Goal: Task Accomplishment & Management: Use online tool/utility

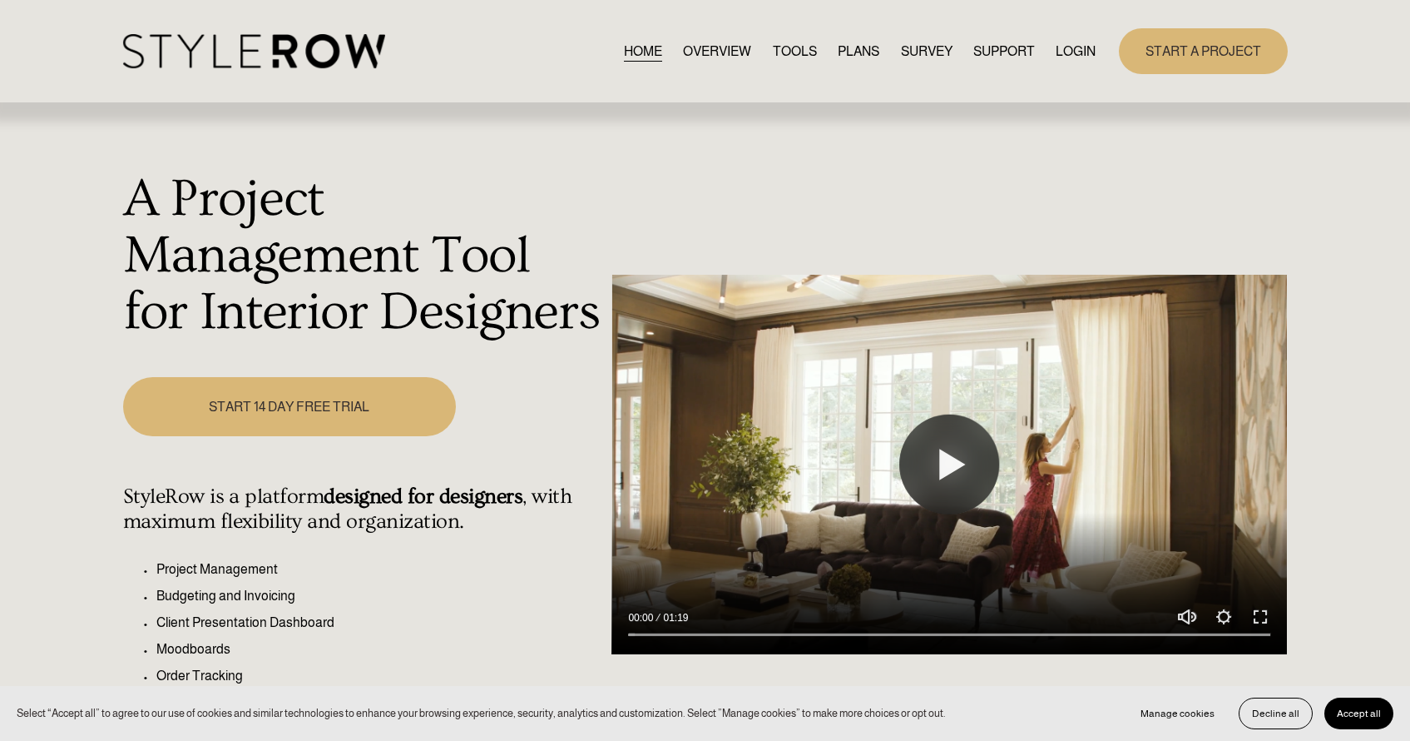
click at [1083, 47] on link "LOGIN" at bounding box center [1076, 51] width 40 height 22
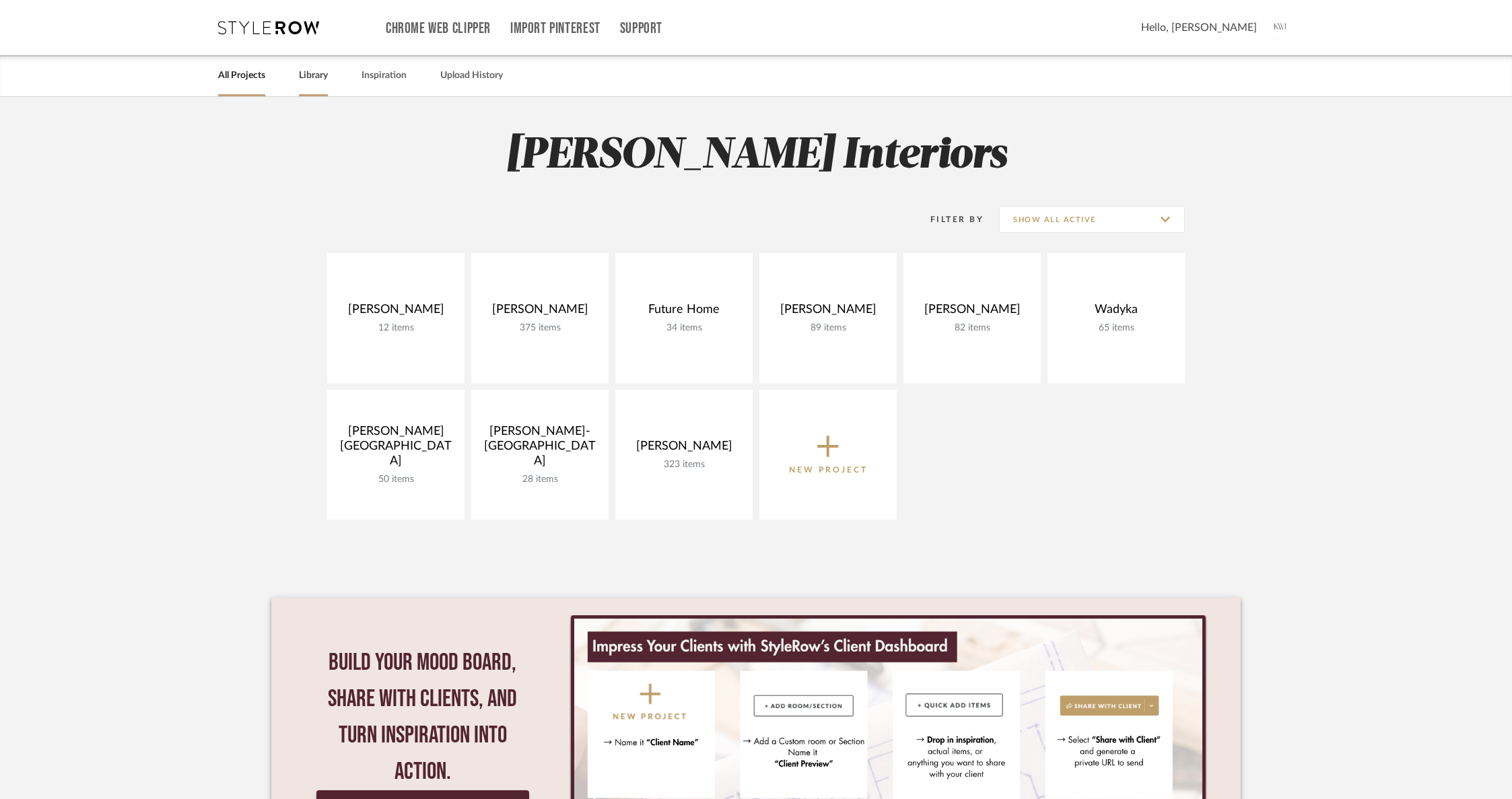
click at [303, 78] on link "Library" at bounding box center [313, 75] width 29 height 18
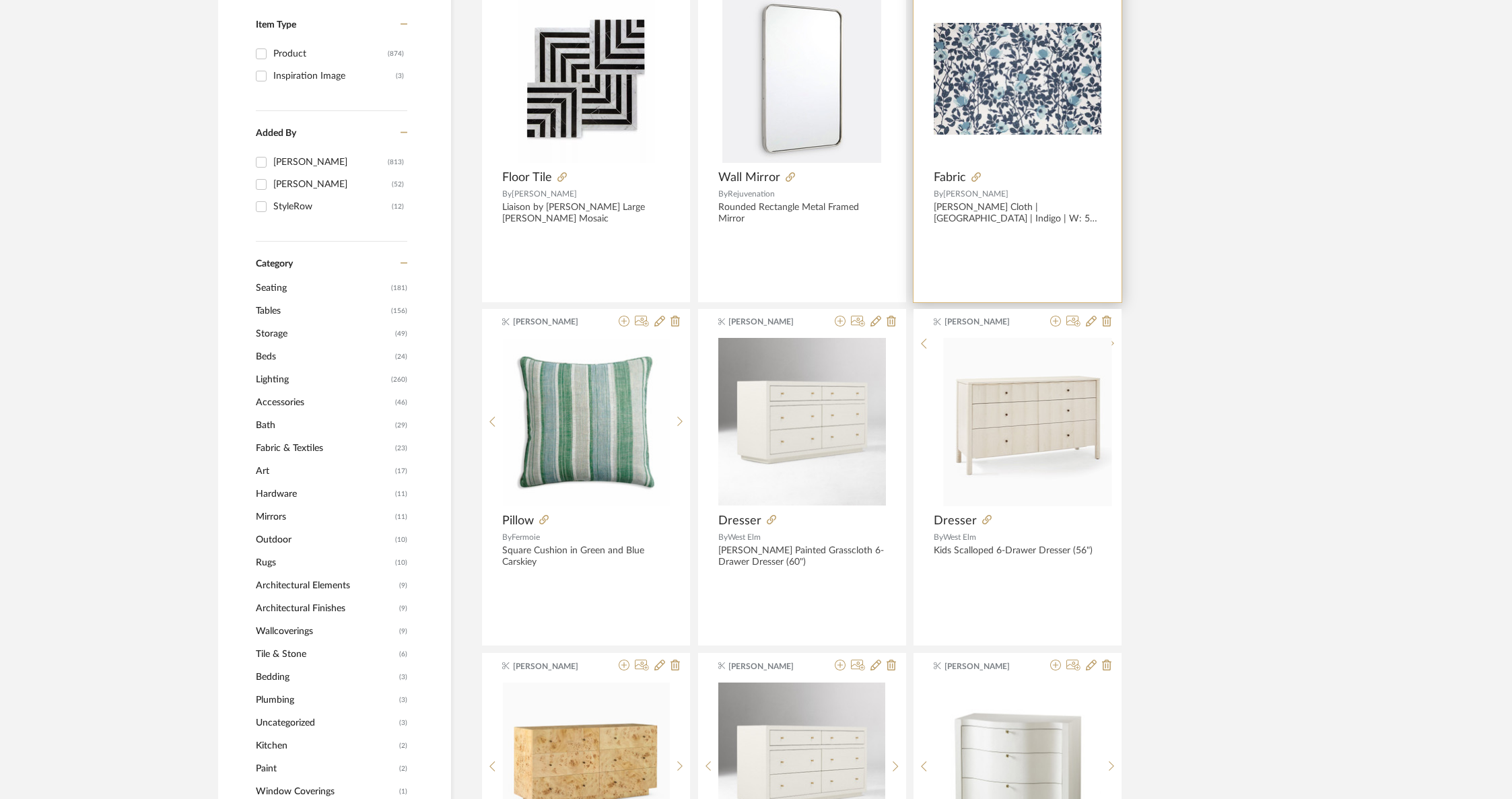
scroll to position [356, 0]
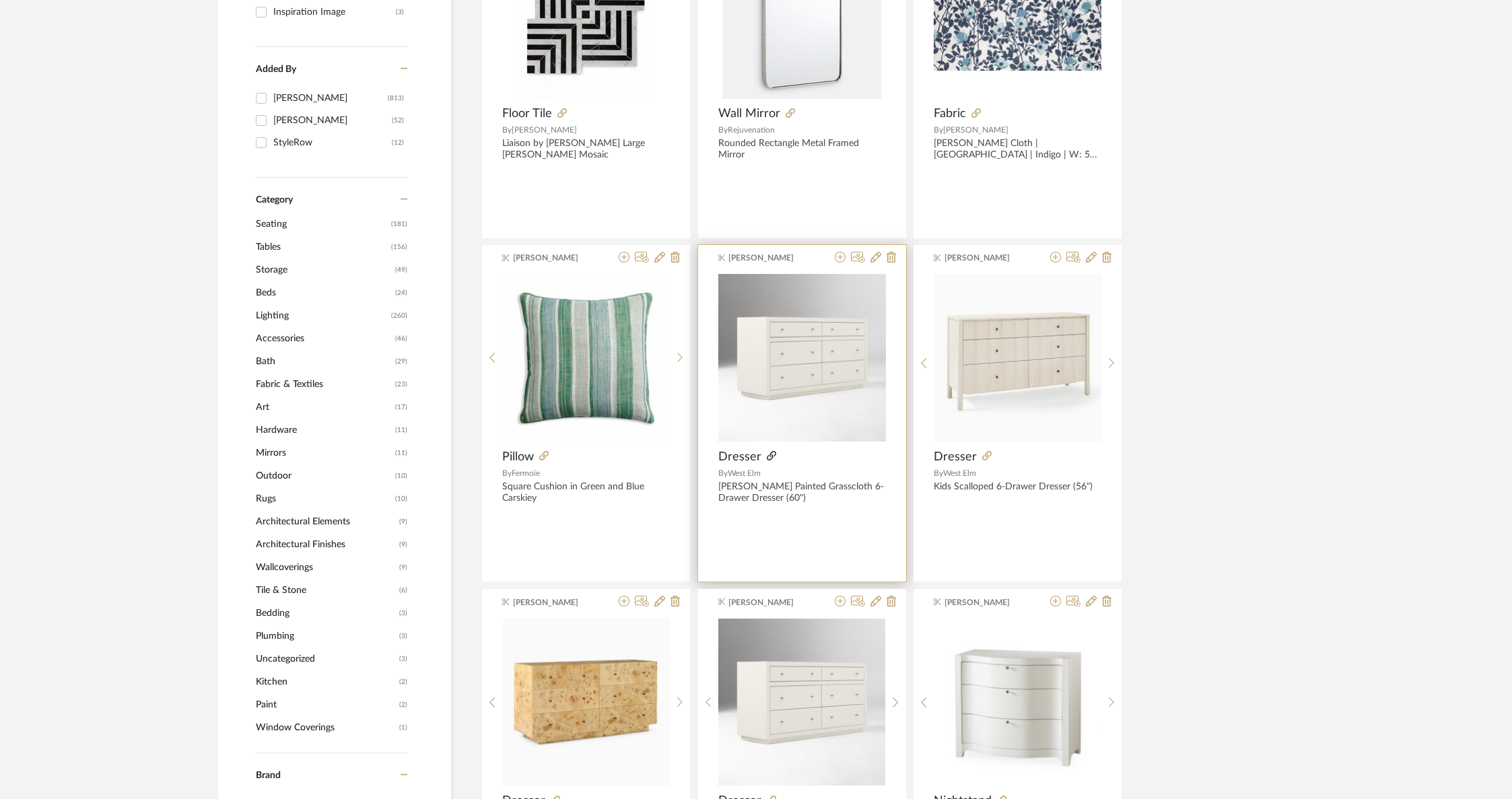
click at [770, 452] on icon at bounding box center [772, 455] width 10 height 10
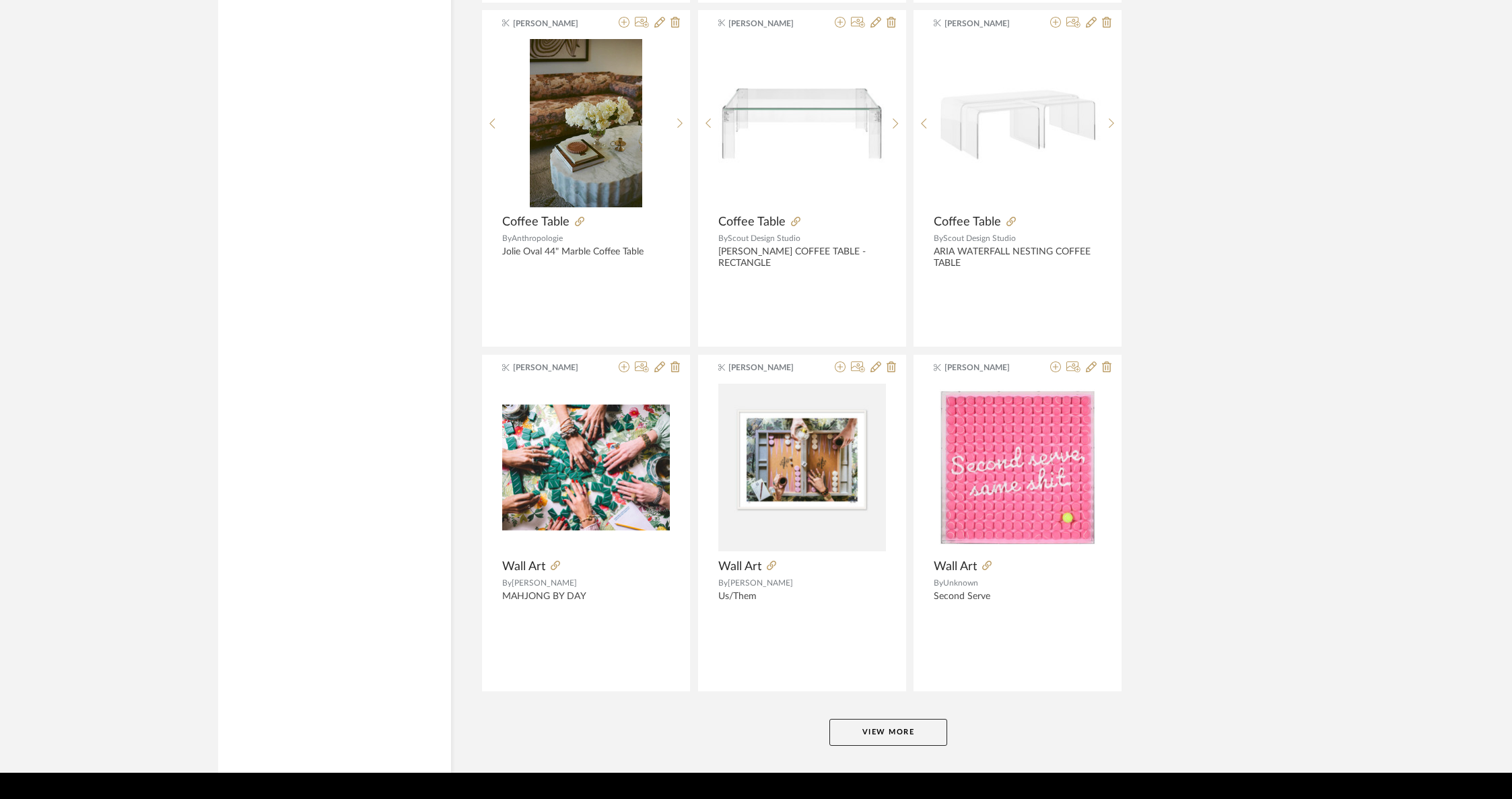
scroll to position [3031, 0]
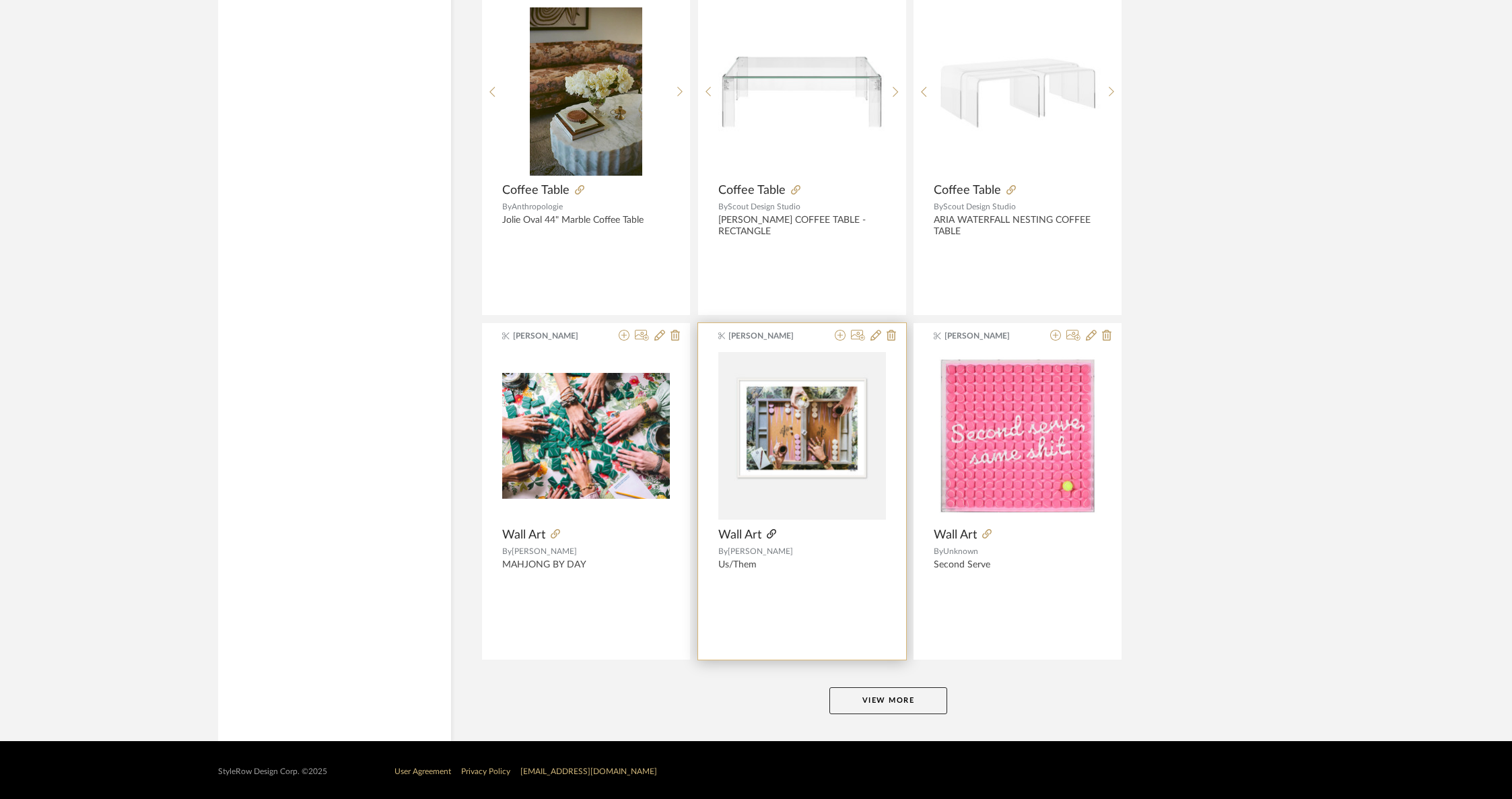
click at [771, 529] on icon at bounding box center [772, 534] width 10 height 10
click at [857, 693] on button "View More" at bounding box center [888, 700] width 118 height 27
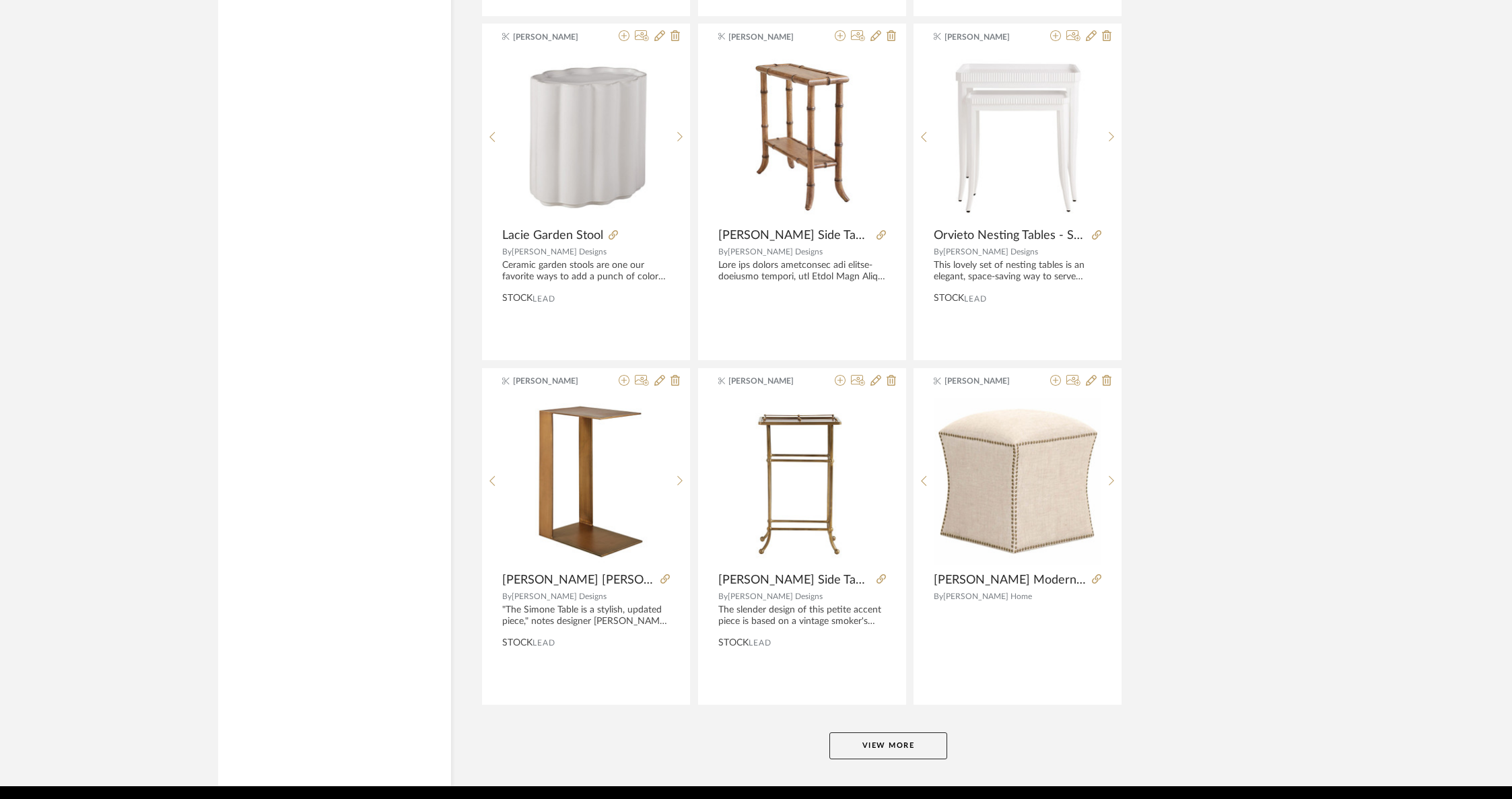
scroll to position [6469, 0]
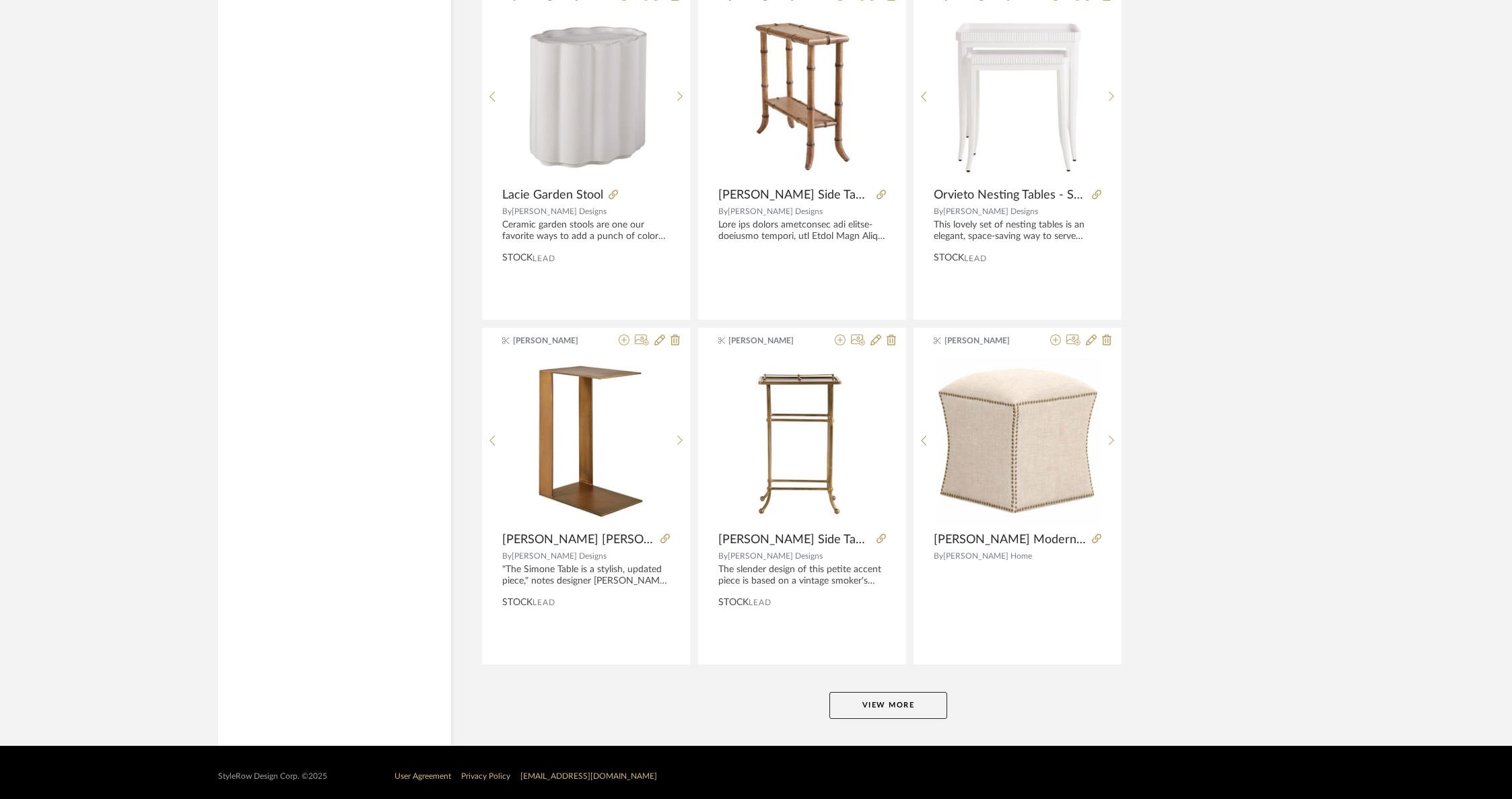
click at [857, 692] on button "View More" at bounding box center [888, 704] width 118 height 27
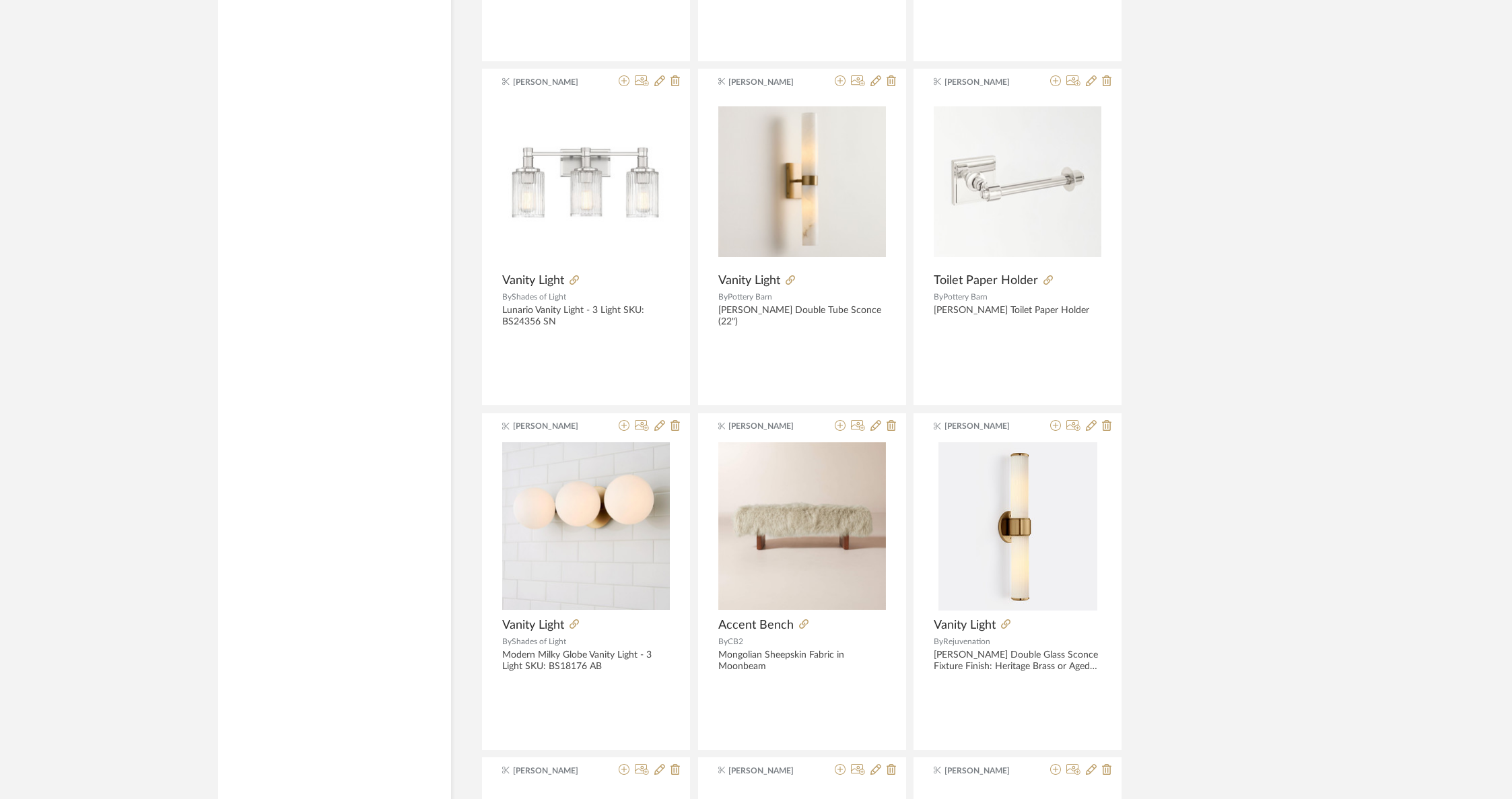
scroll to position [9231, 0]
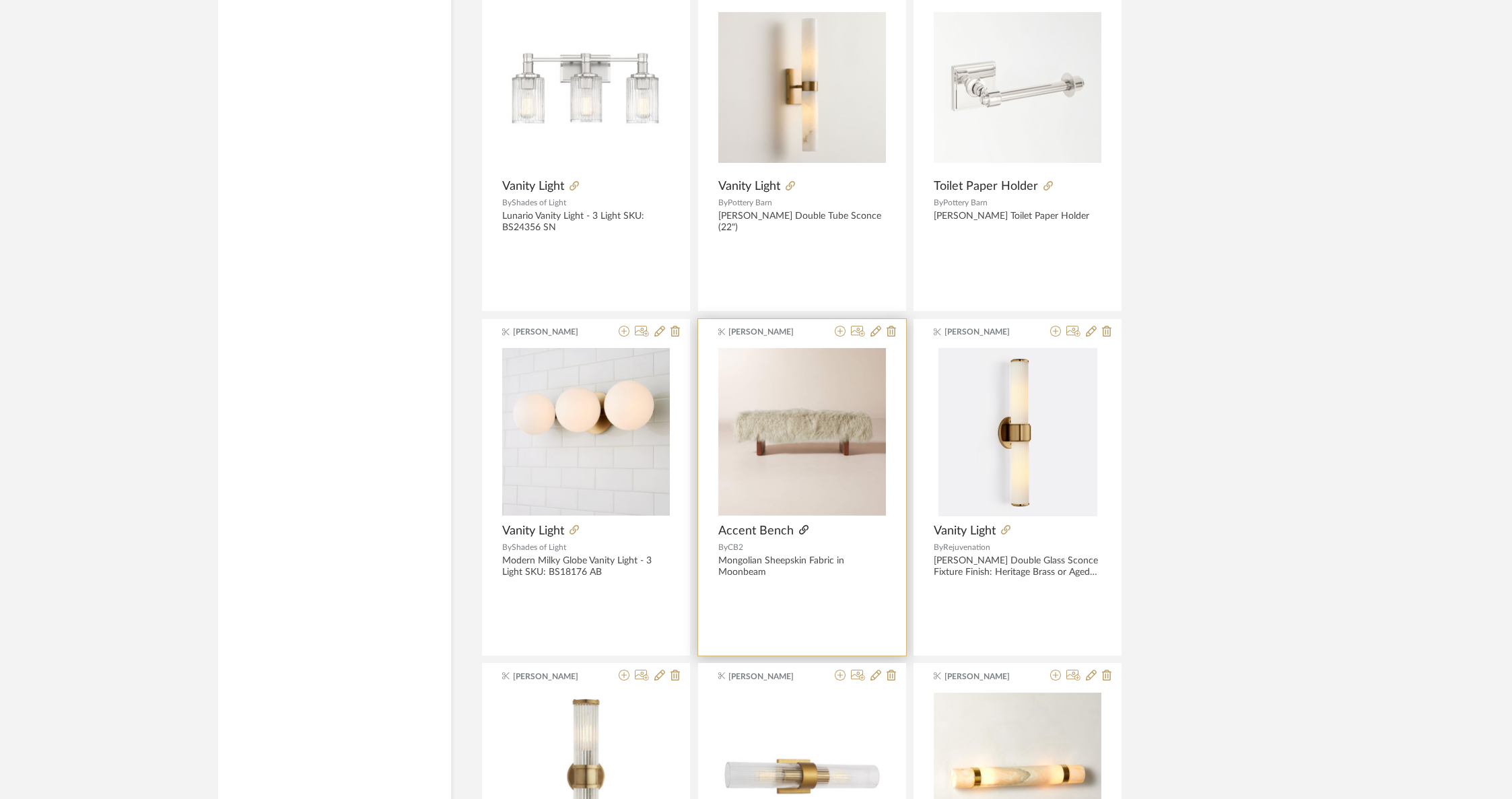
click at [800, 525] on icon at bounding box center [804, 530] width 10 height 10
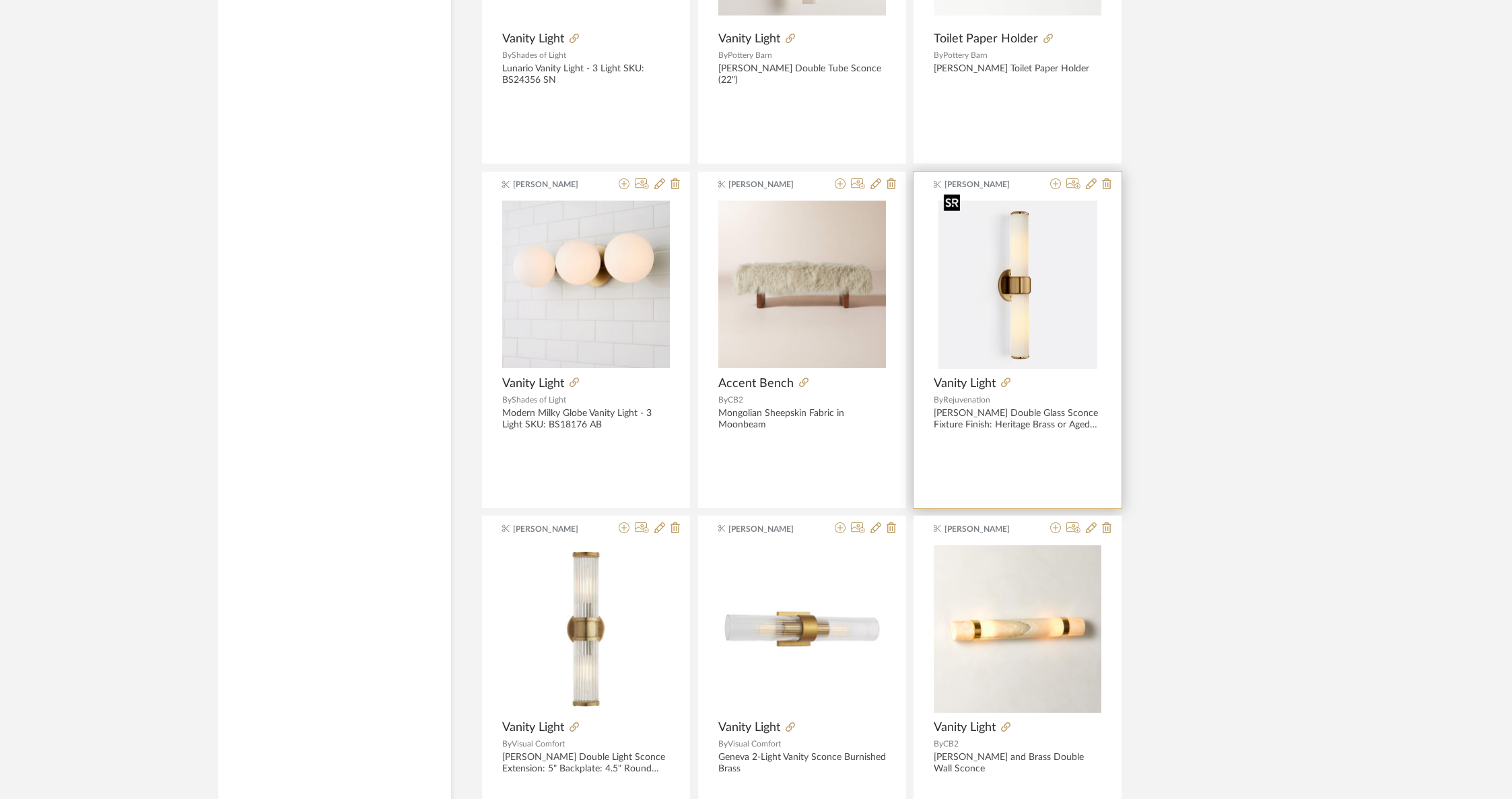
scroll to position [9907, 0]
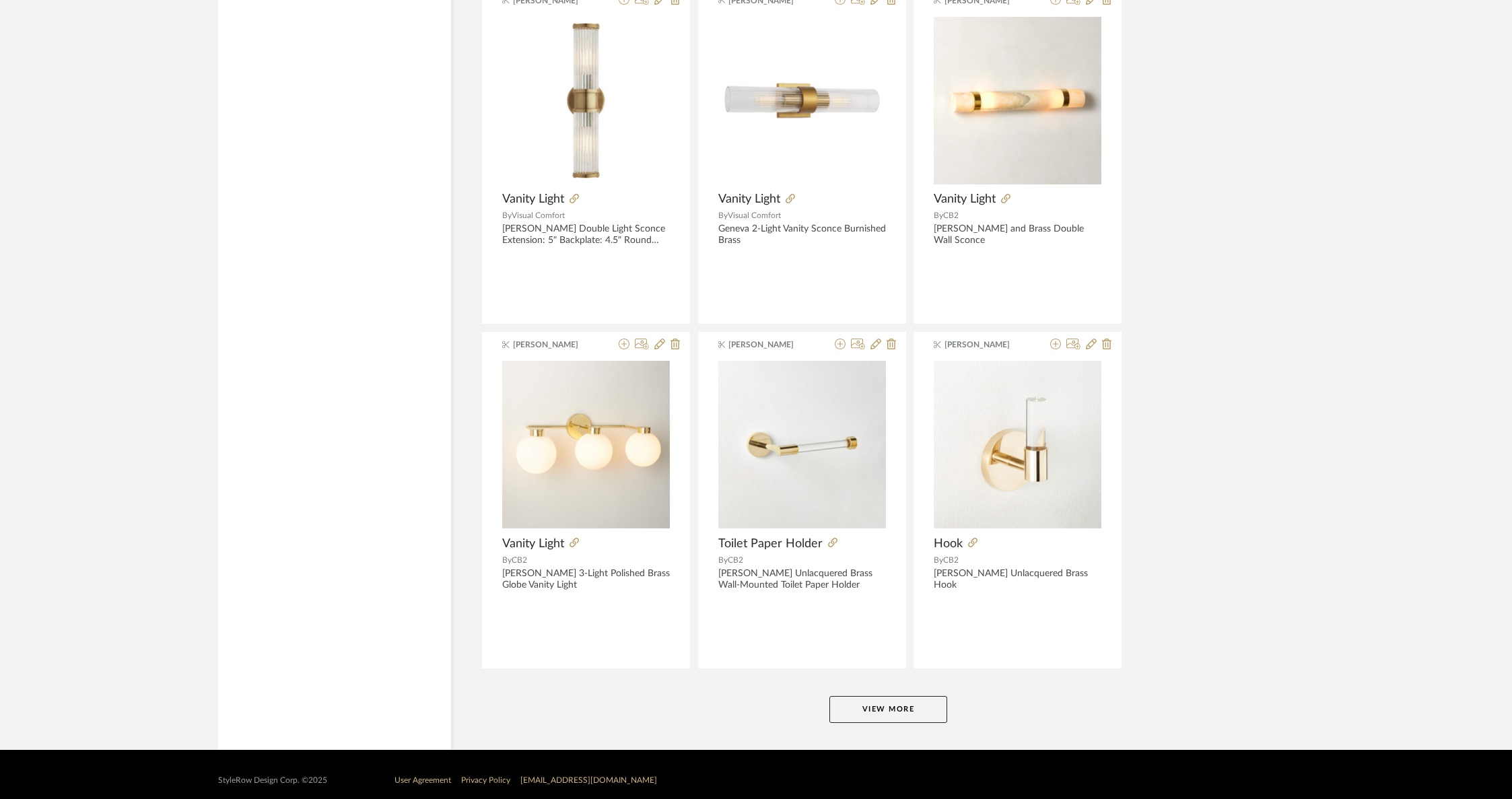
click at [865, 695] on button "View More" at bounding box center [888, 708] width 118 height 27
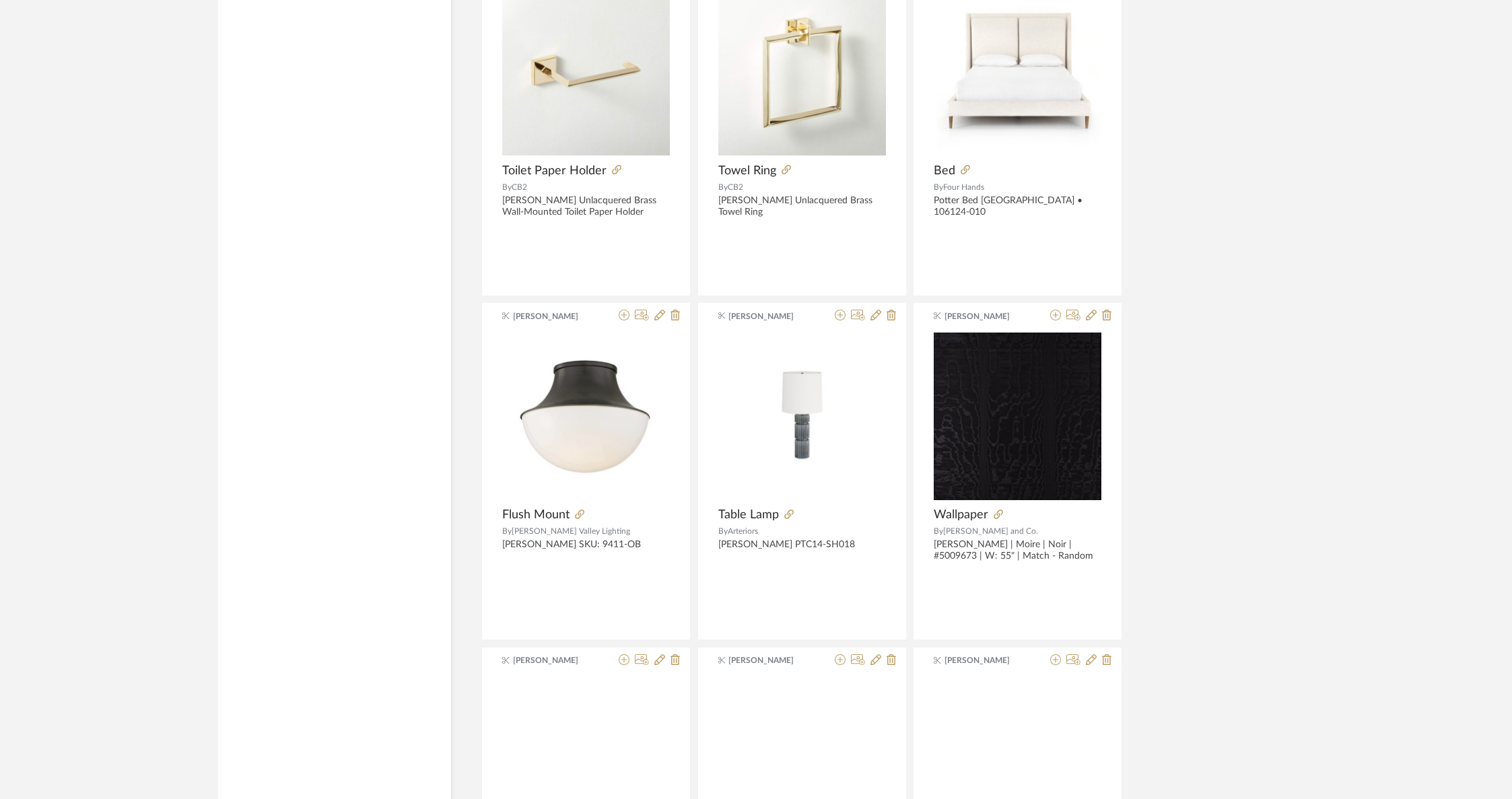
scroll to position [11296, 0]
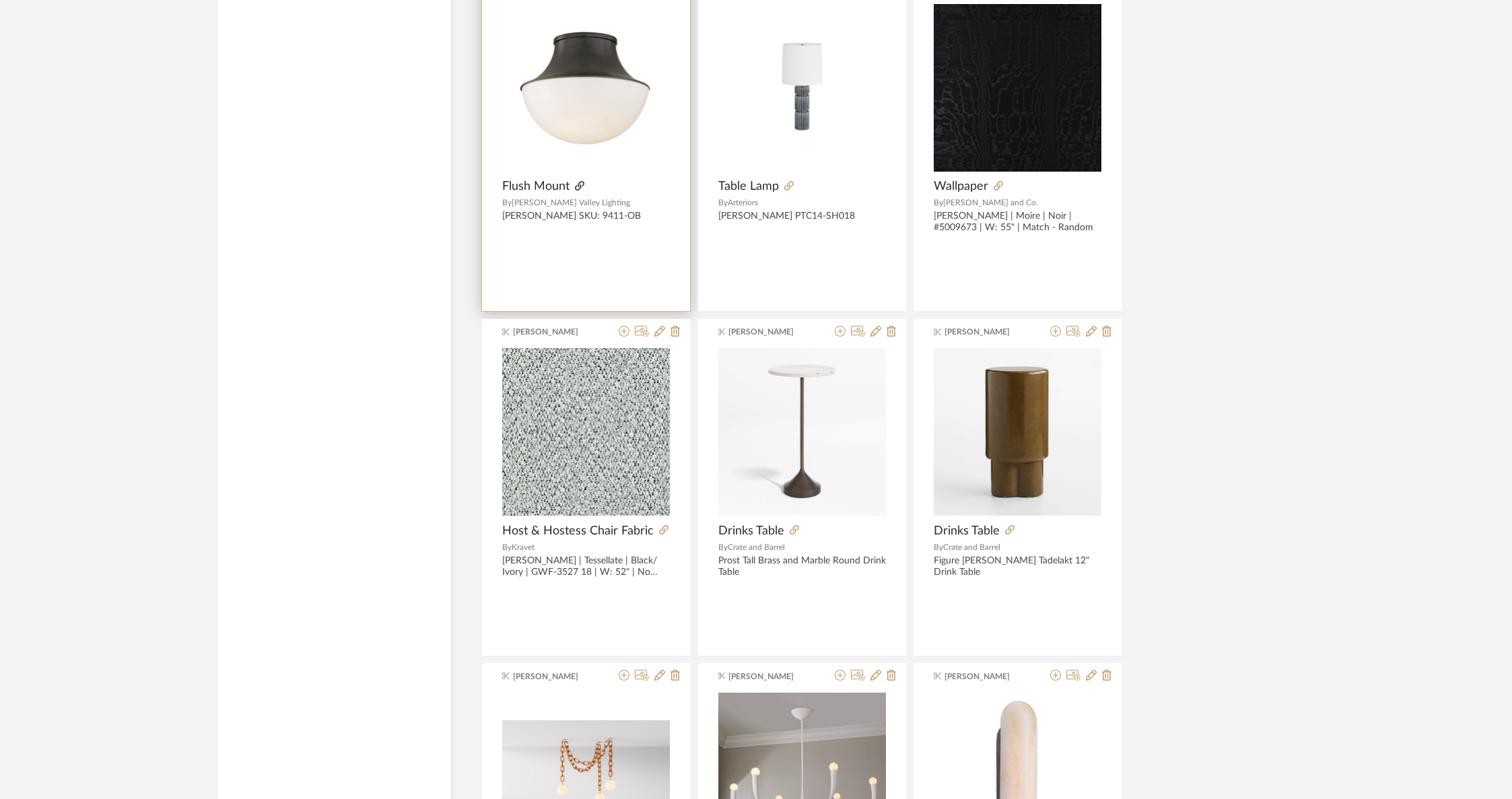
click at [578, 181] on icon at bounding box center [580, 186] width 10 height 10
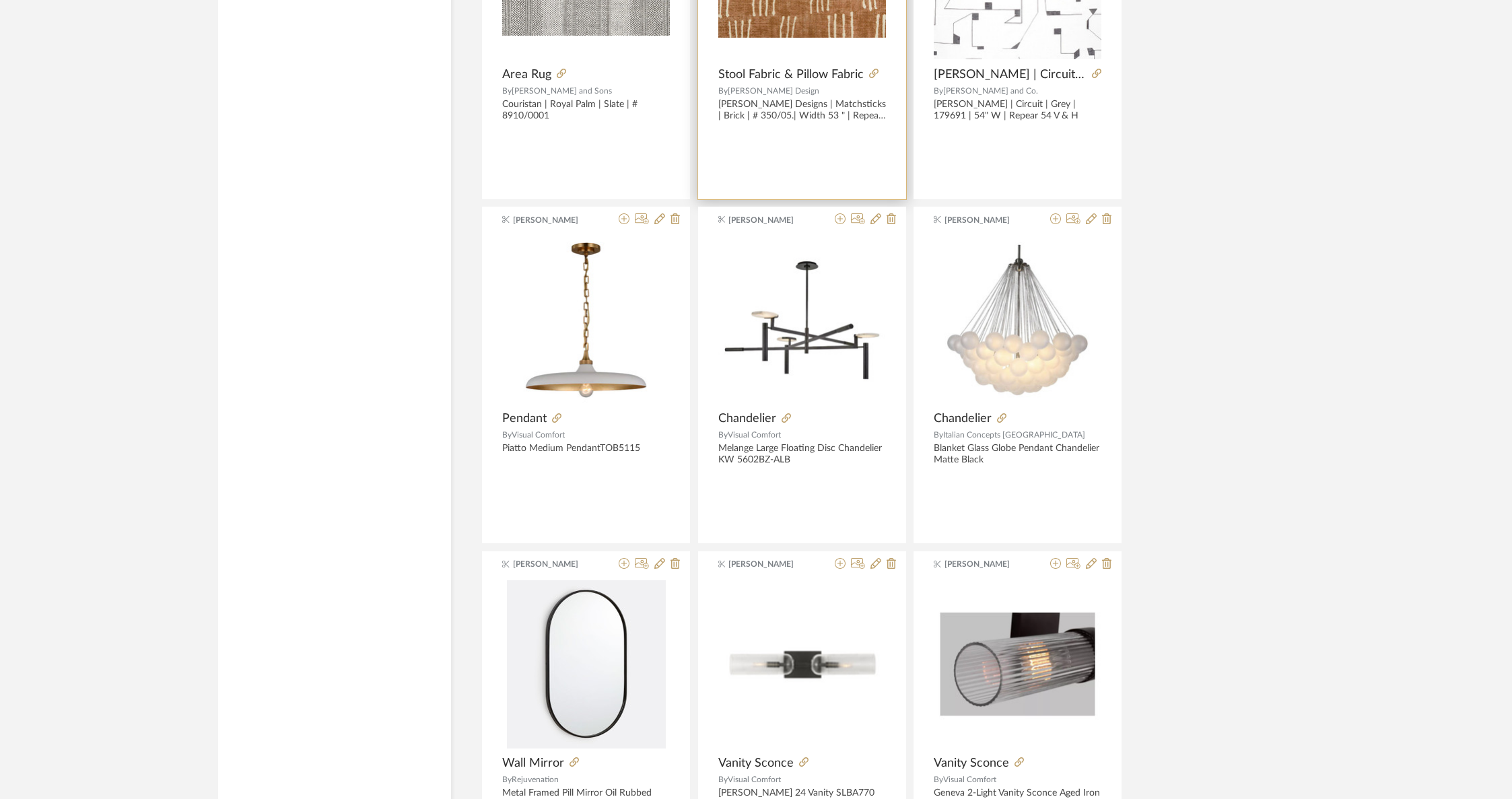
scroll to position [13344, 0]
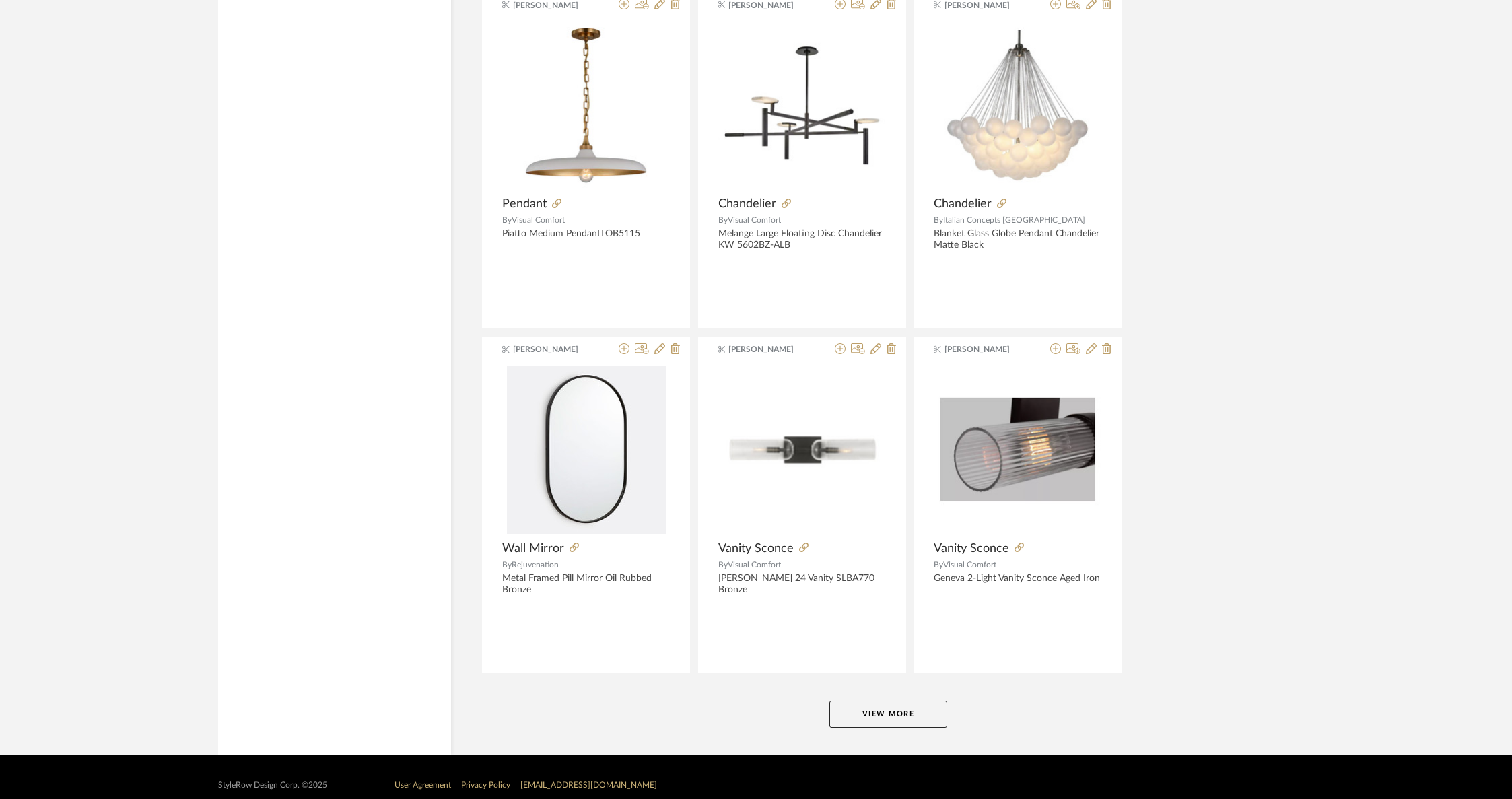
click at [913, 700] on button "View More" at bounding box center [888, 713] width 118 height 27
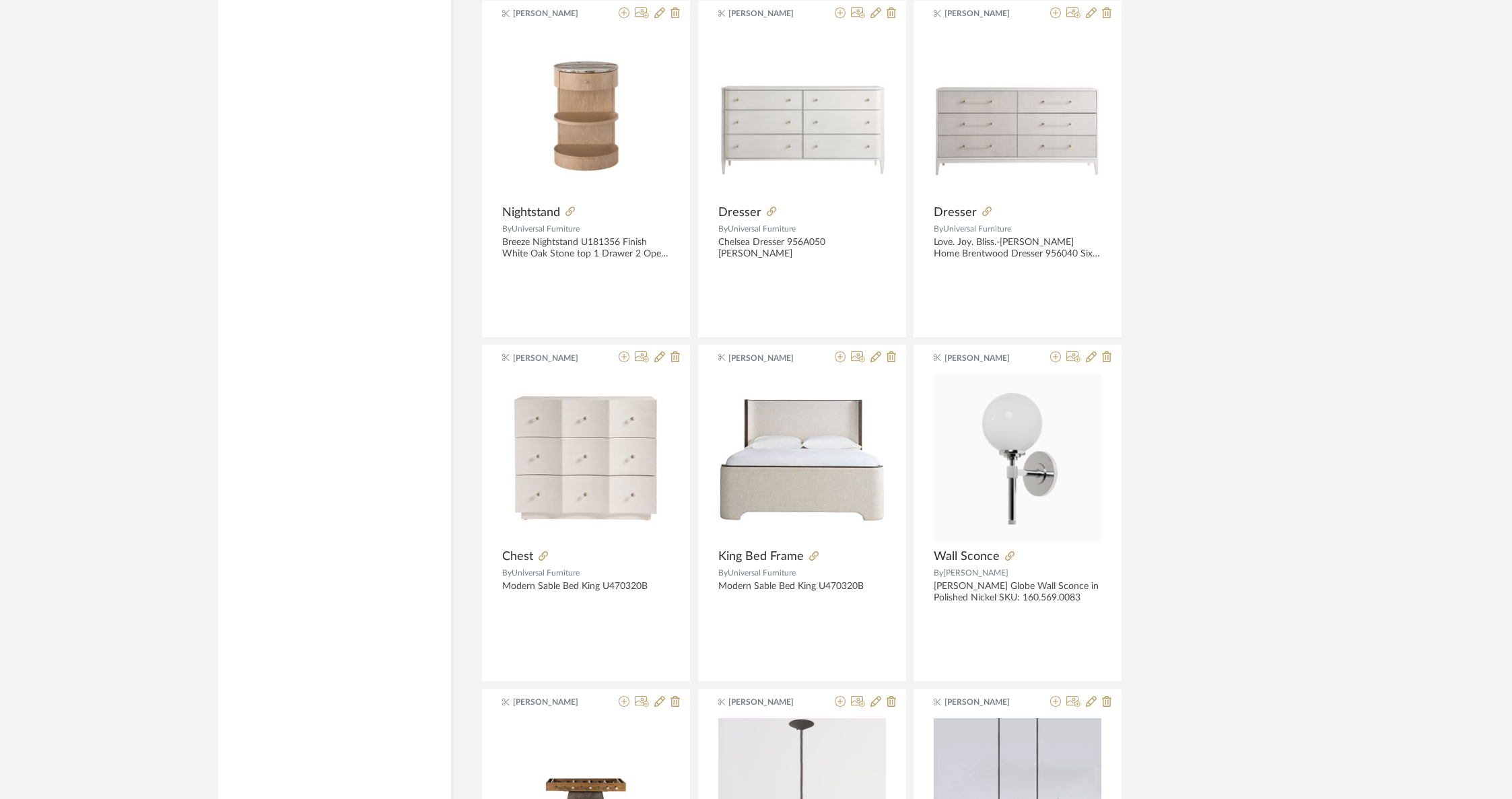
scroll to position [15715, 0]
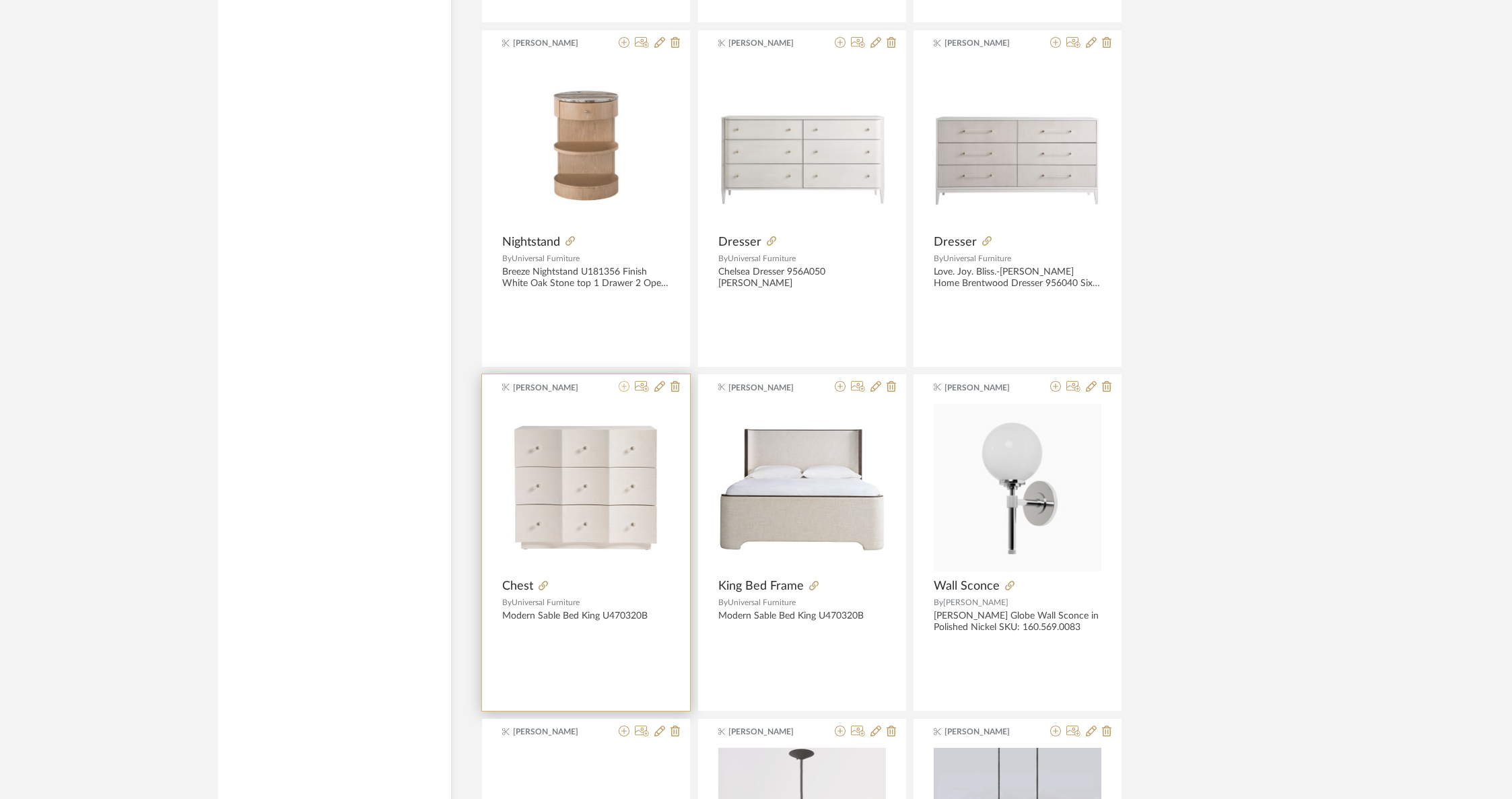
click at [624, 381] on icon at bounding box center [624, 386] width 11 height 11
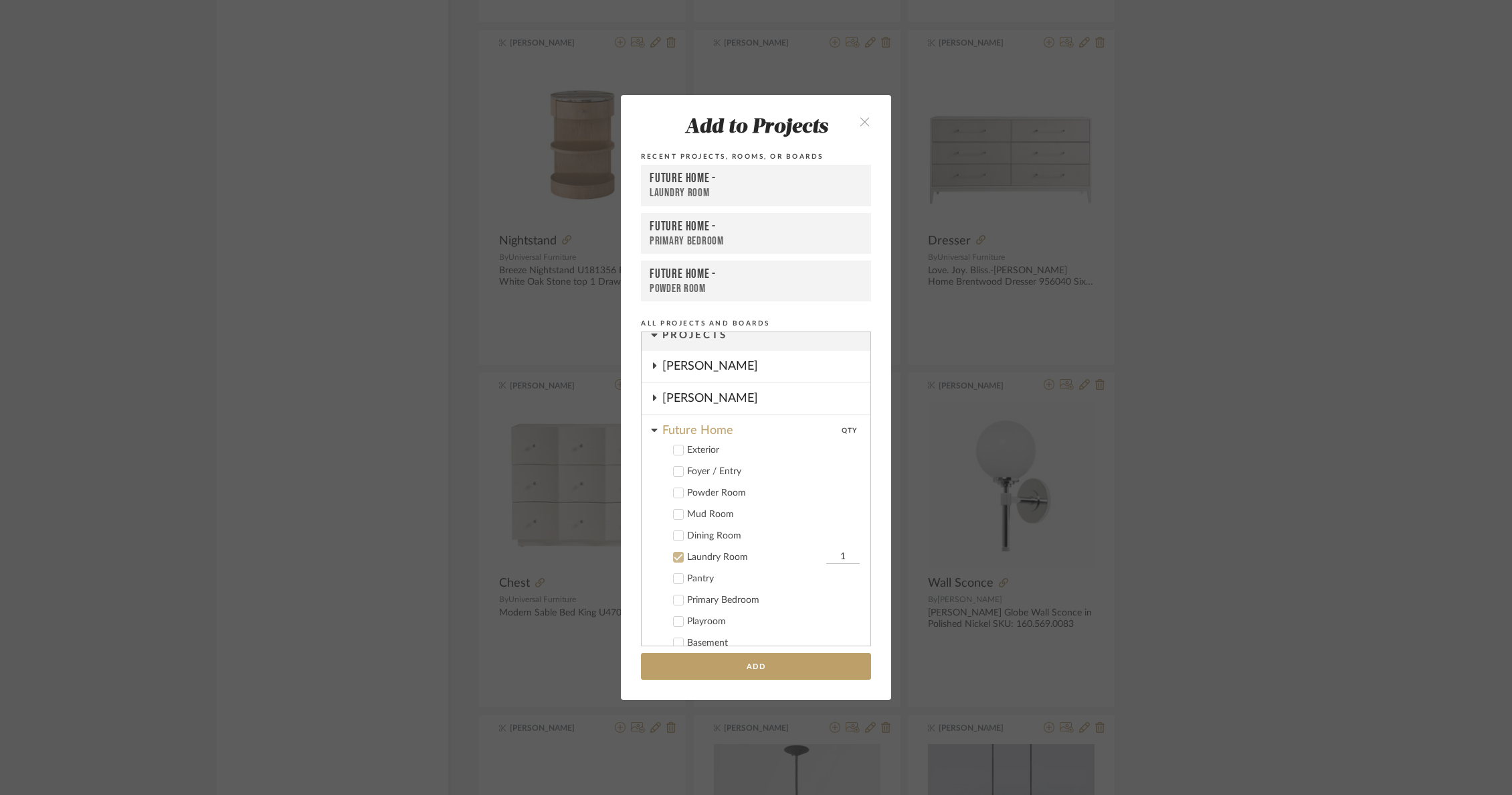
scroll to position [6, 0]
click at [759, 371] on div "[PERSON_NAME]" at bounding box center [766, 372] width 208 height 31
click at [743, 393] on div "Primary Bedroom" at bounding box center [774, 391] width 173 height 11
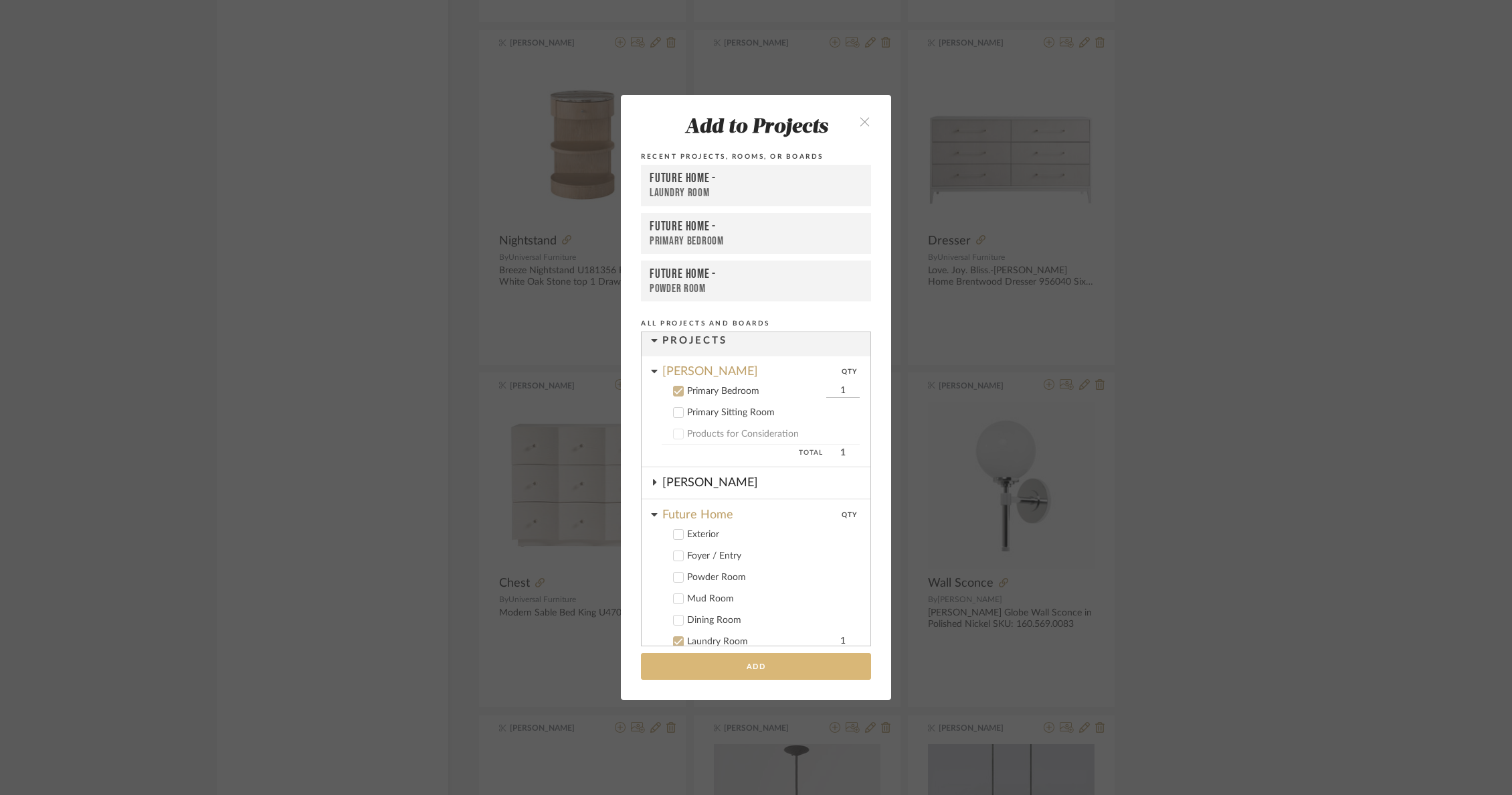
click at [718, 665] on button "Add" at bounding box center [756, 666] width 230 height 27
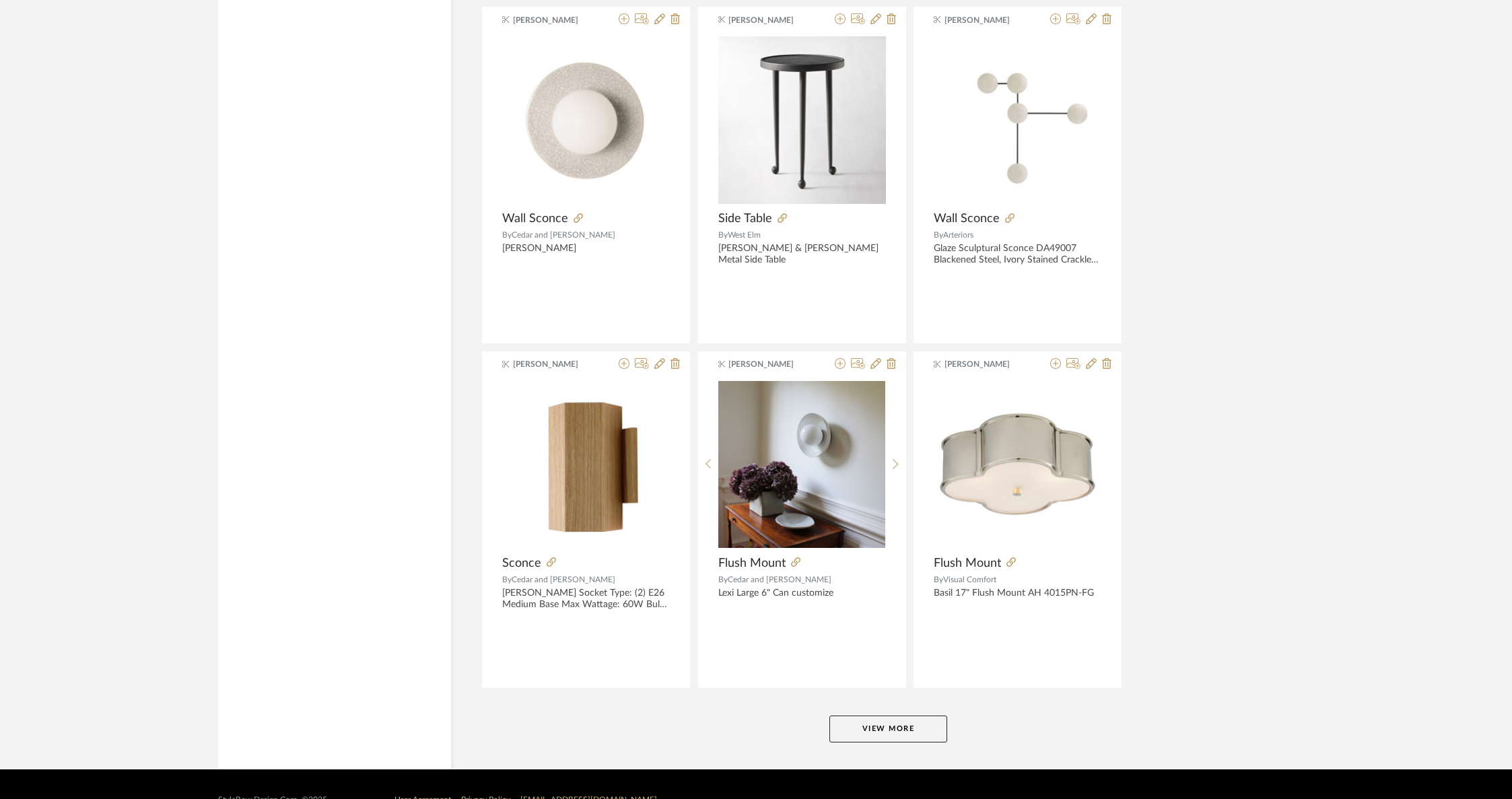
scroll to position [16781, 0]
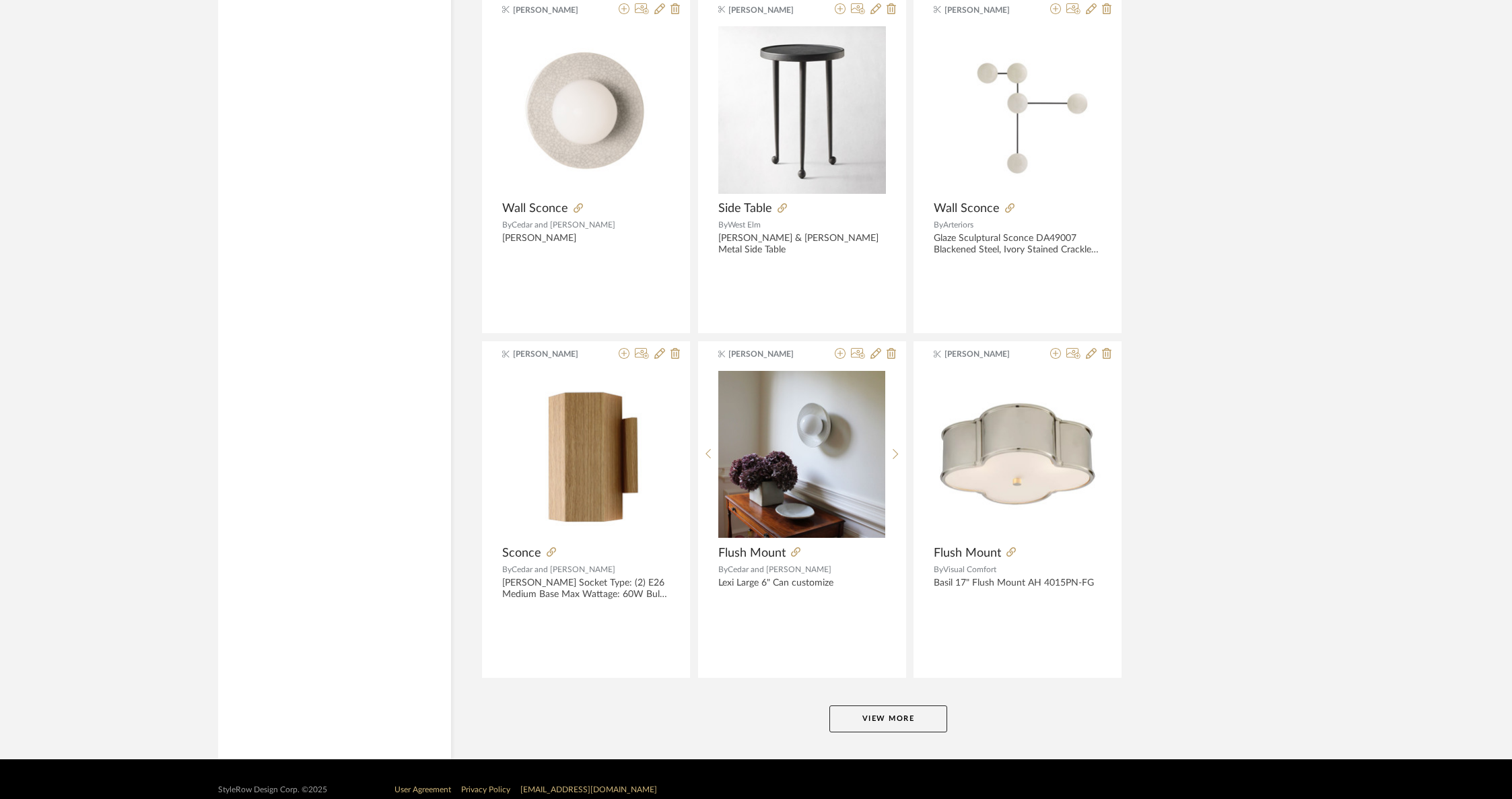
click at [888, 705] on button "View More" at bounding box center [888, 718] width 118 height 27
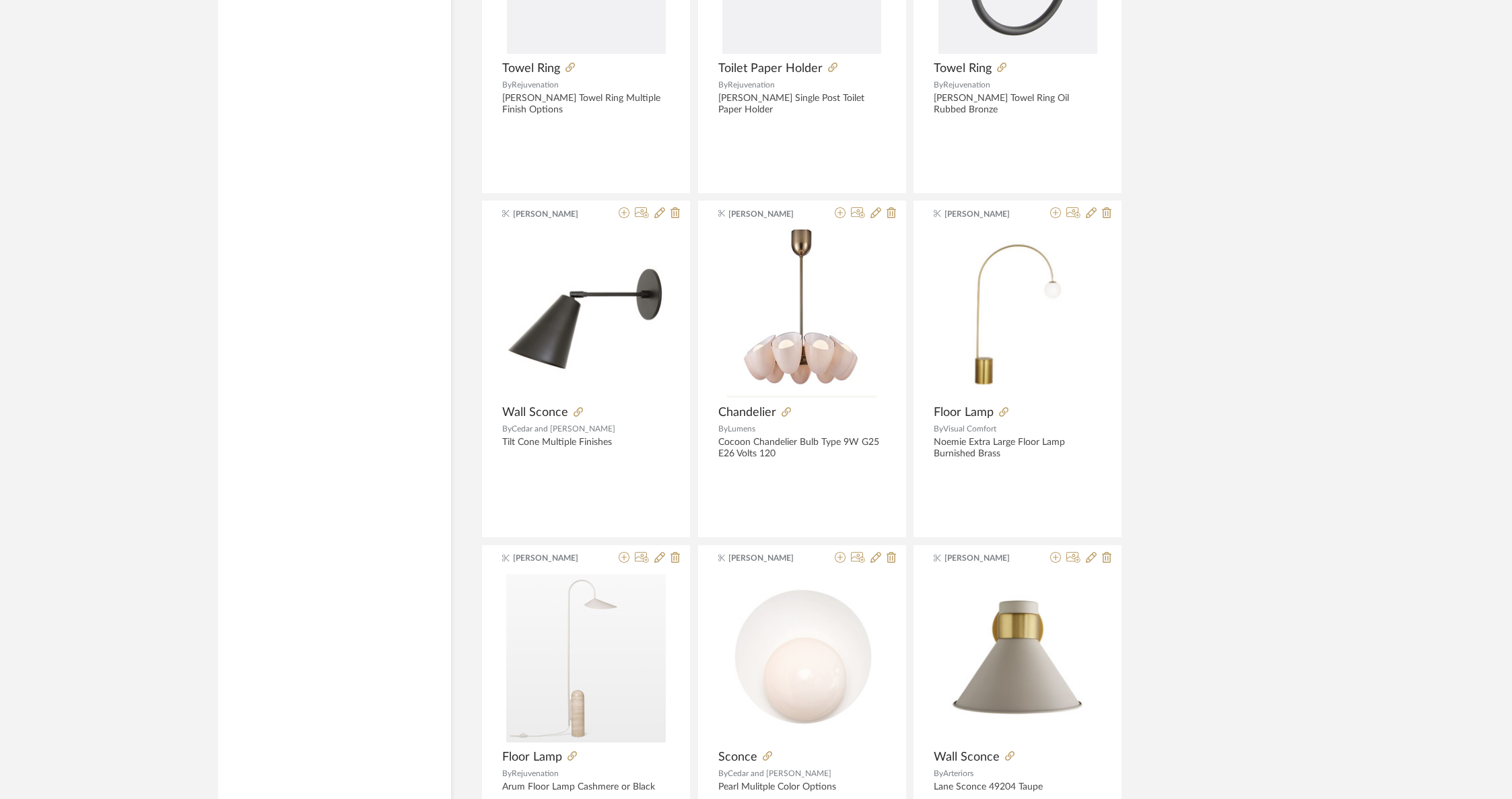
scroll to position [20206, 0]
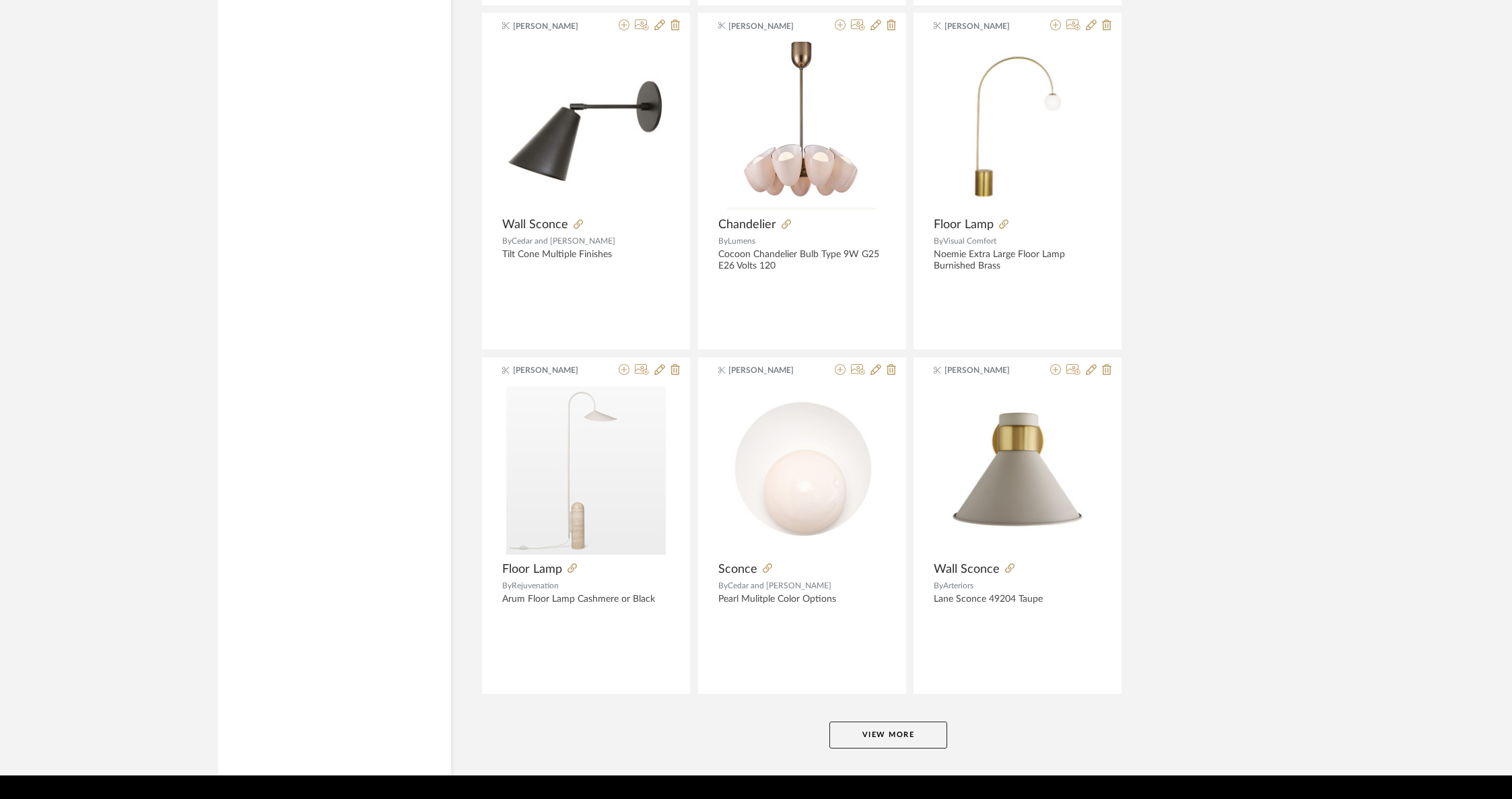
click at [892, 721] on button "View More" at bounding box center [888, 734] width 118 height 27
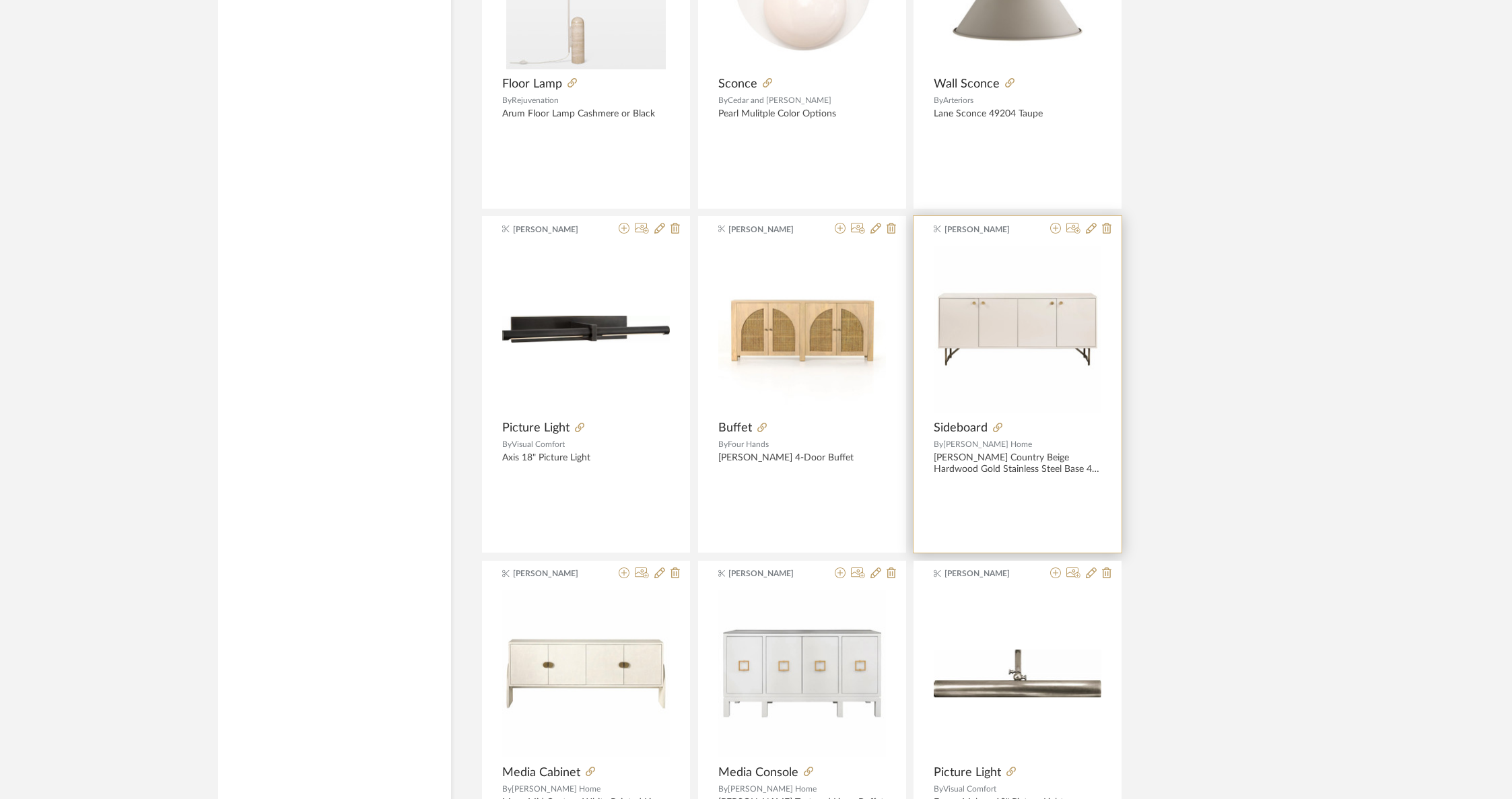
scroll to position [20702, 0]
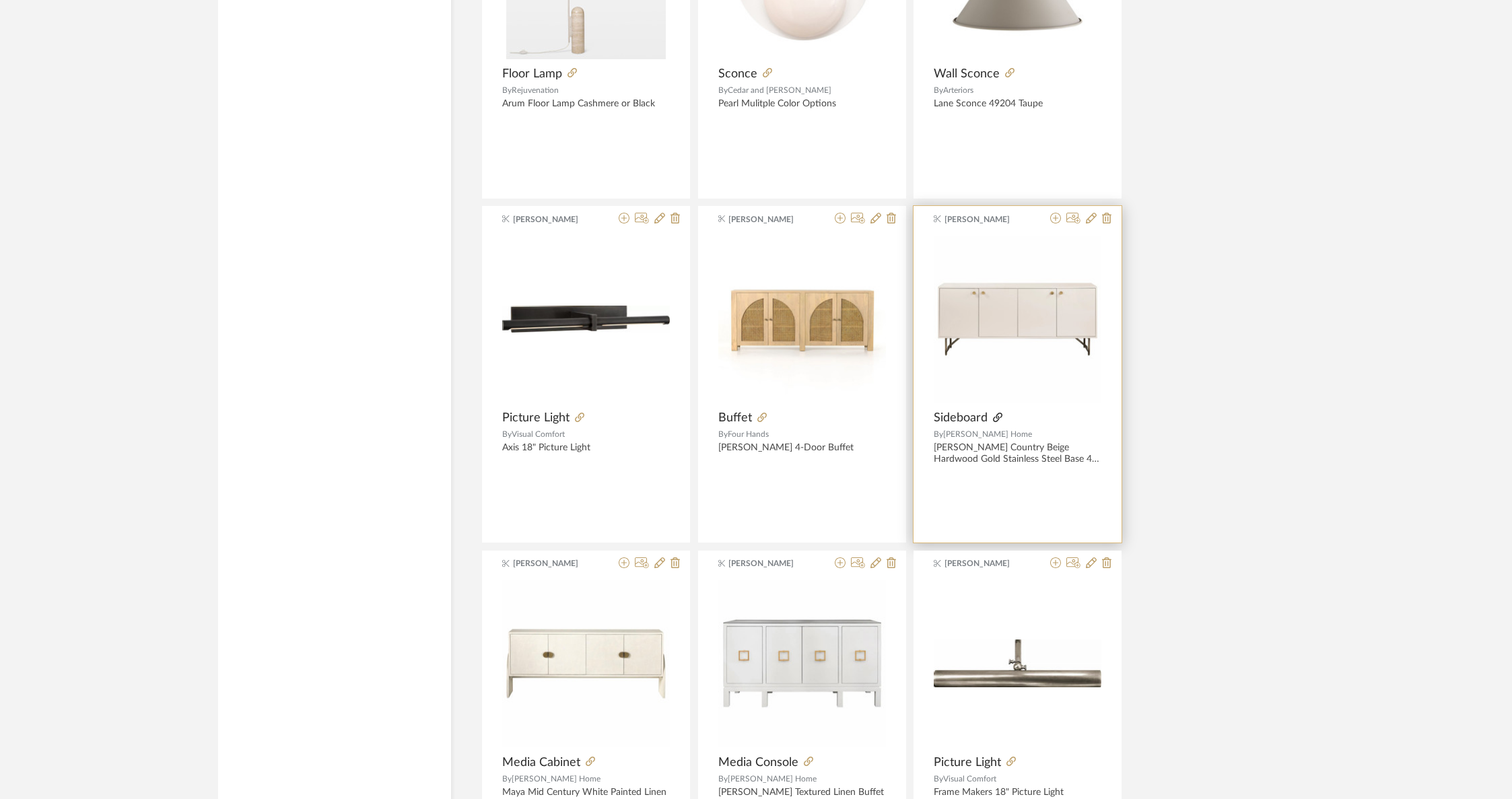
click at [999, 412] on icon at bounding box center [997, 417] width 10 height 10
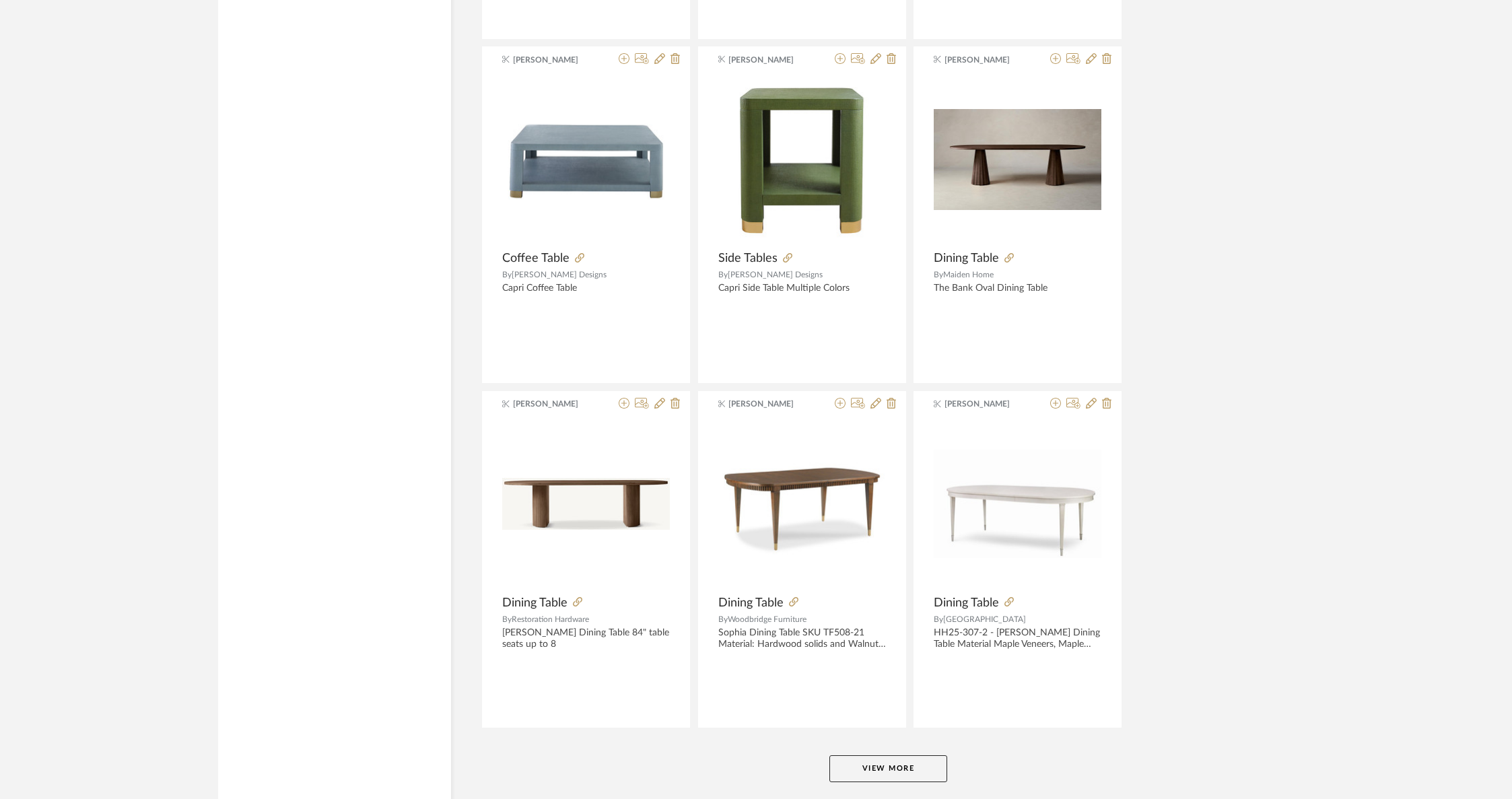
scroll to position [23656, 0]
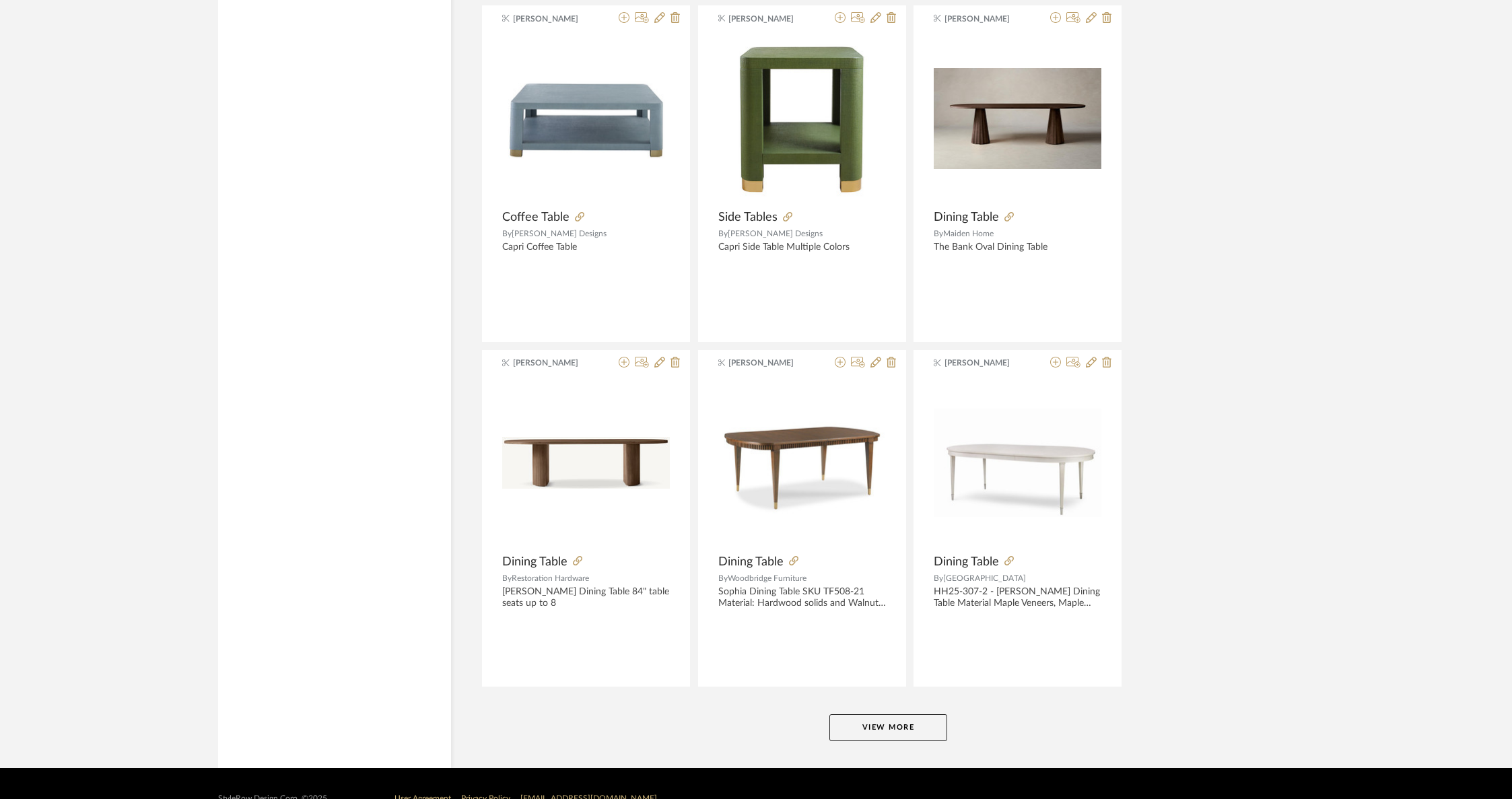
click at [916, 714] on button "View More" at bounding box center [888, 727] width 118 height 27
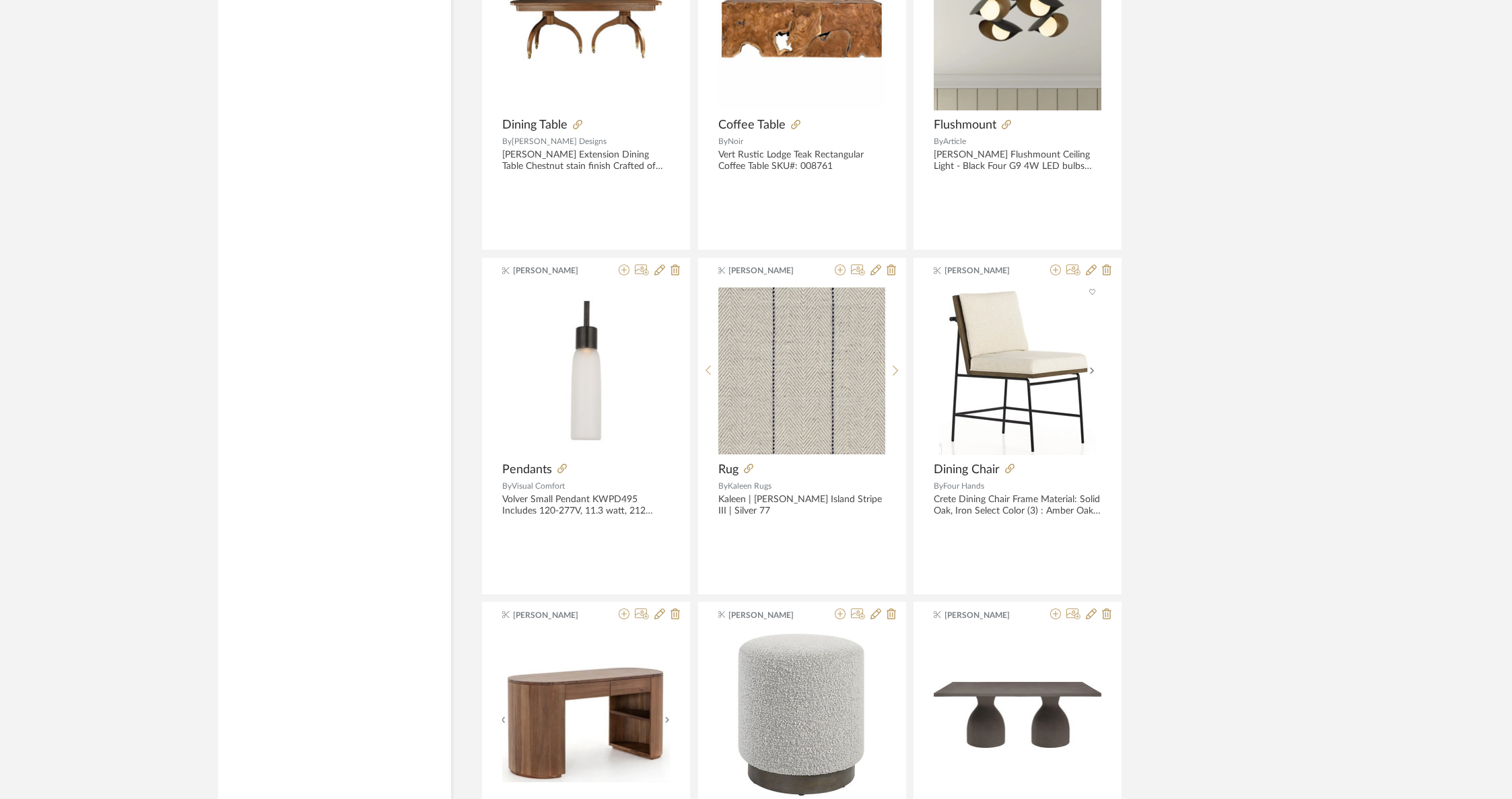
scroll to position [24454, 0]
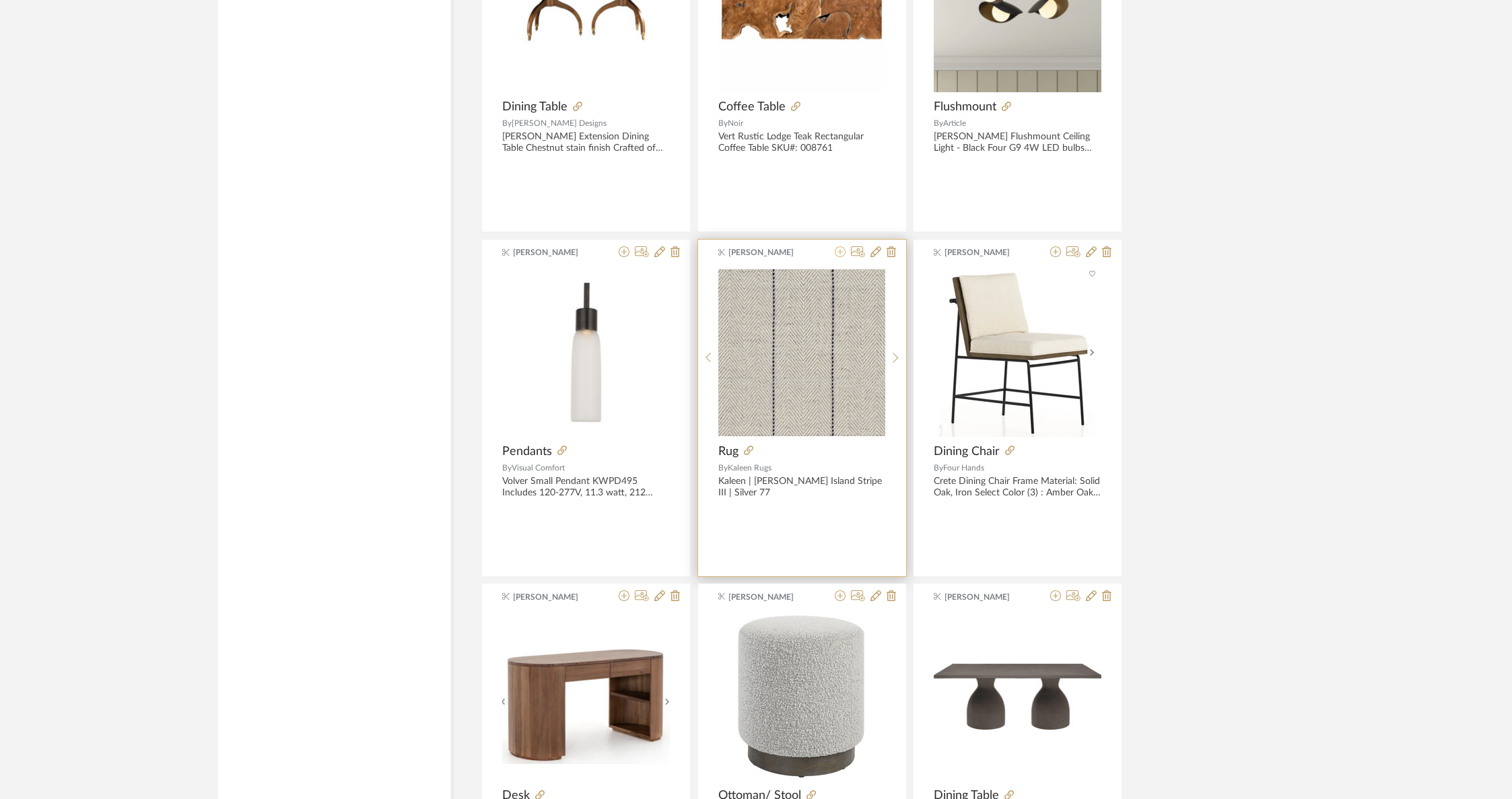
click at [840, 247] on icon at bounding box center [840, 252] width 11 height 11
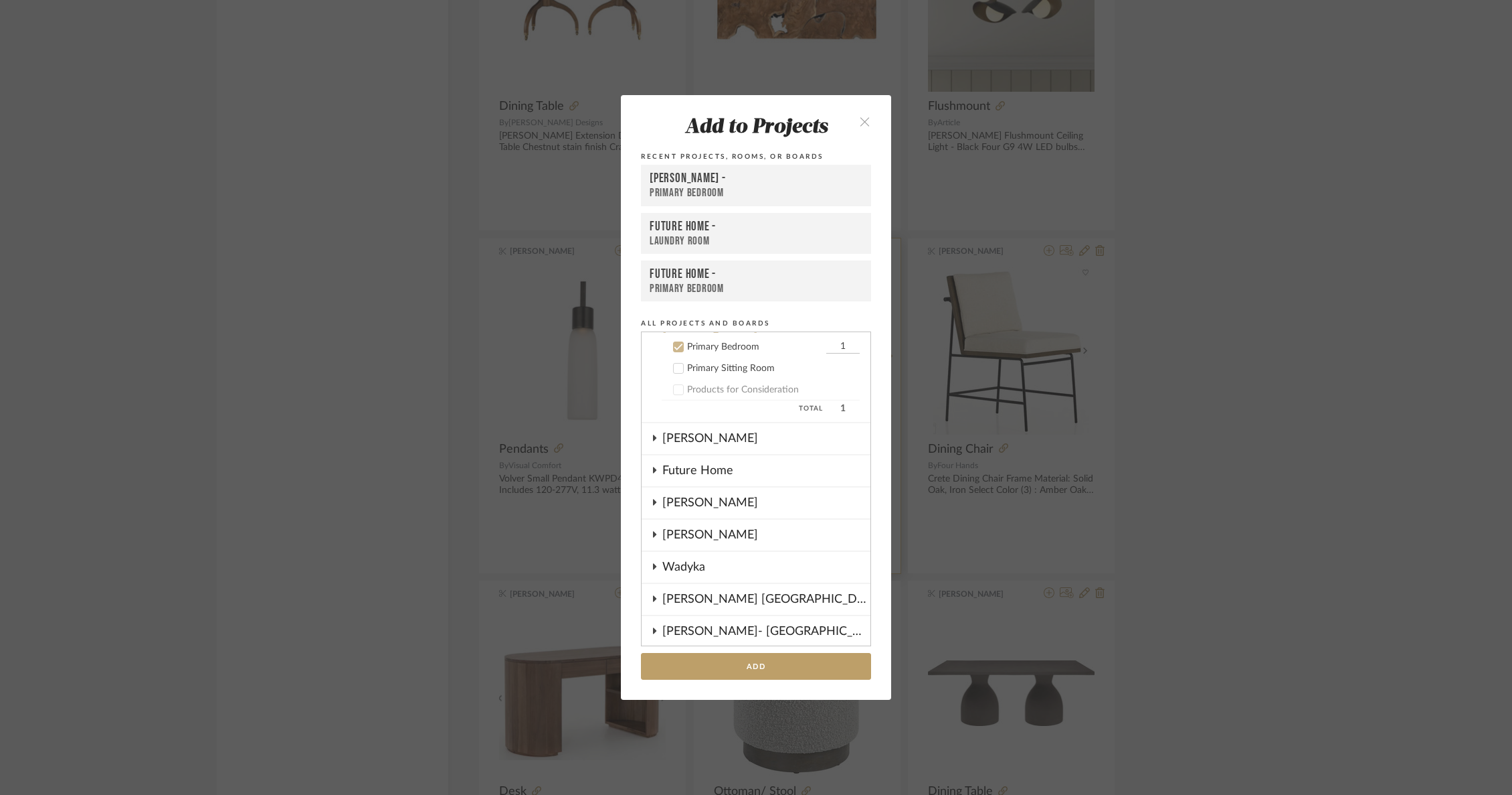
scroll to position [54, 0]
click at [861, 122] on icon "close" at bounding box center [865, 122] width 11 height 11
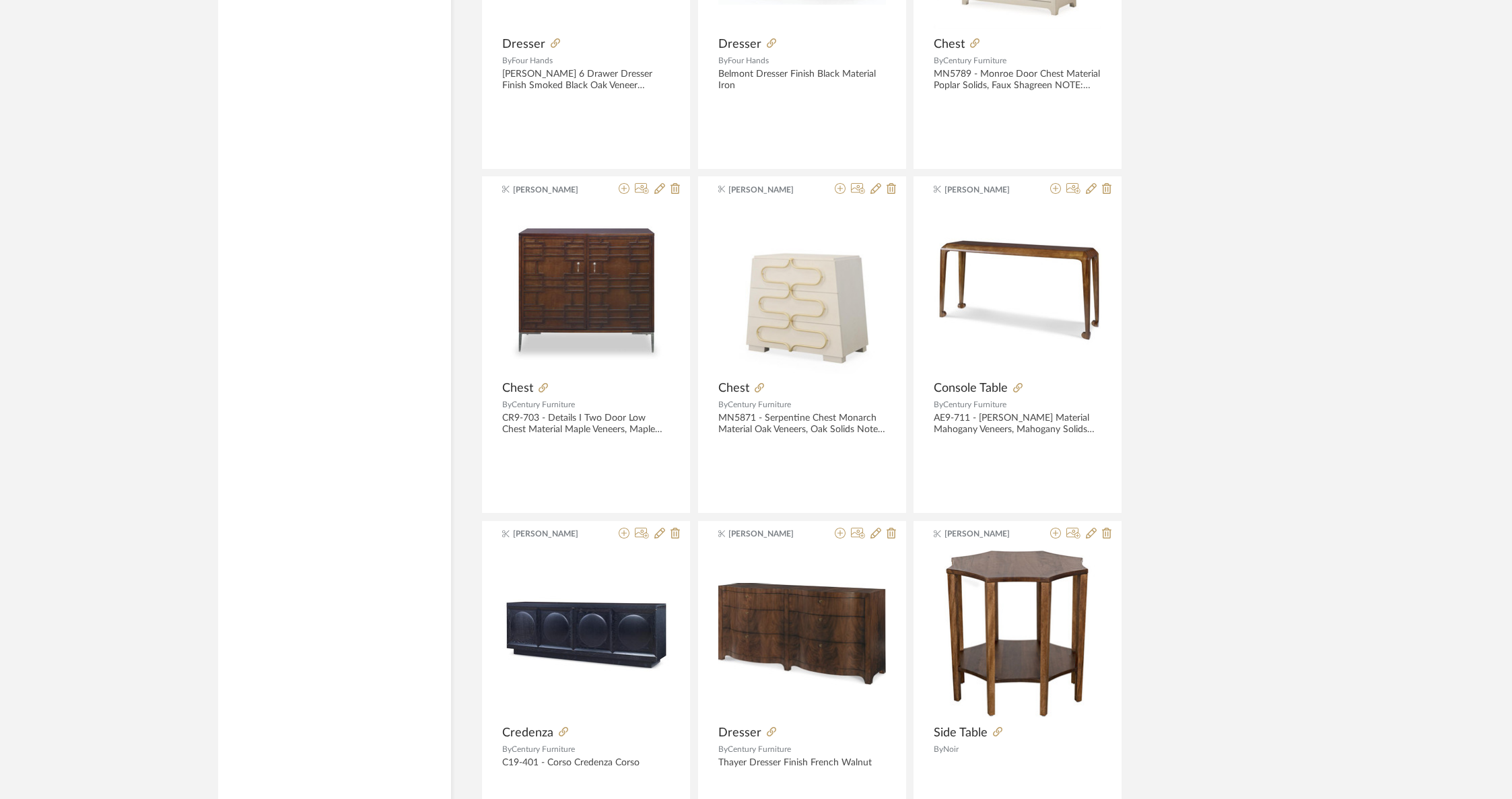
scroll to position [27093, 0]
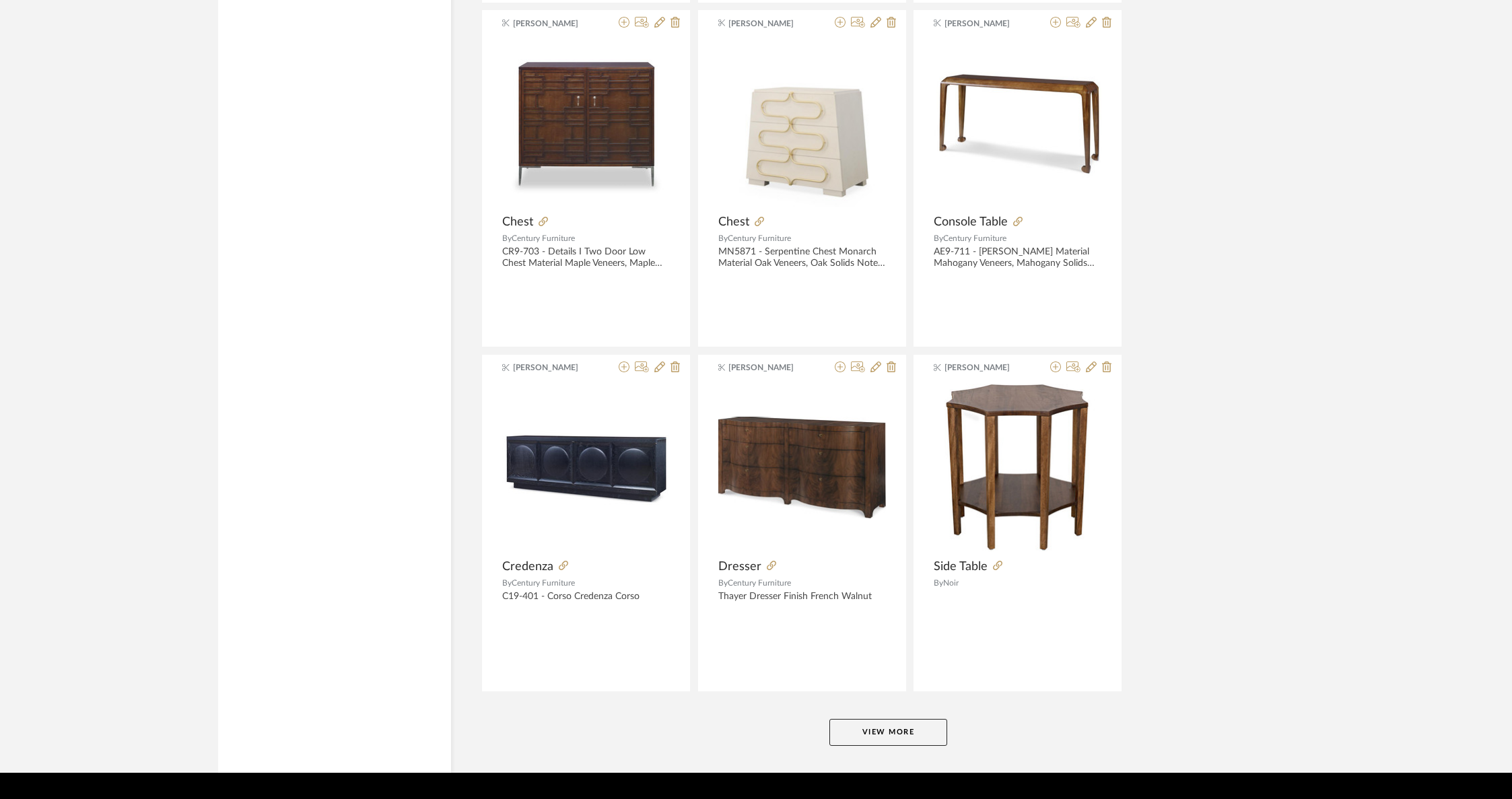
click at [886, 719] on button "View More" at bounding box center [888, 732] width 118 height 27
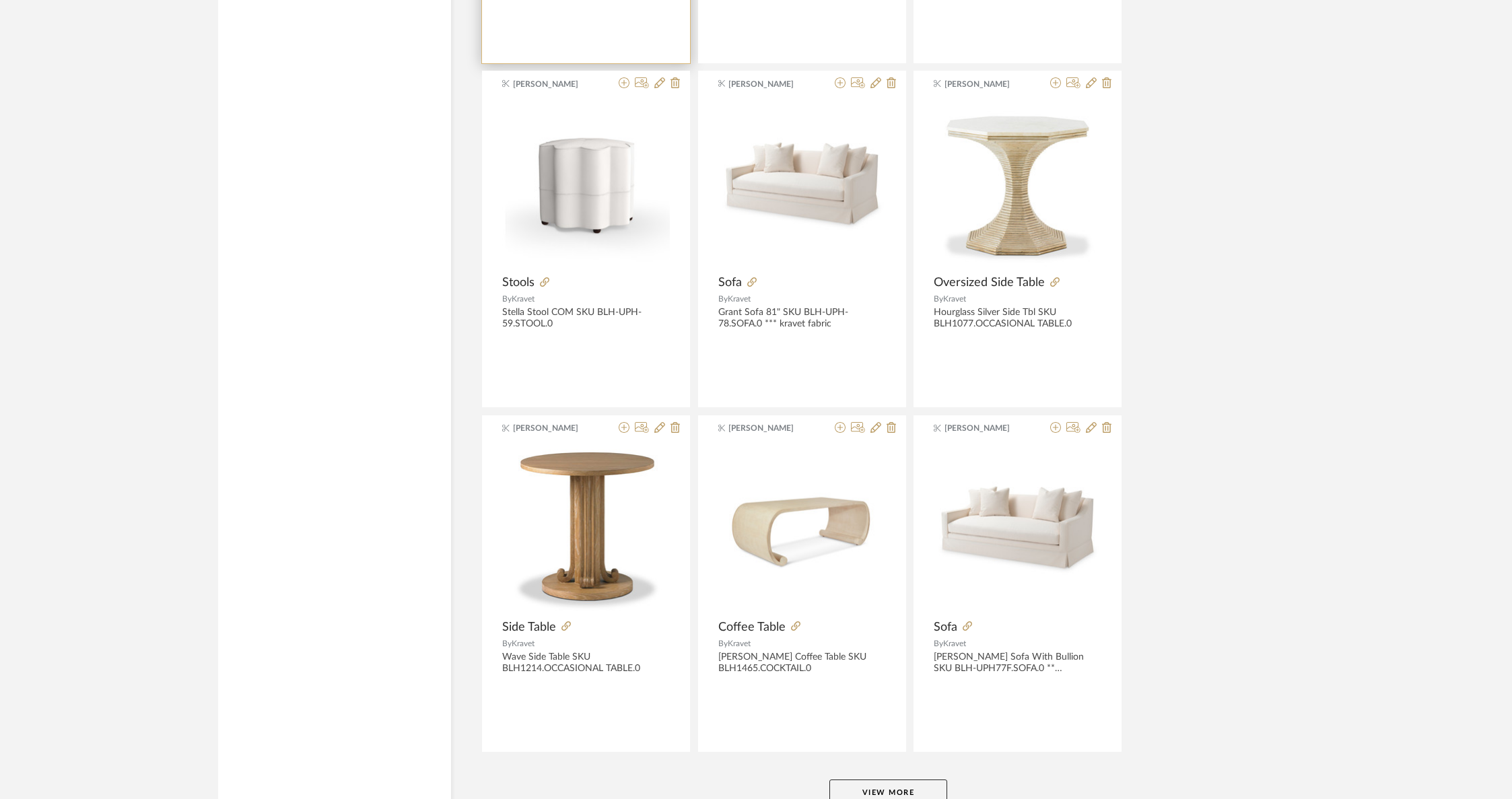
scroll to position [30531, 0]
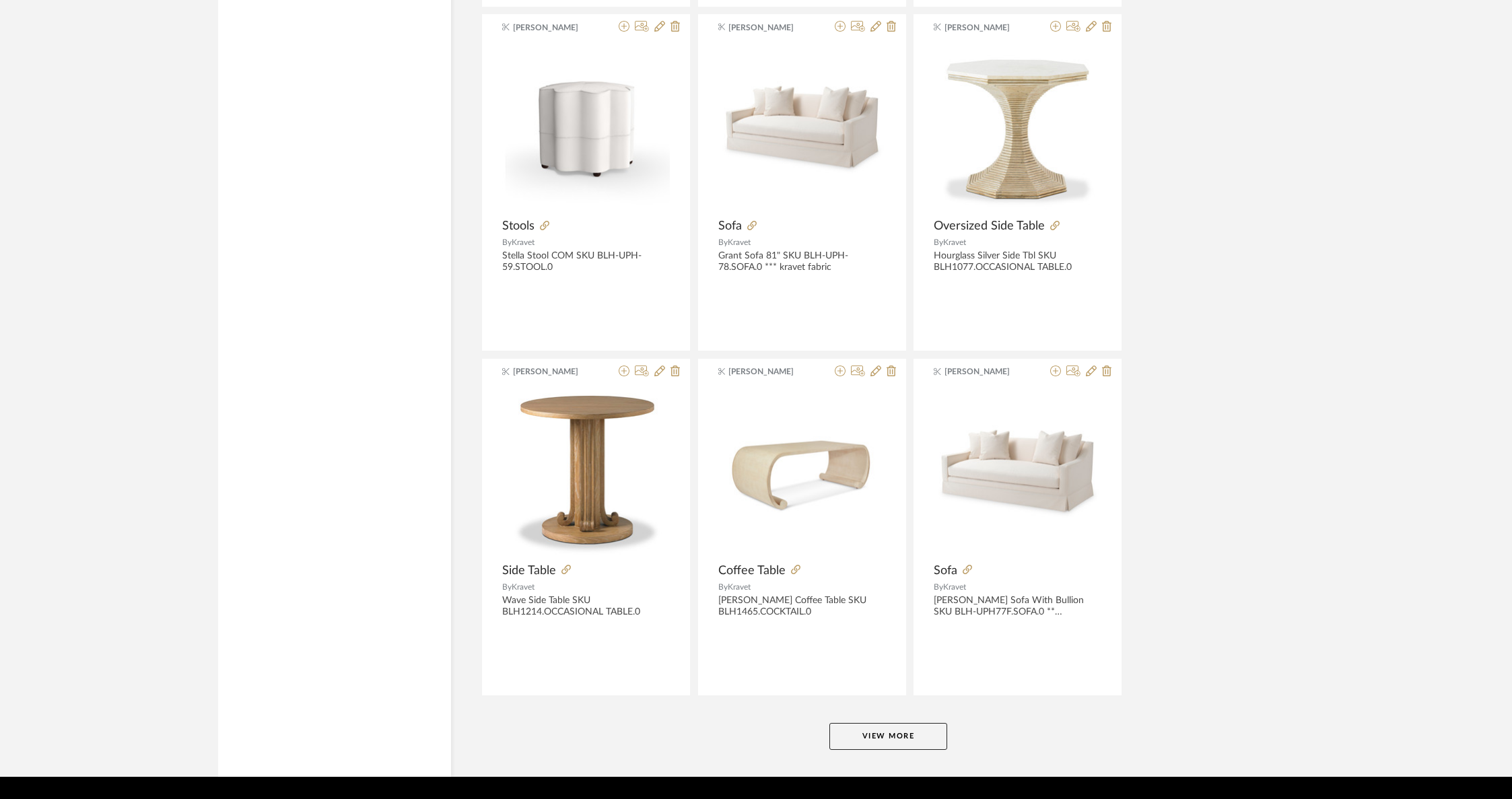
click at [877, 723] on button "View More" at bounding box center [888, 736] width 118 height 27
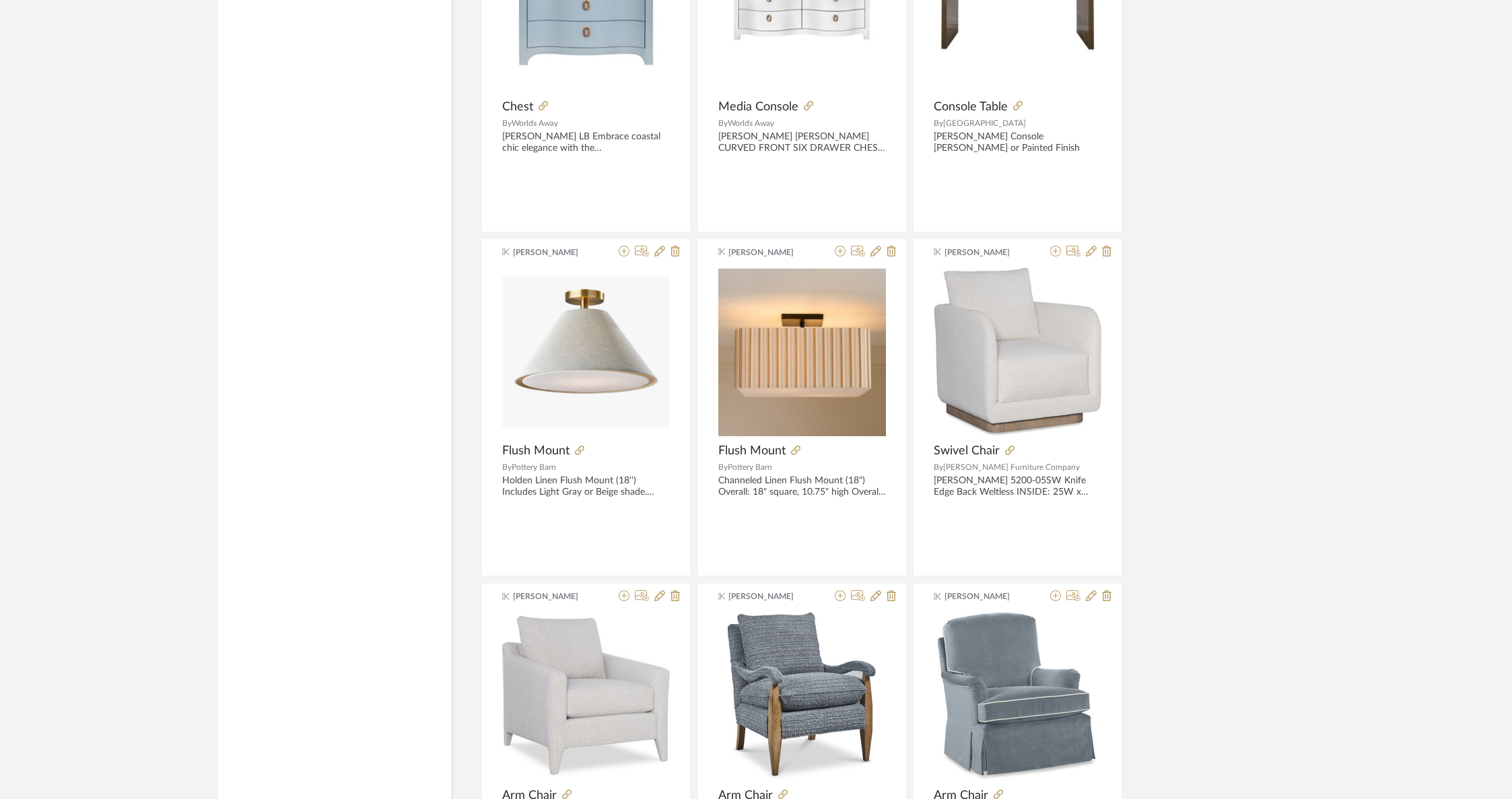
scroll to position [33968, 0]
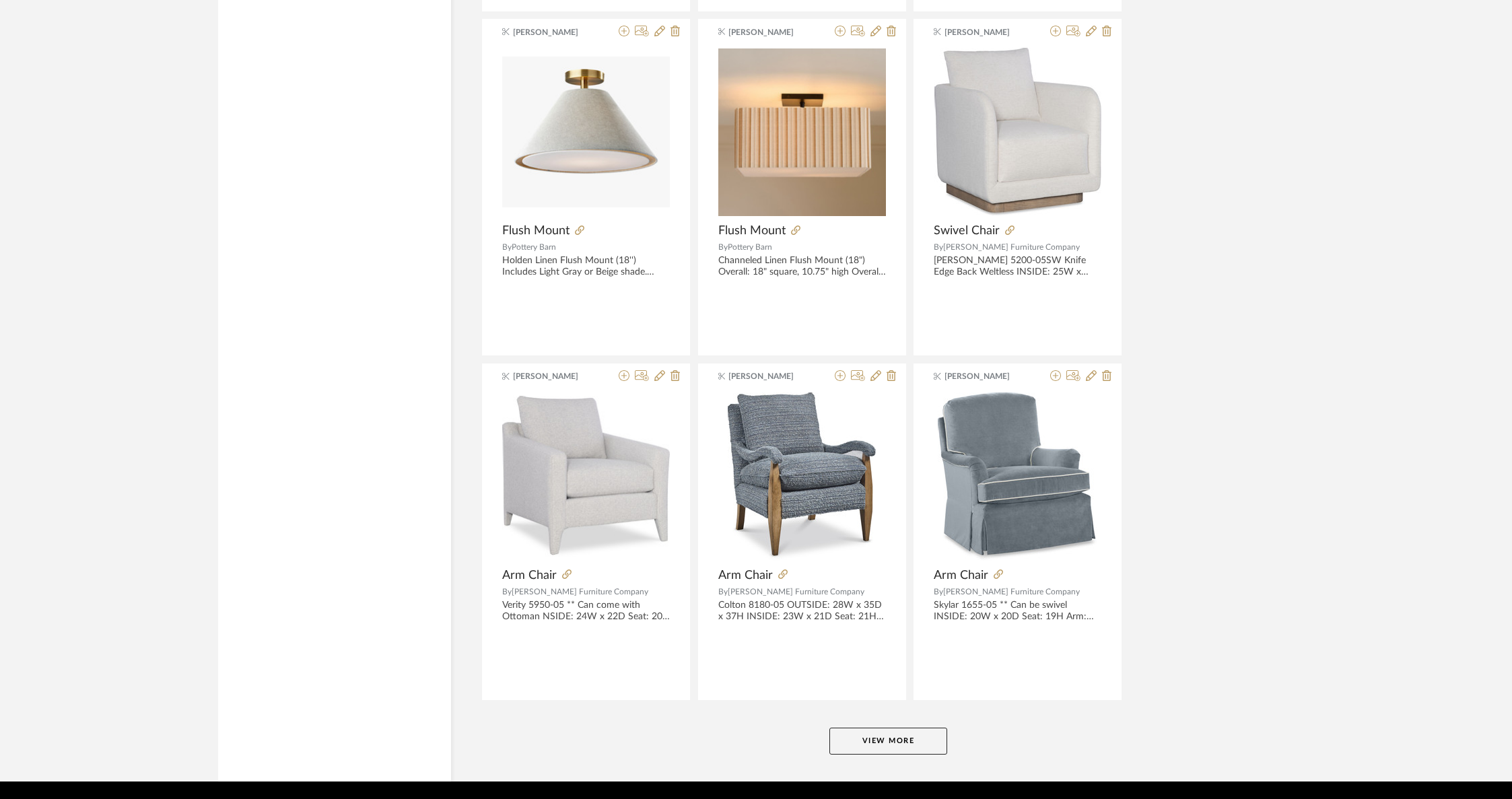
click at [868, 727] on button "View More" at bounding box center [888, 740] width 118 height 27
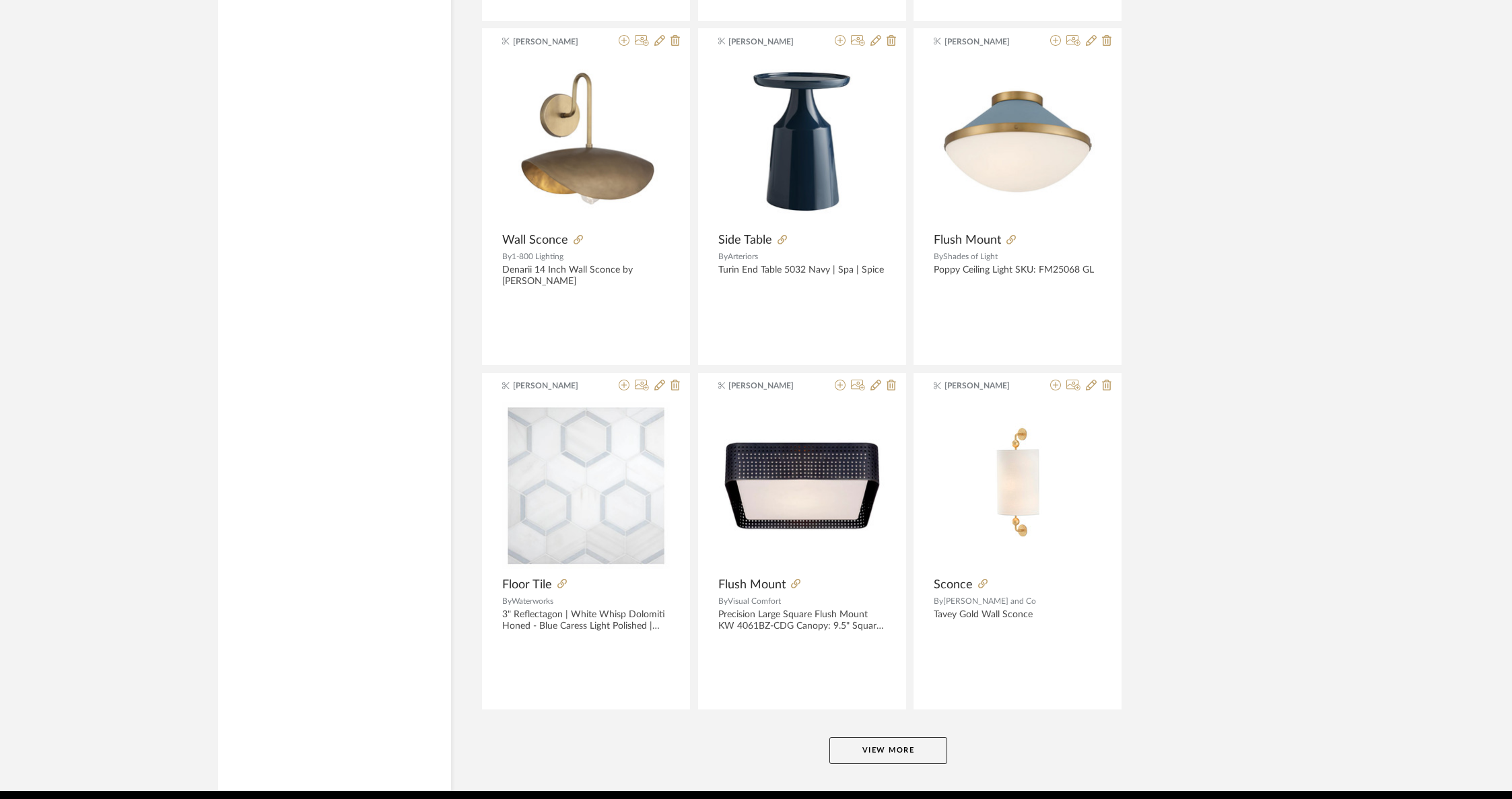
scroll to position [37405, 0]
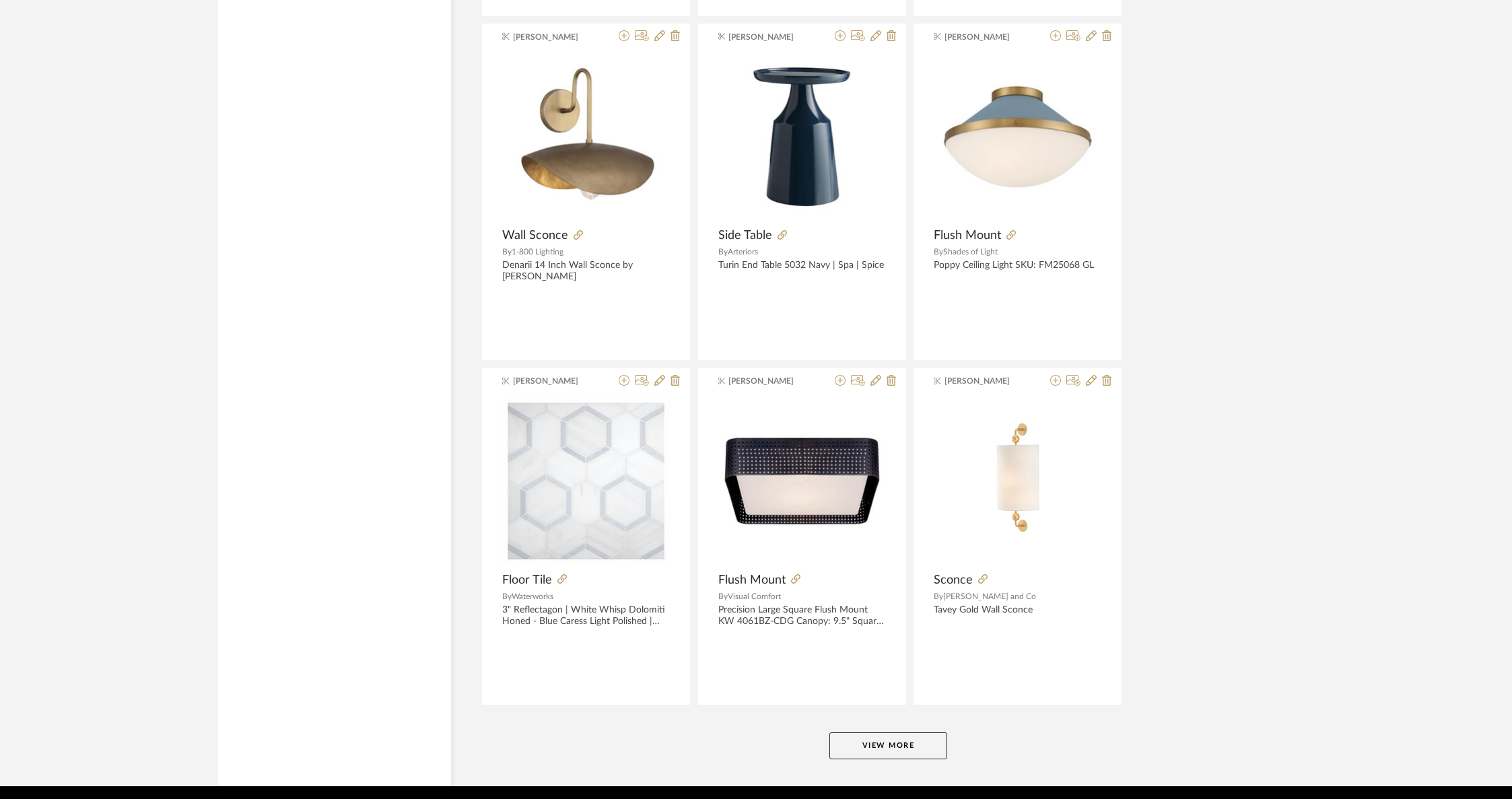
click at [868, 732] on button "View More" at bounding box center [888, 745] width 118 height 27
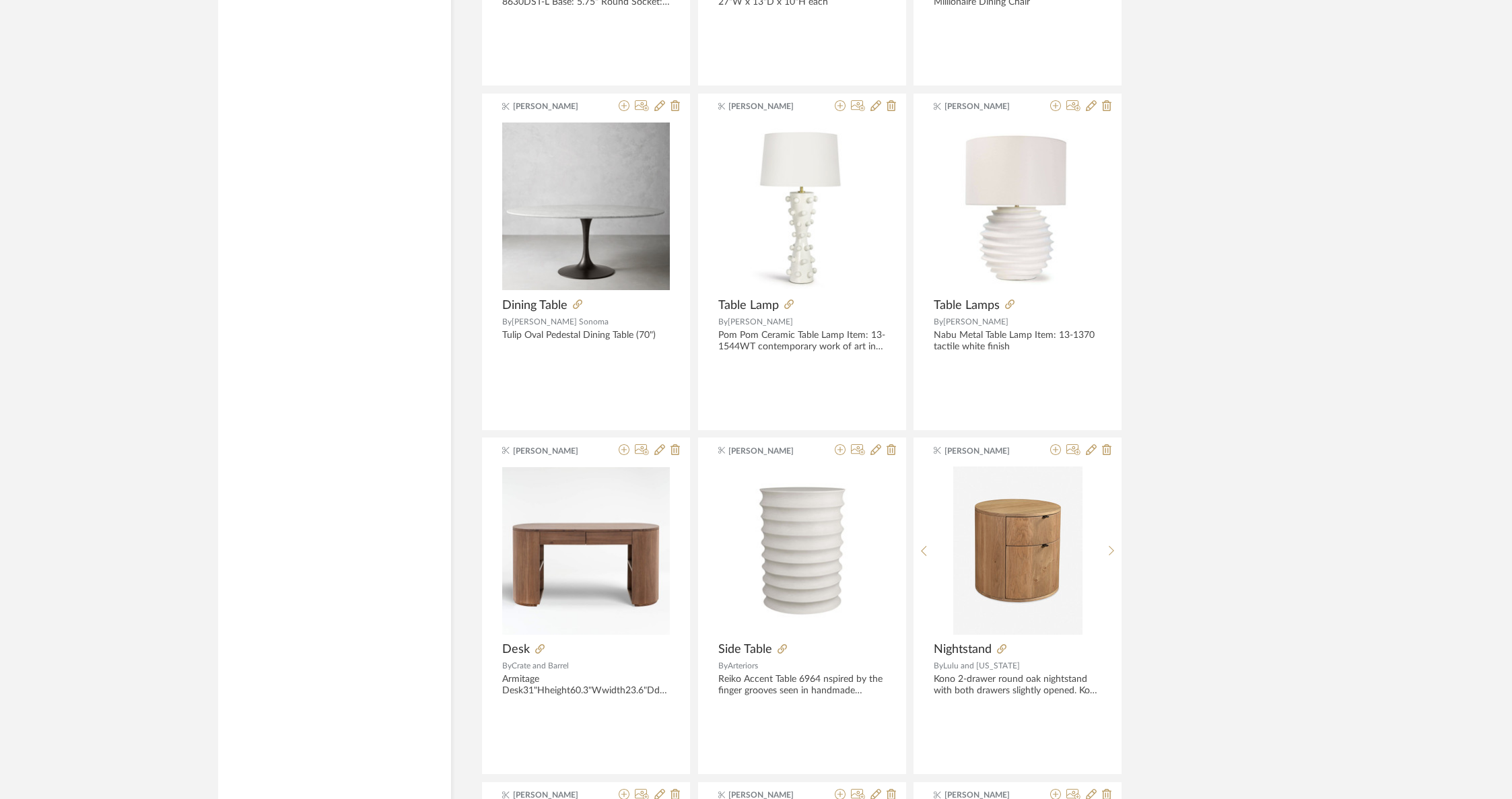
scroll to position [38952, 0]
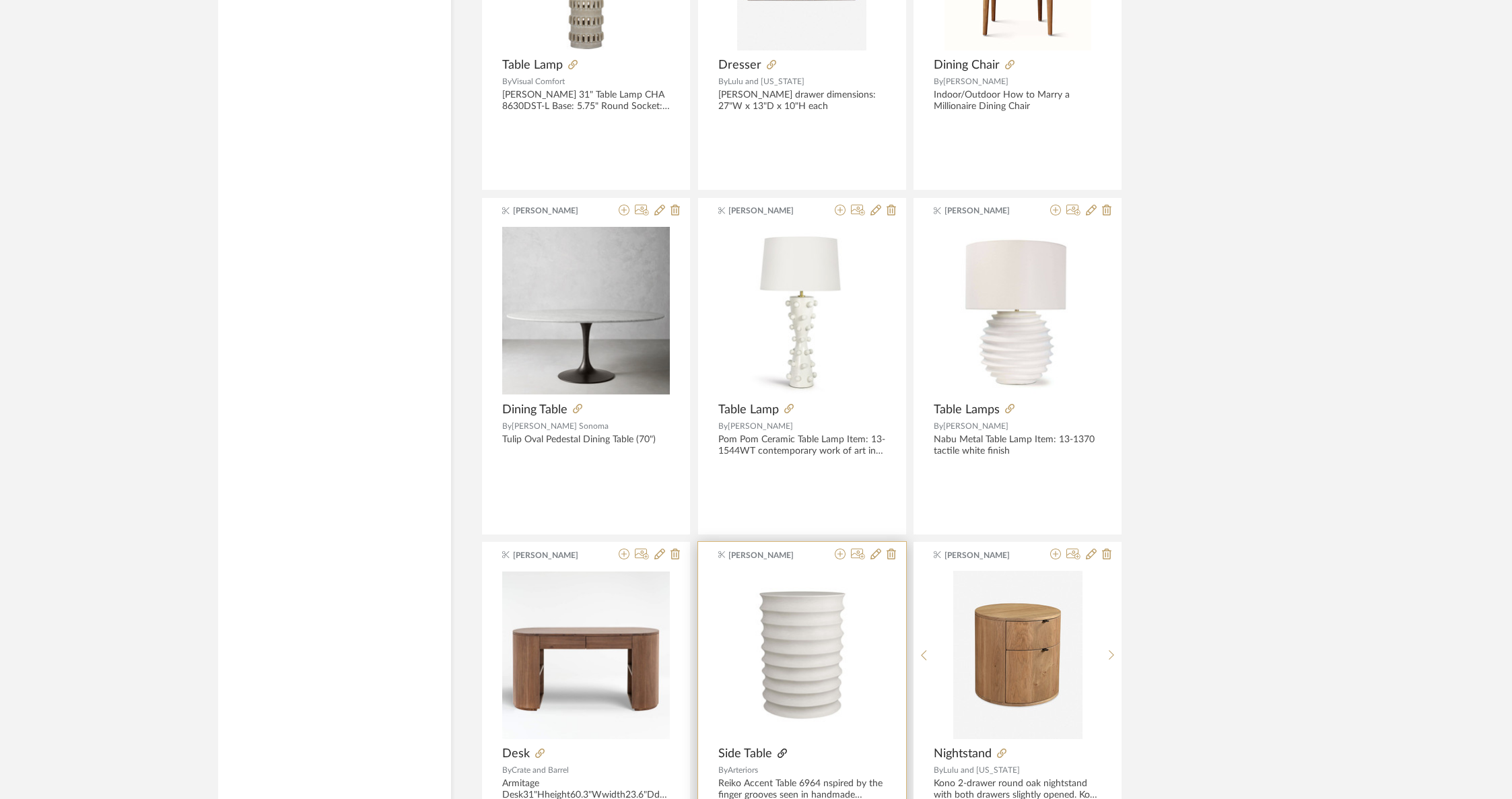
click at [781, 748] on icon at bounding box center [782, 753] width 10 height 10
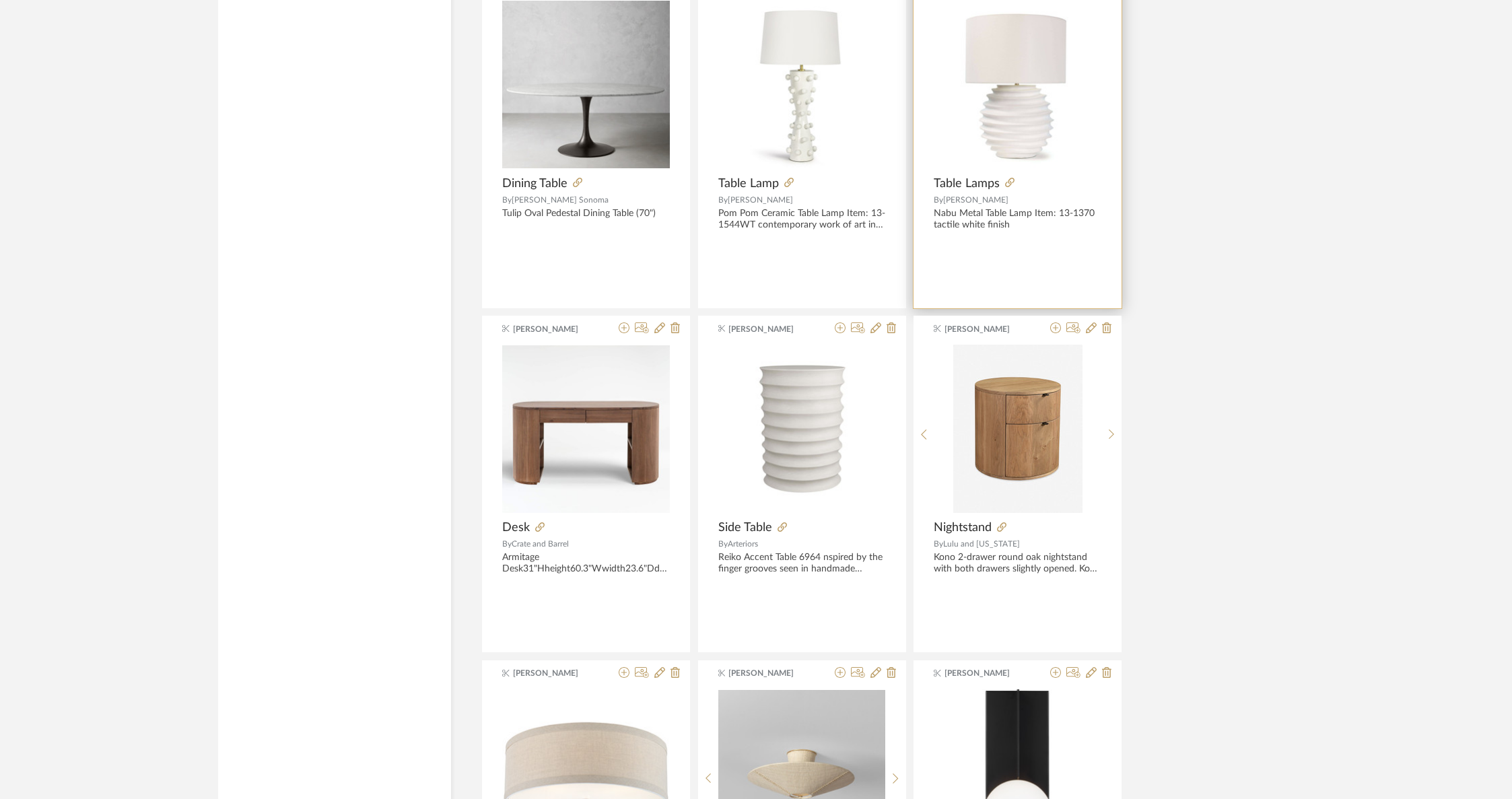
scroll to position [39211, 0]
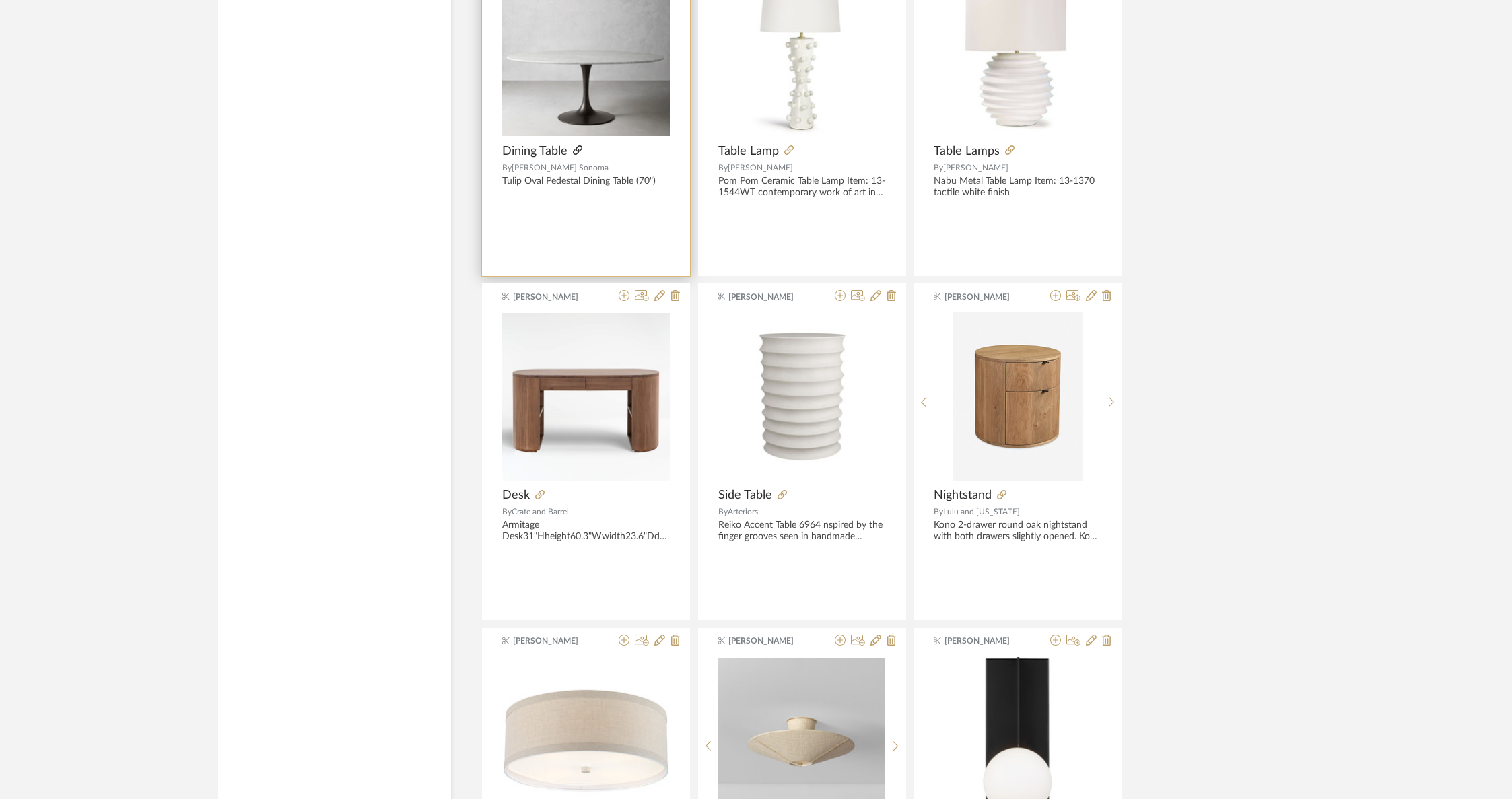
click at [576, 146] on icon at bounding box center [578, 150] width 10 height 10
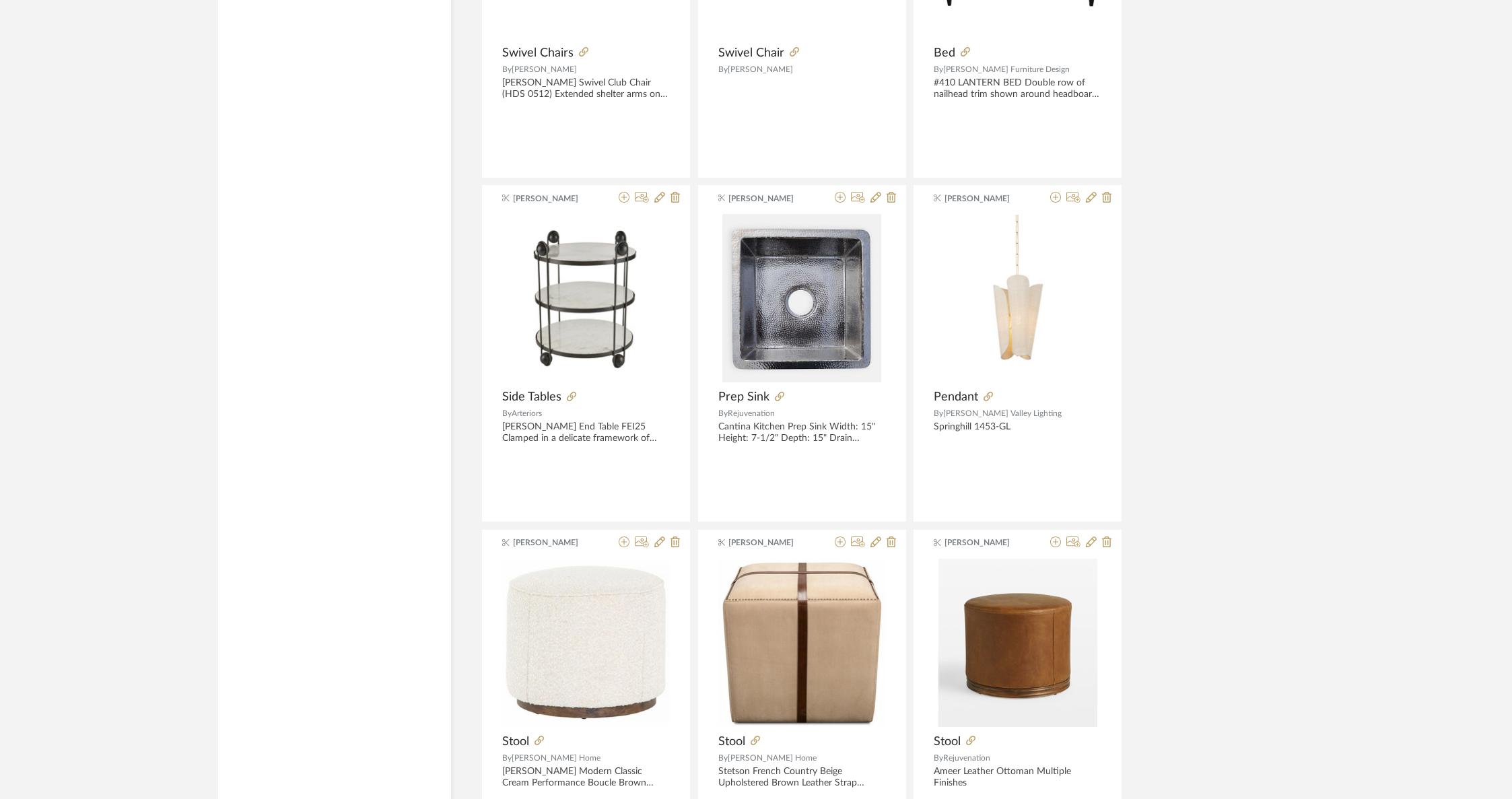
scroll to position [40691, 0]
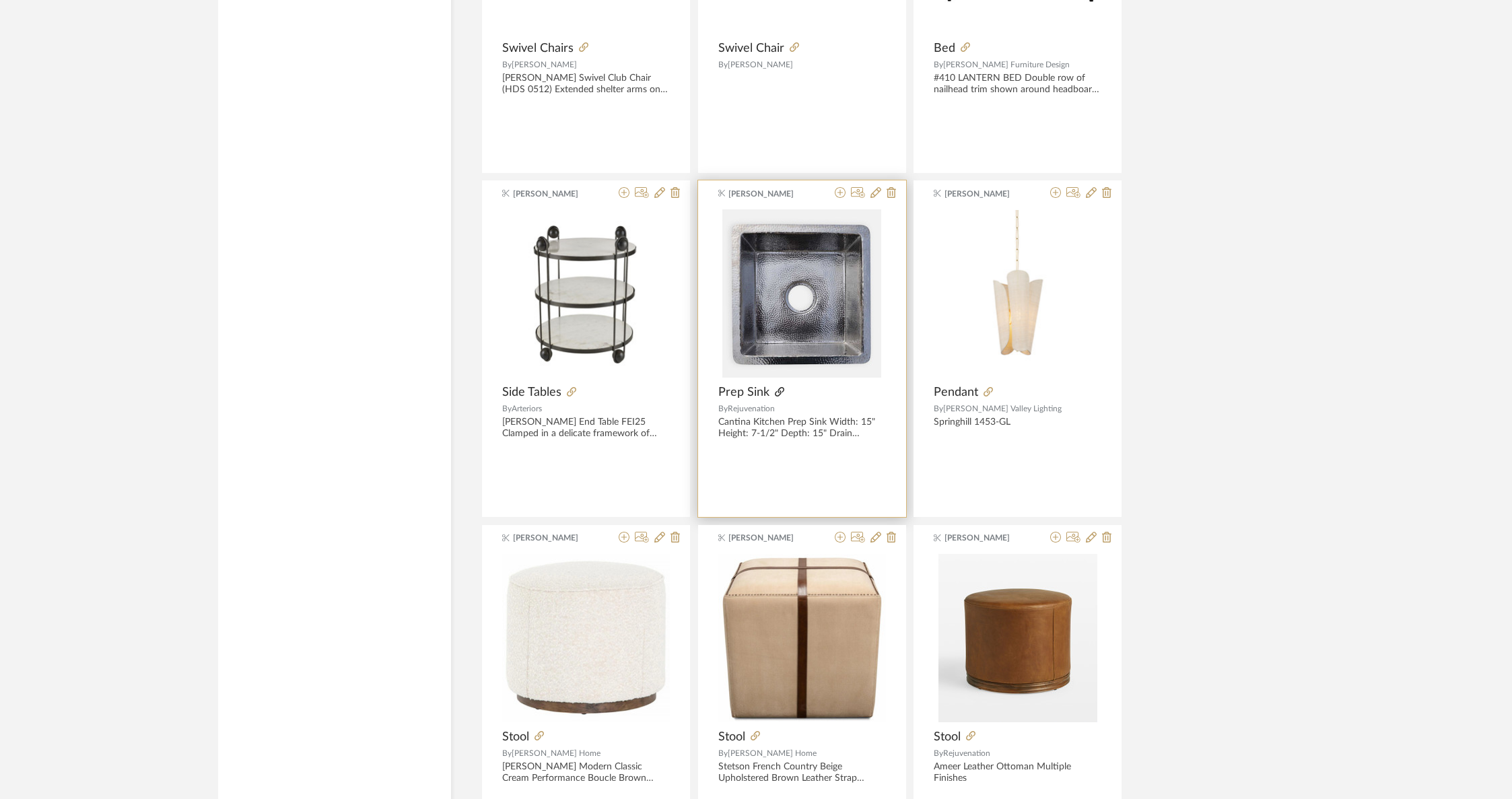
click at [779, 387] on icon at bounding box center [780, 391] width 10 height 10
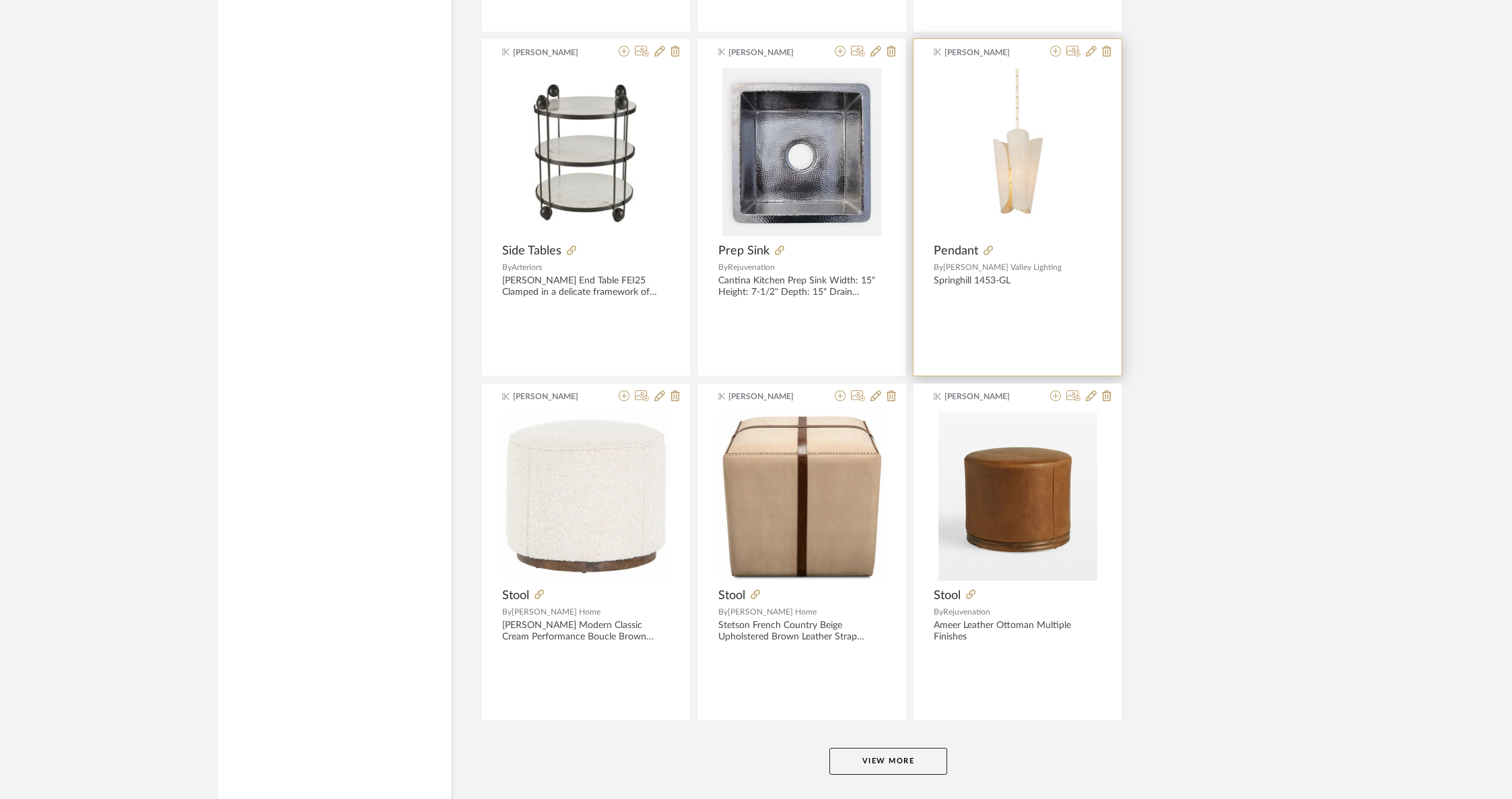
scroll to position [40843, 0]
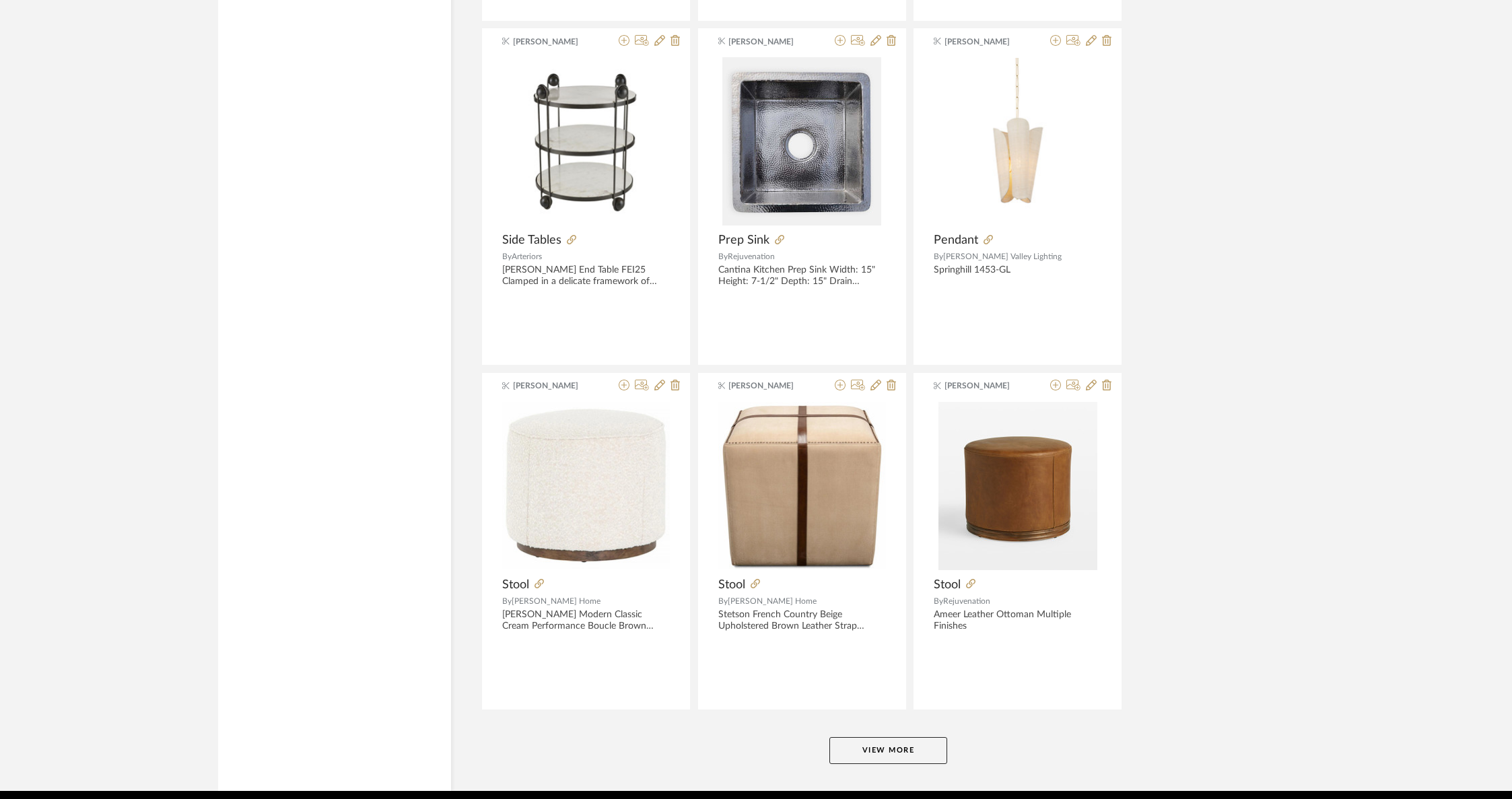
click at [886, 737] on button "View More" at bounding box center [888, 750] width 118 height 27
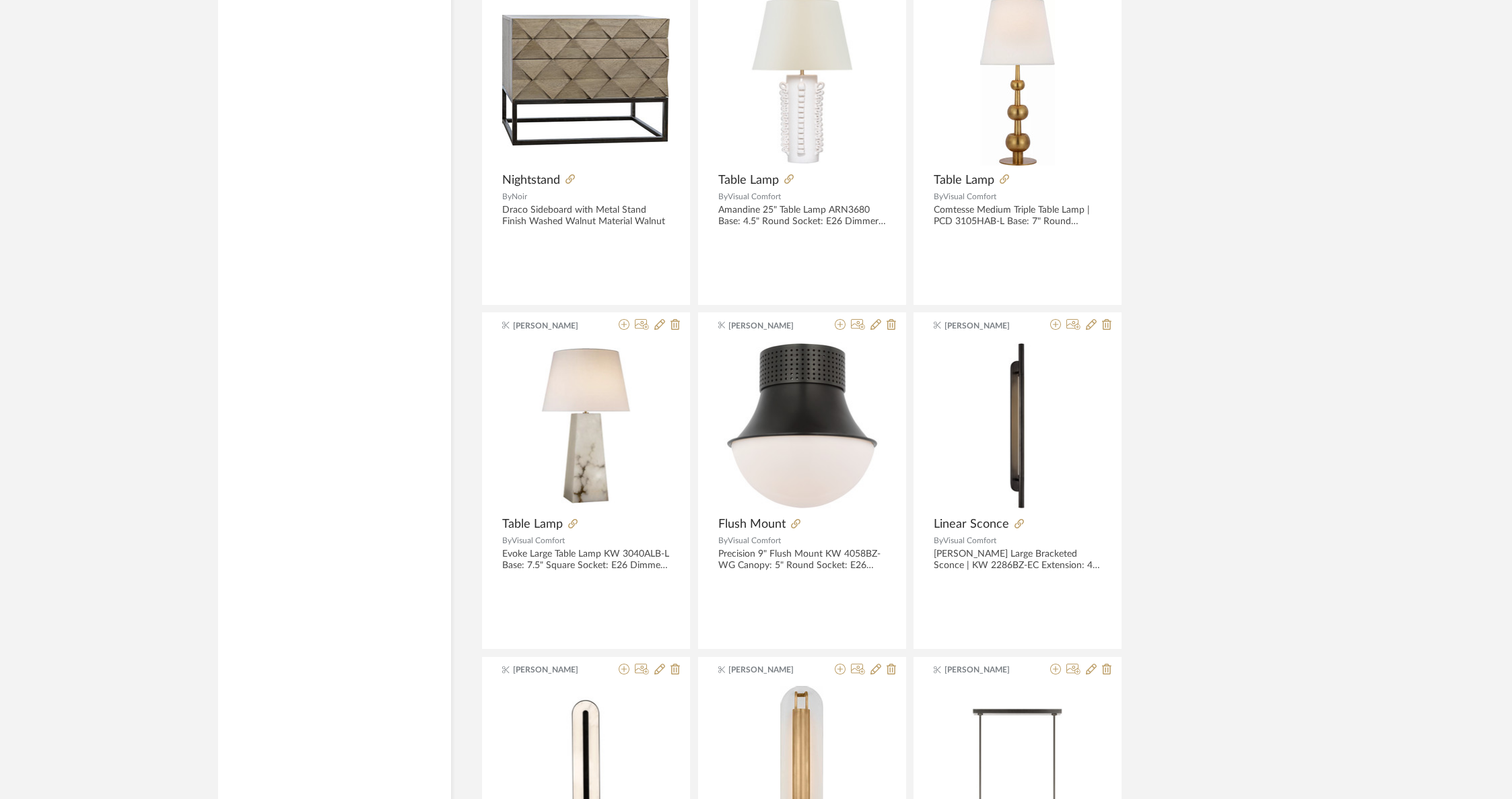
scroll to position [42018, 0]
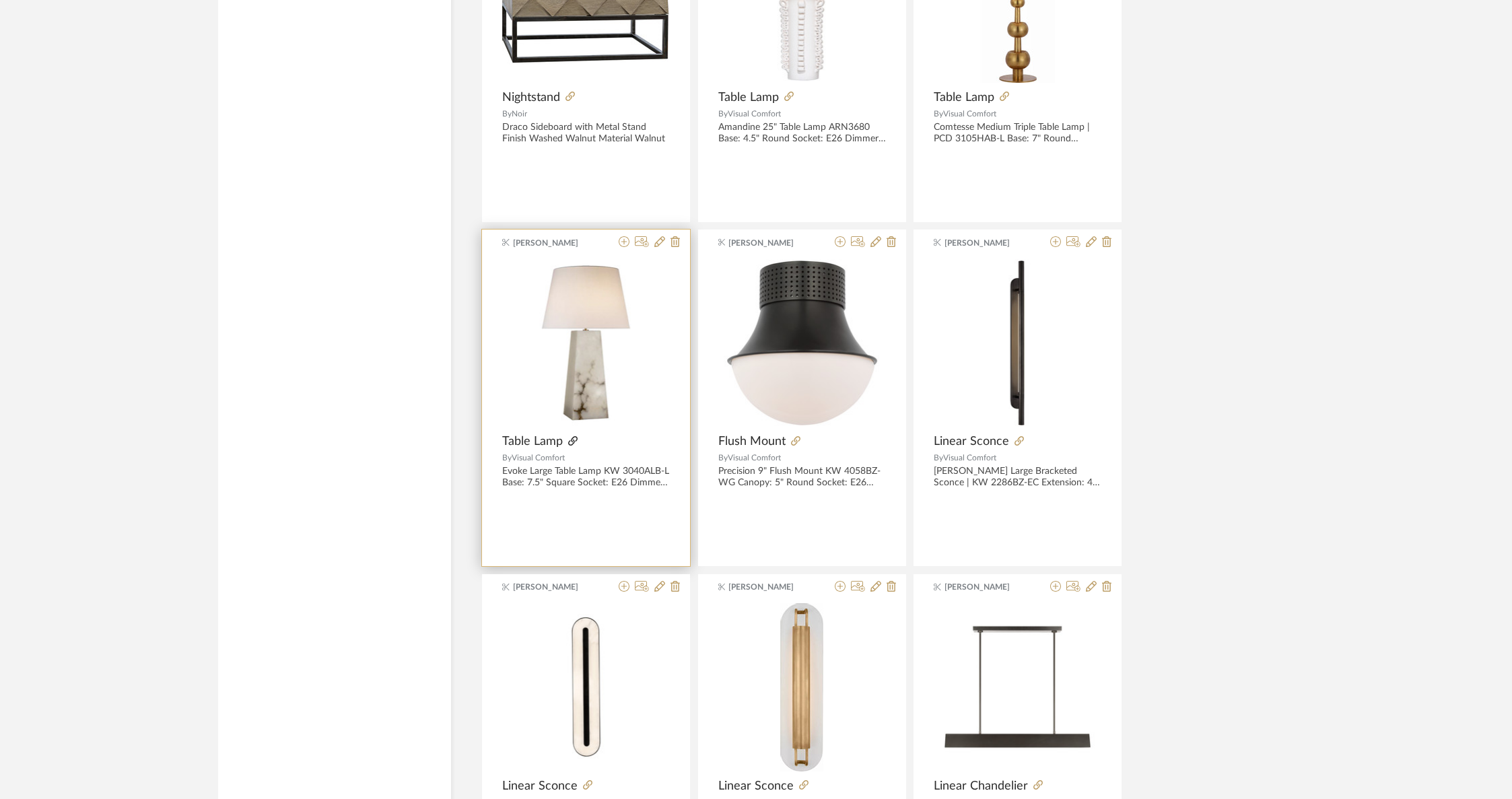
click at [568, 436] on icon at bounding box center [573, 441] width 10 height 10
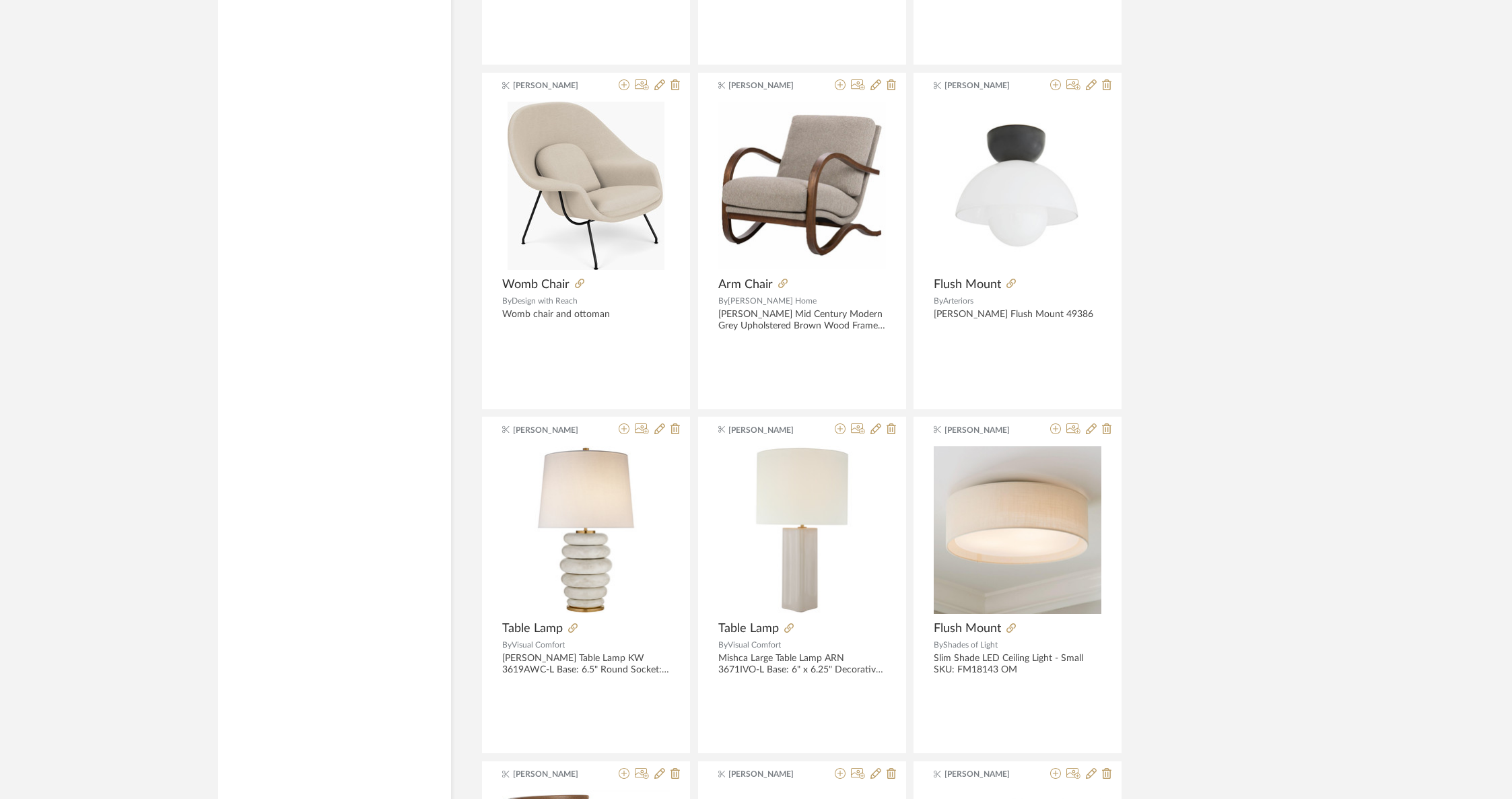
scroll to position [44008, 0]
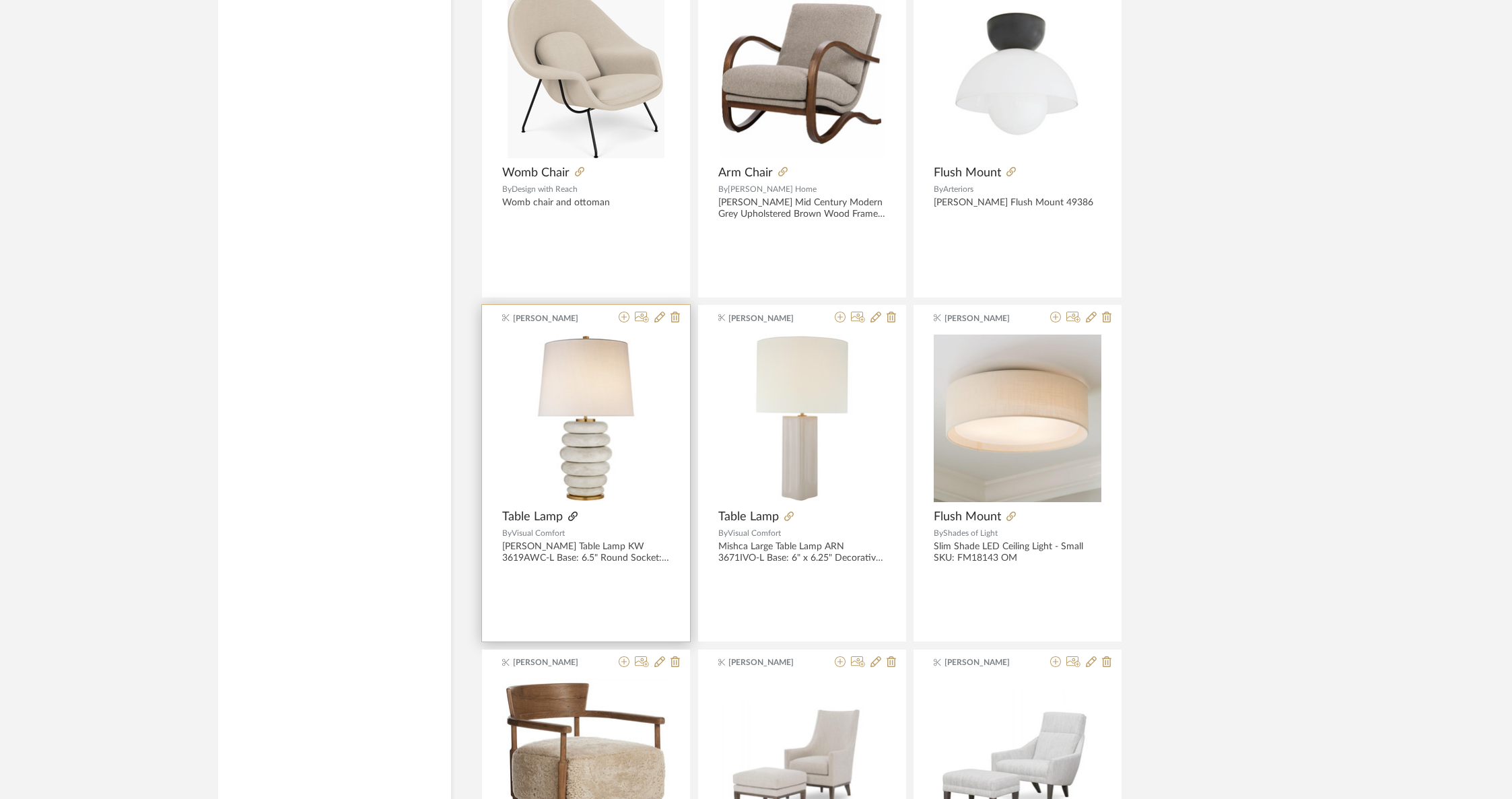
click at [568, 511] on icon at bounding box center [573, 516] width 10 height 10
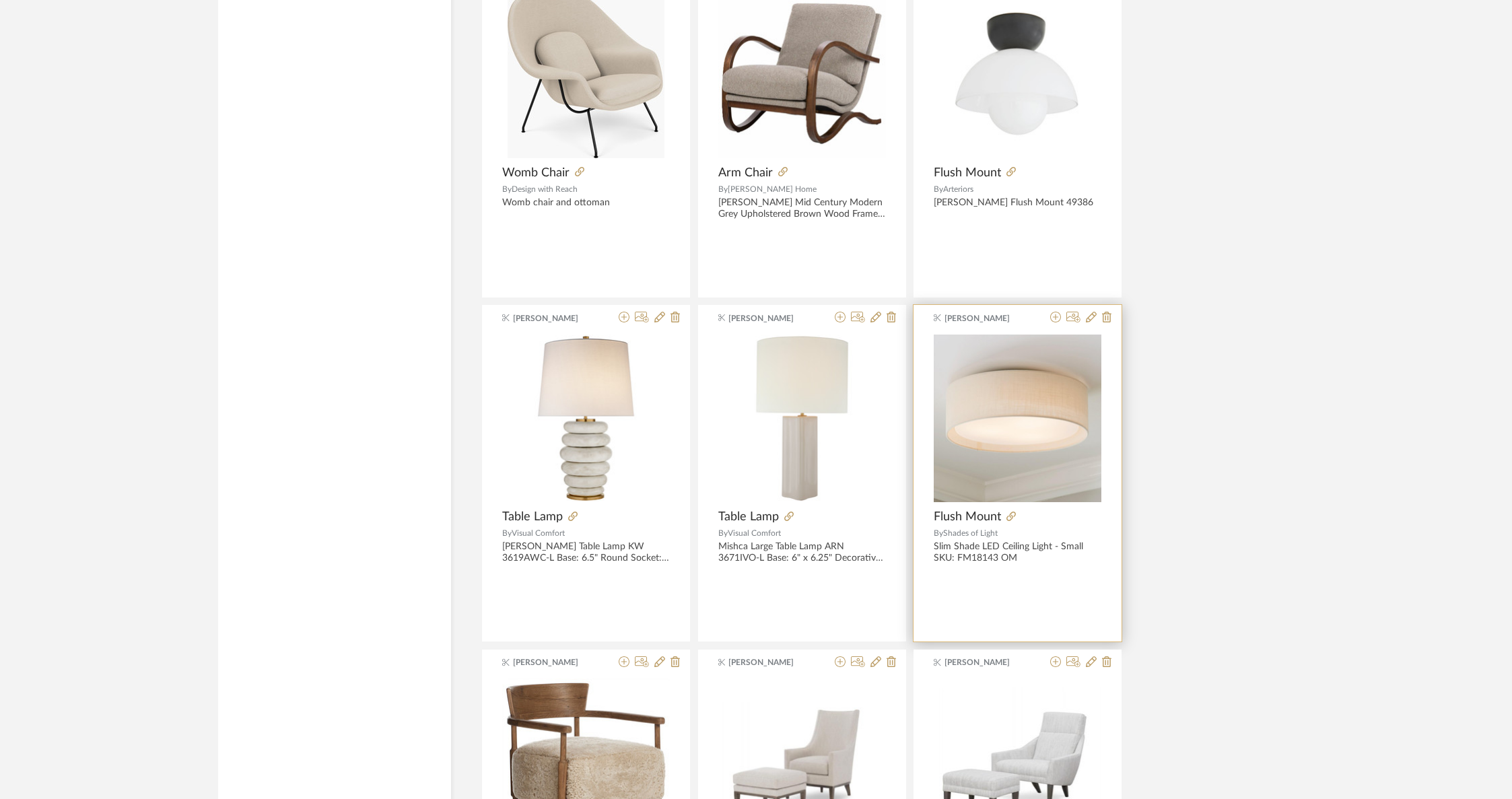
scroll to position [44281, 0]
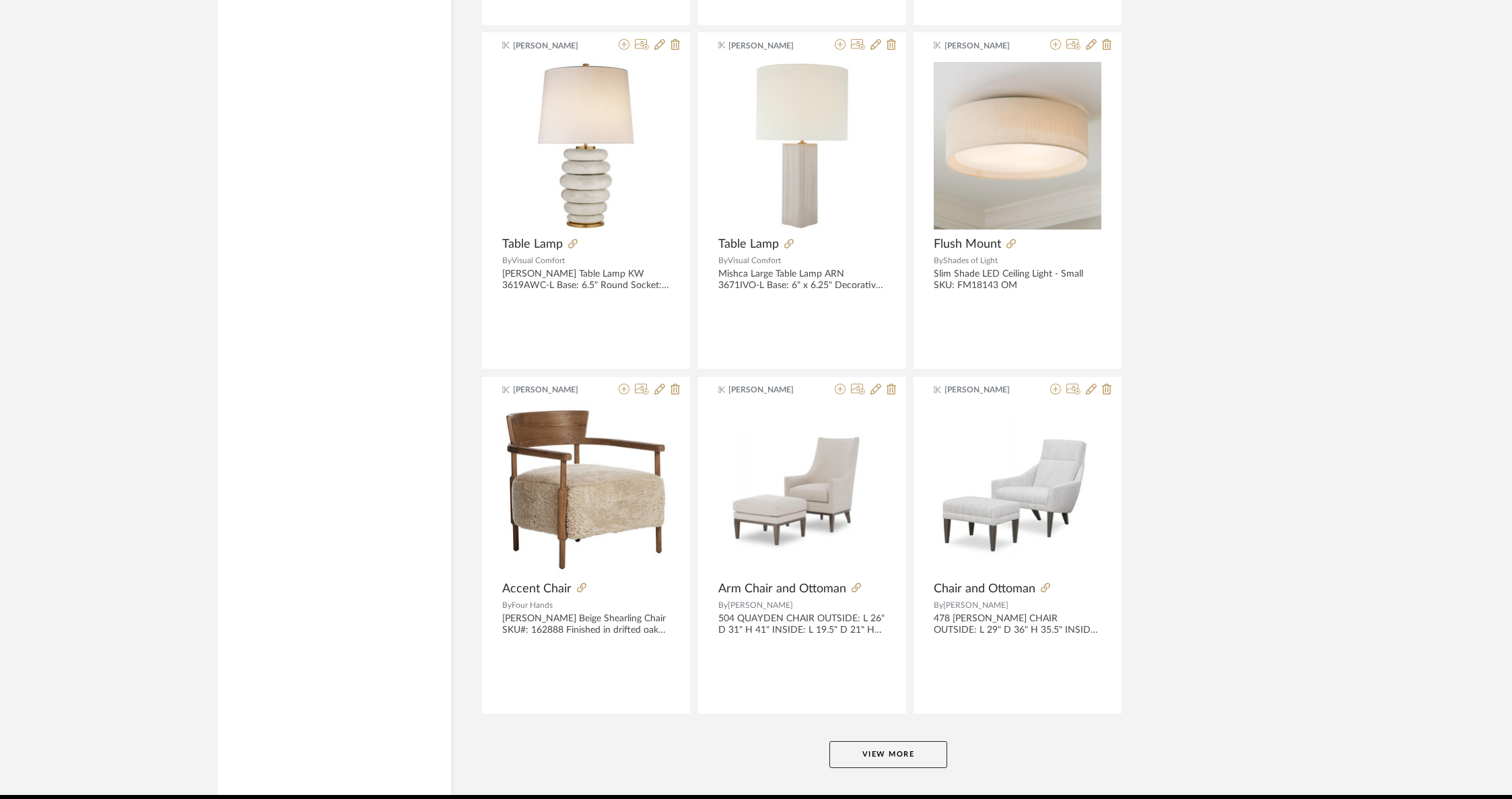
click at [865, 741] on button "View More" at bounding box center [888, 754] width 118 height 27
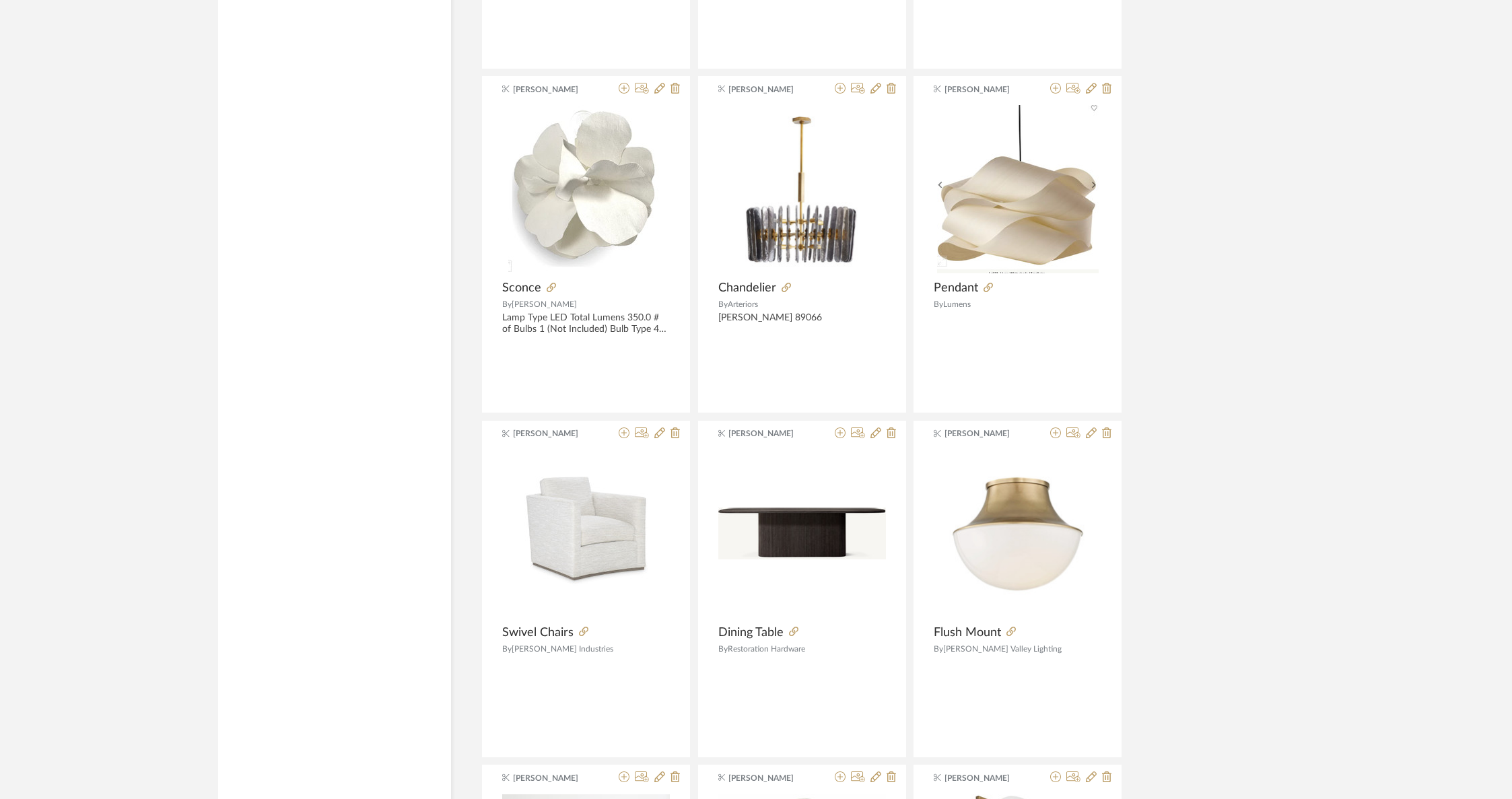
scroll to position [47044, 0]
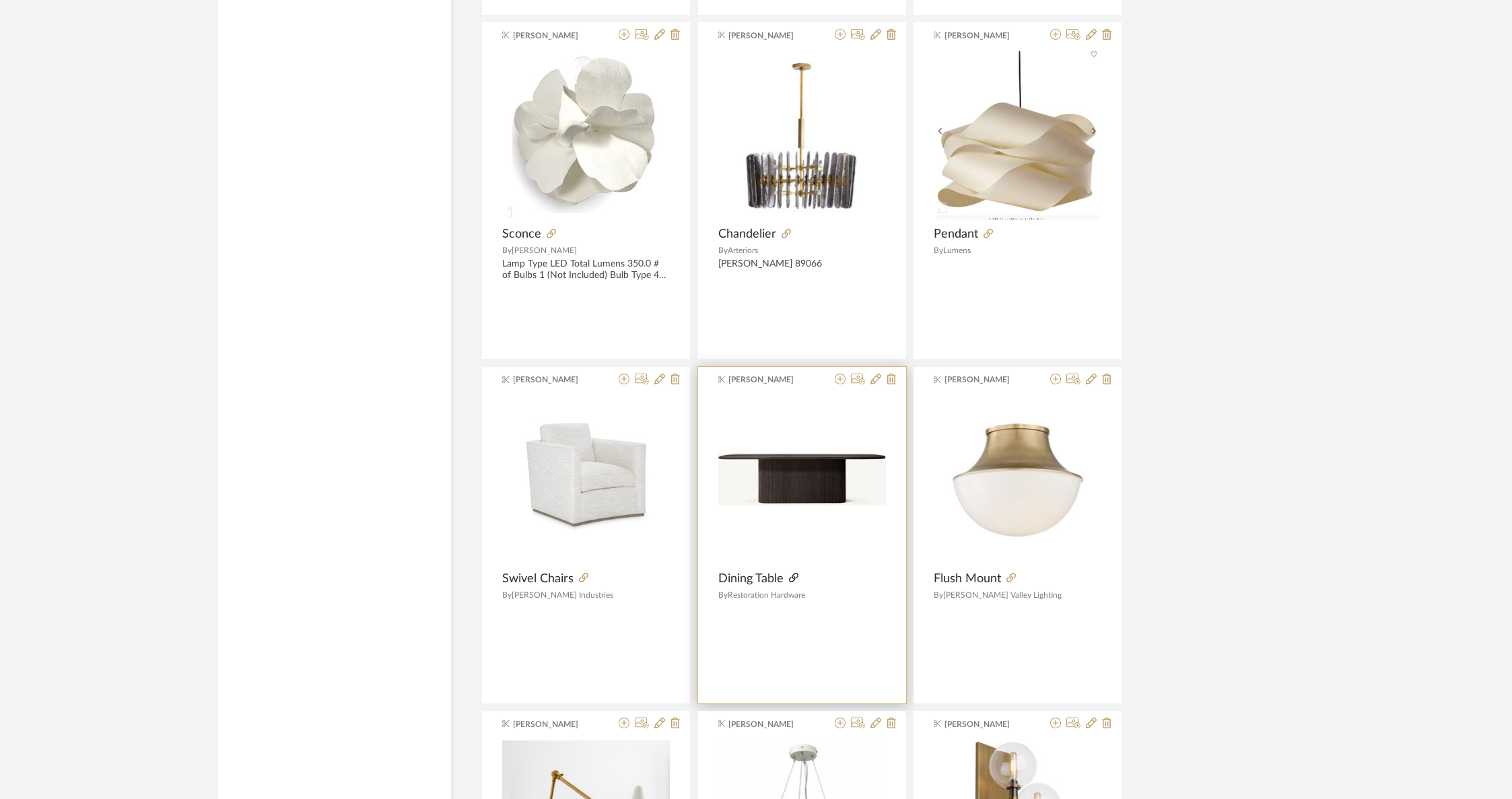
click at [795, 573] on icon at bounding box center [794, 577] width 10 height 10
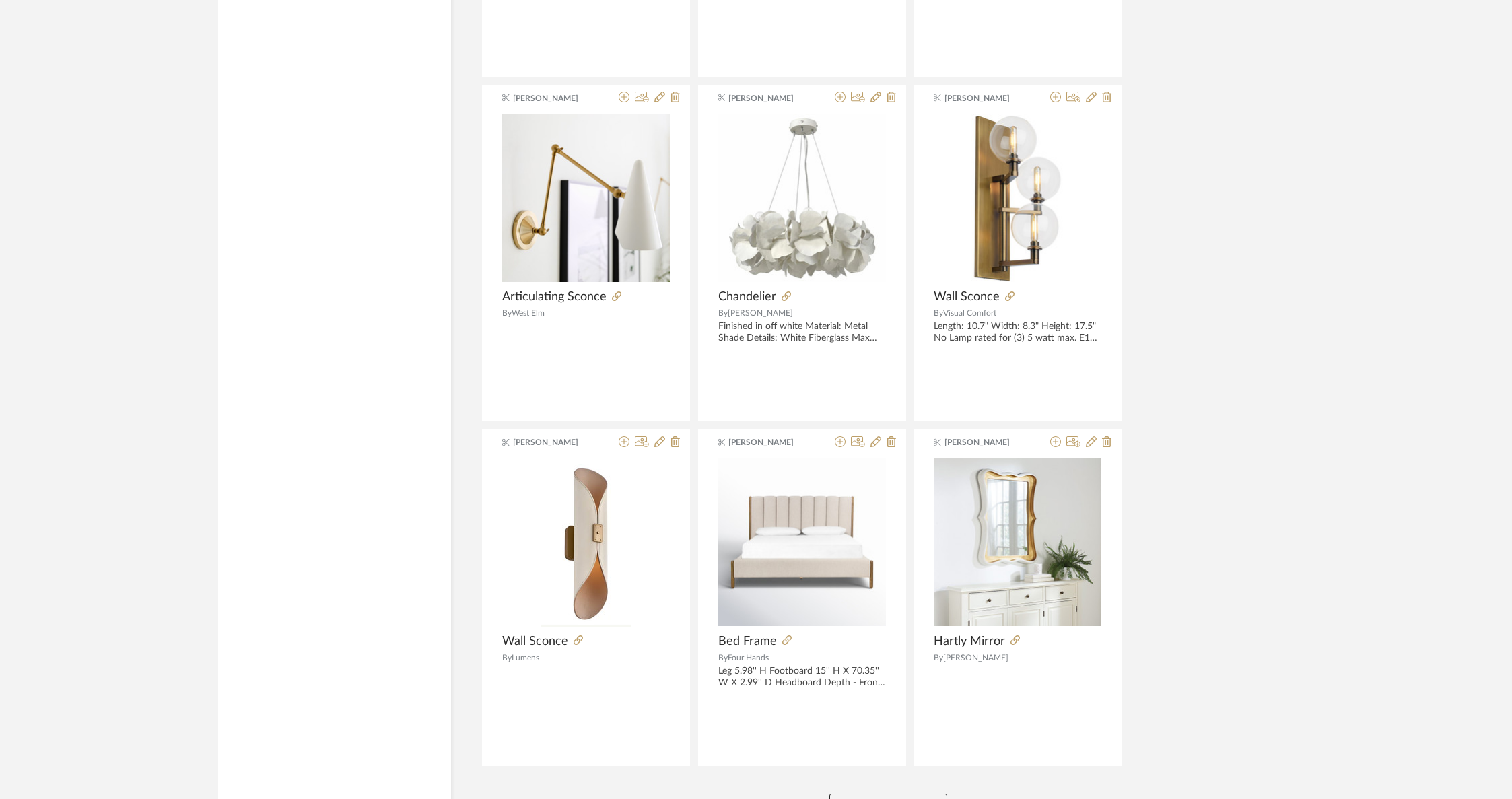
scroll to position [47718, 0]
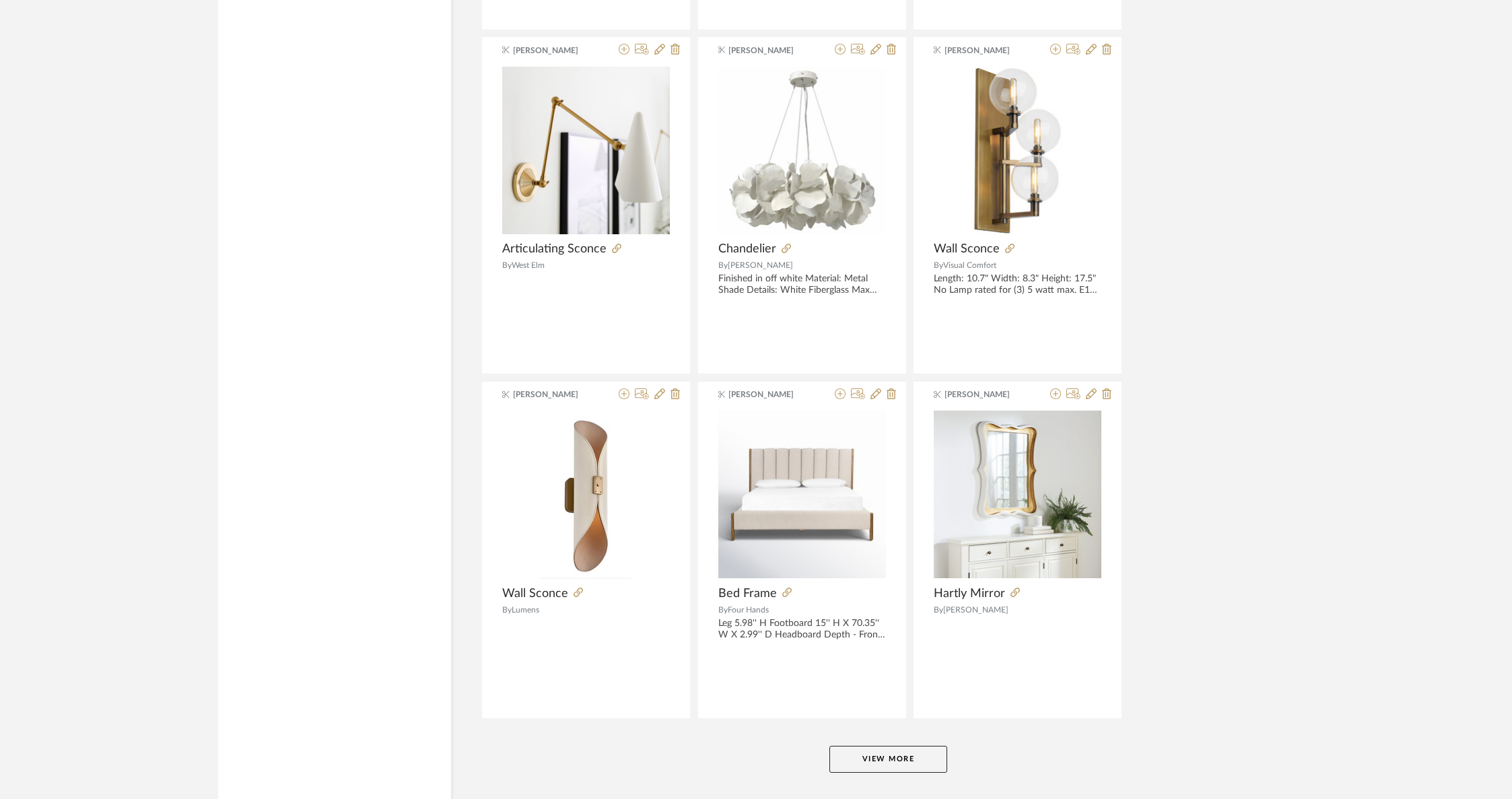
click at [889, 746] on button "View More" at bounding box center [888, 759] width 118 height 27
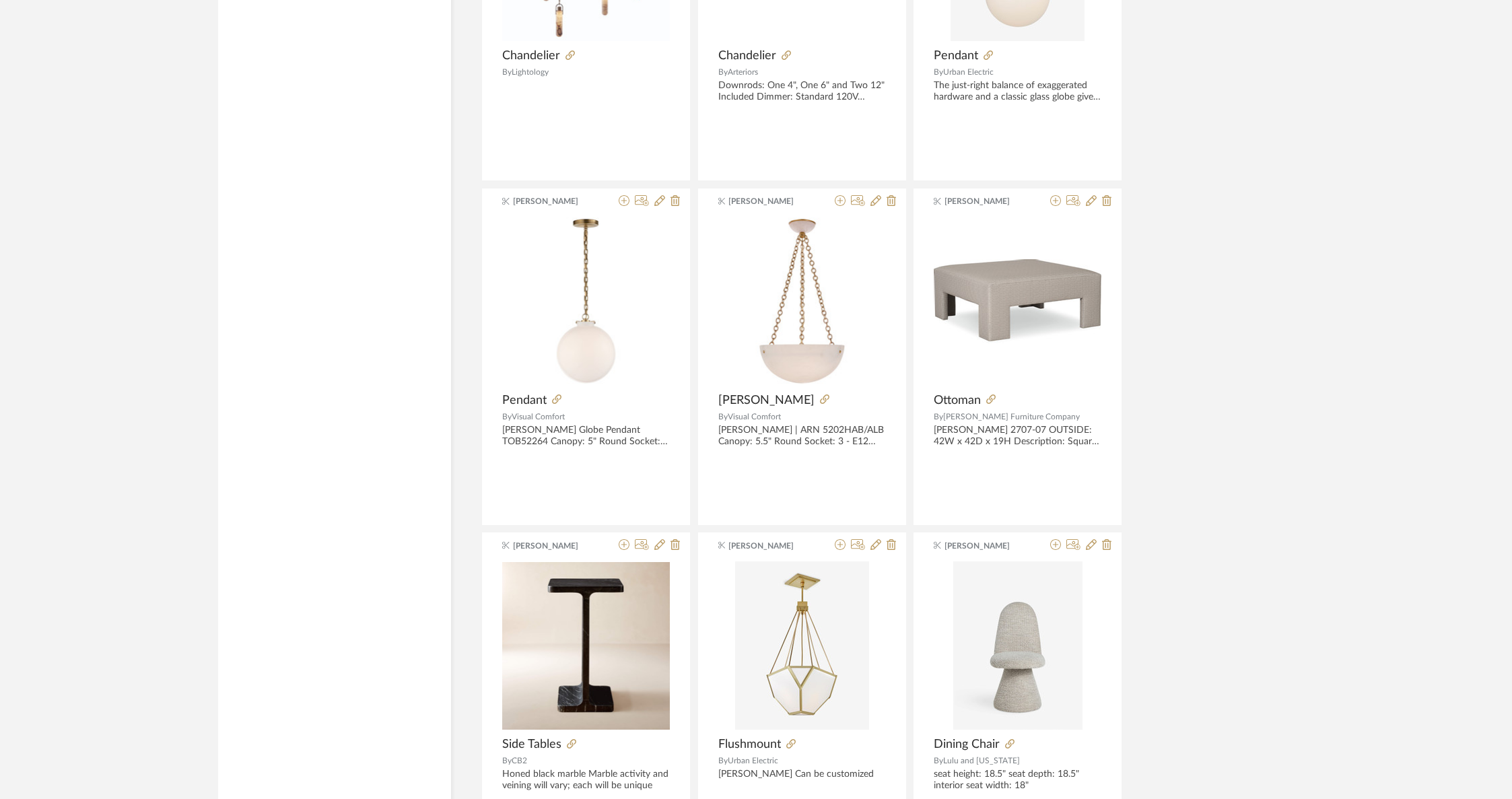
scroll to position [50694, 0]
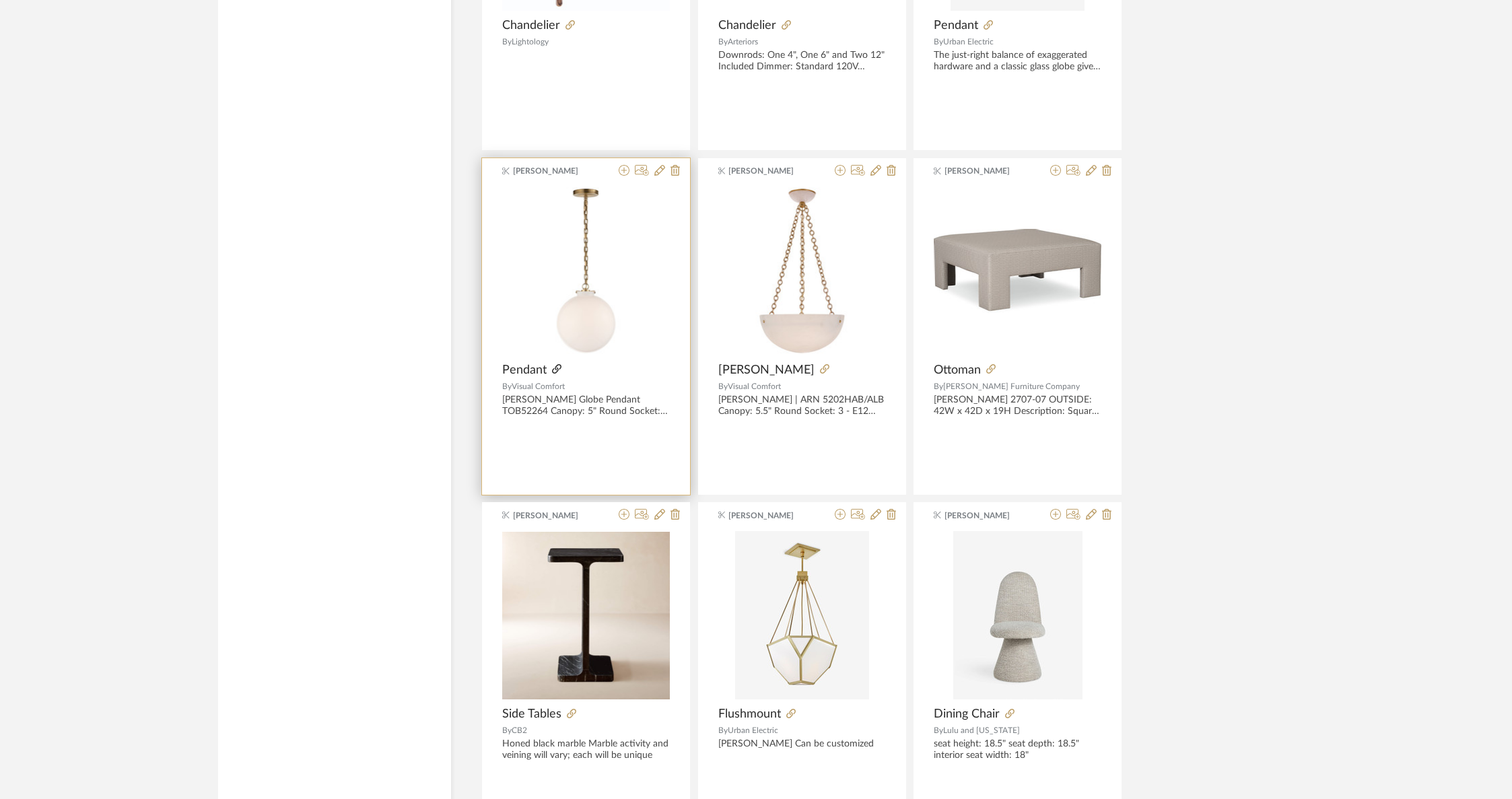
click at [554, 364] on icon at bounding box center [557, 369] width 10 height 10
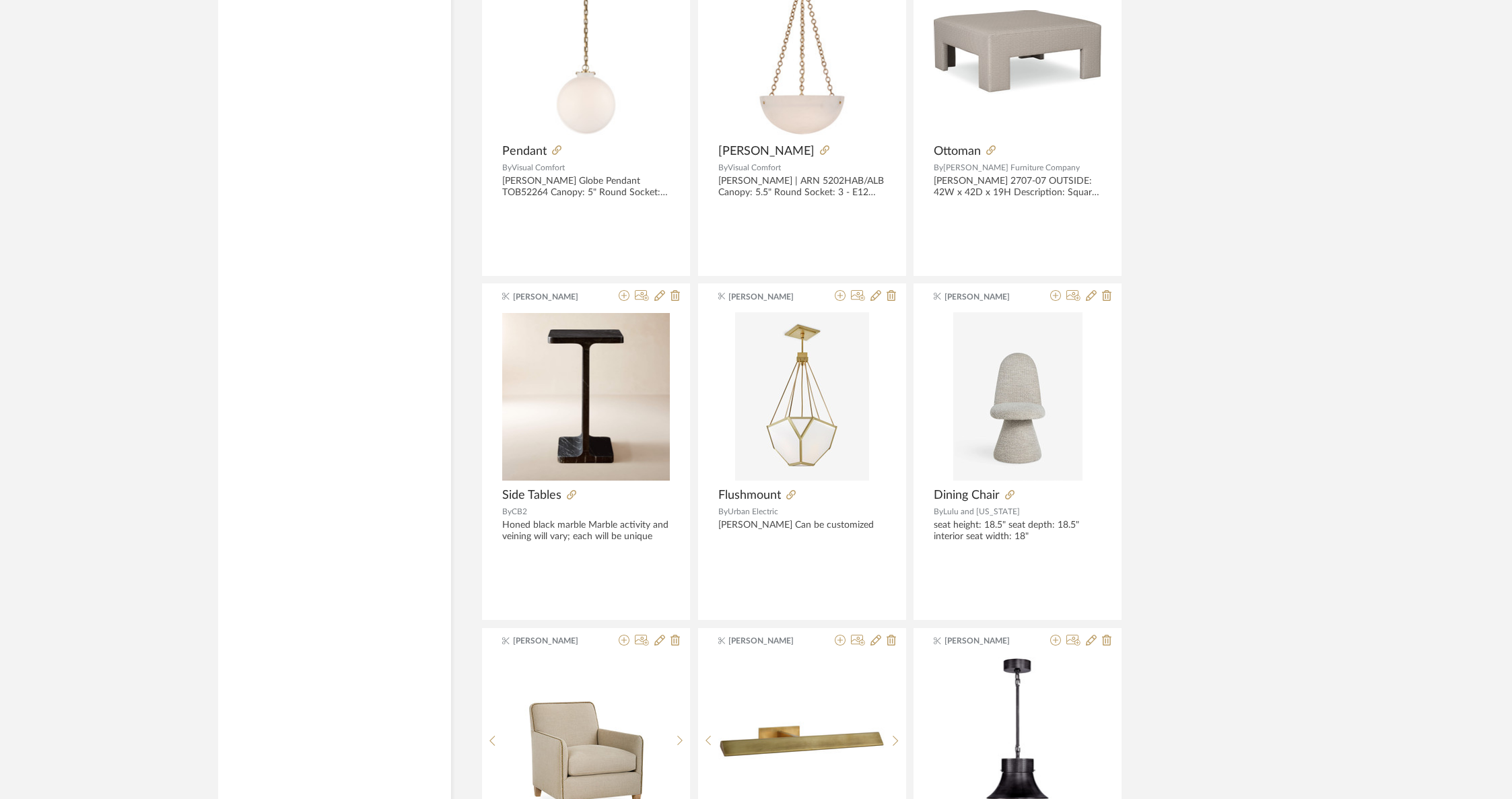
scroll to position [51155, 0]
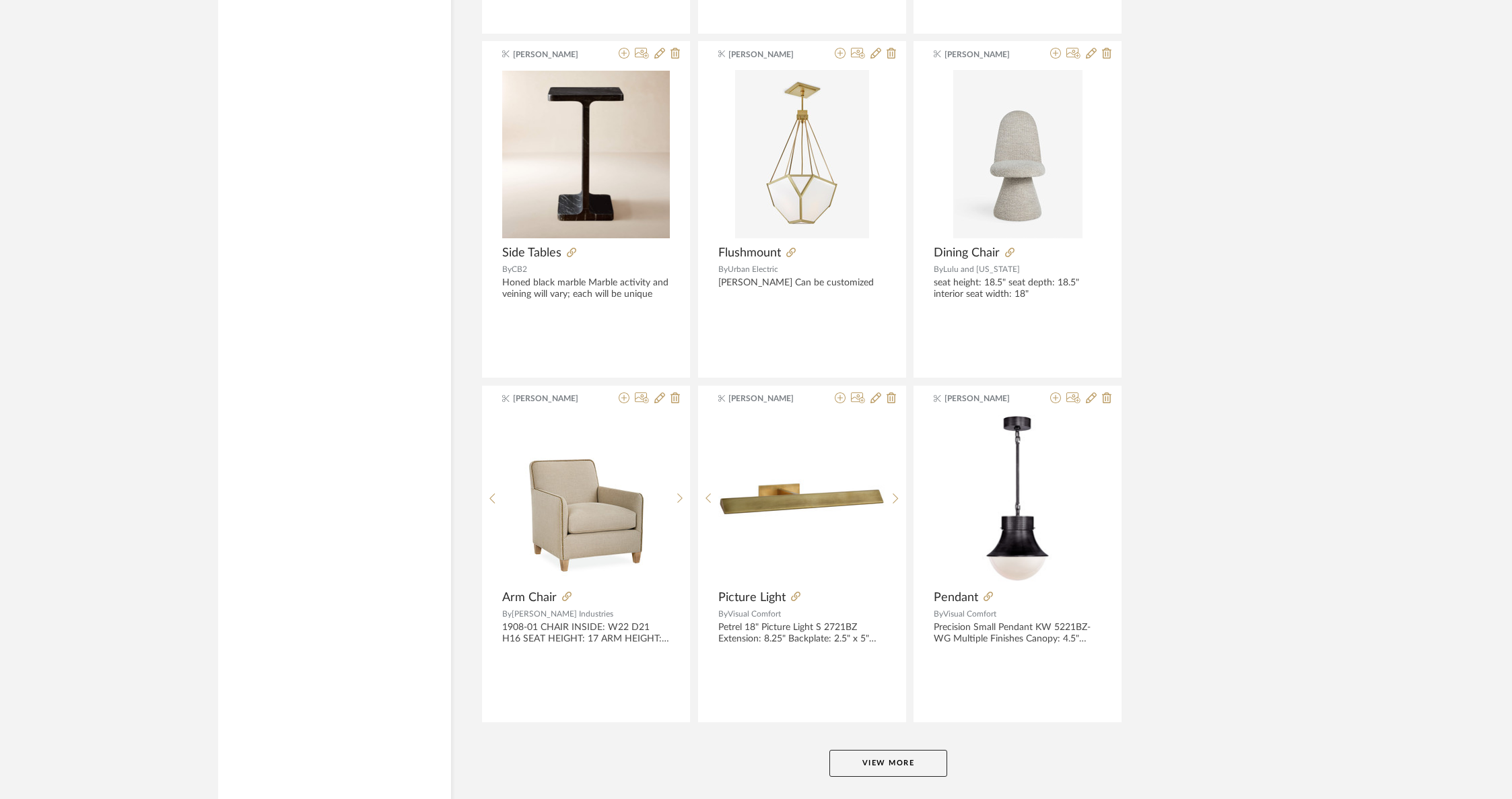
click at [898, 750] on button "View More" at bounding box center [888, 763] width 118 height 27
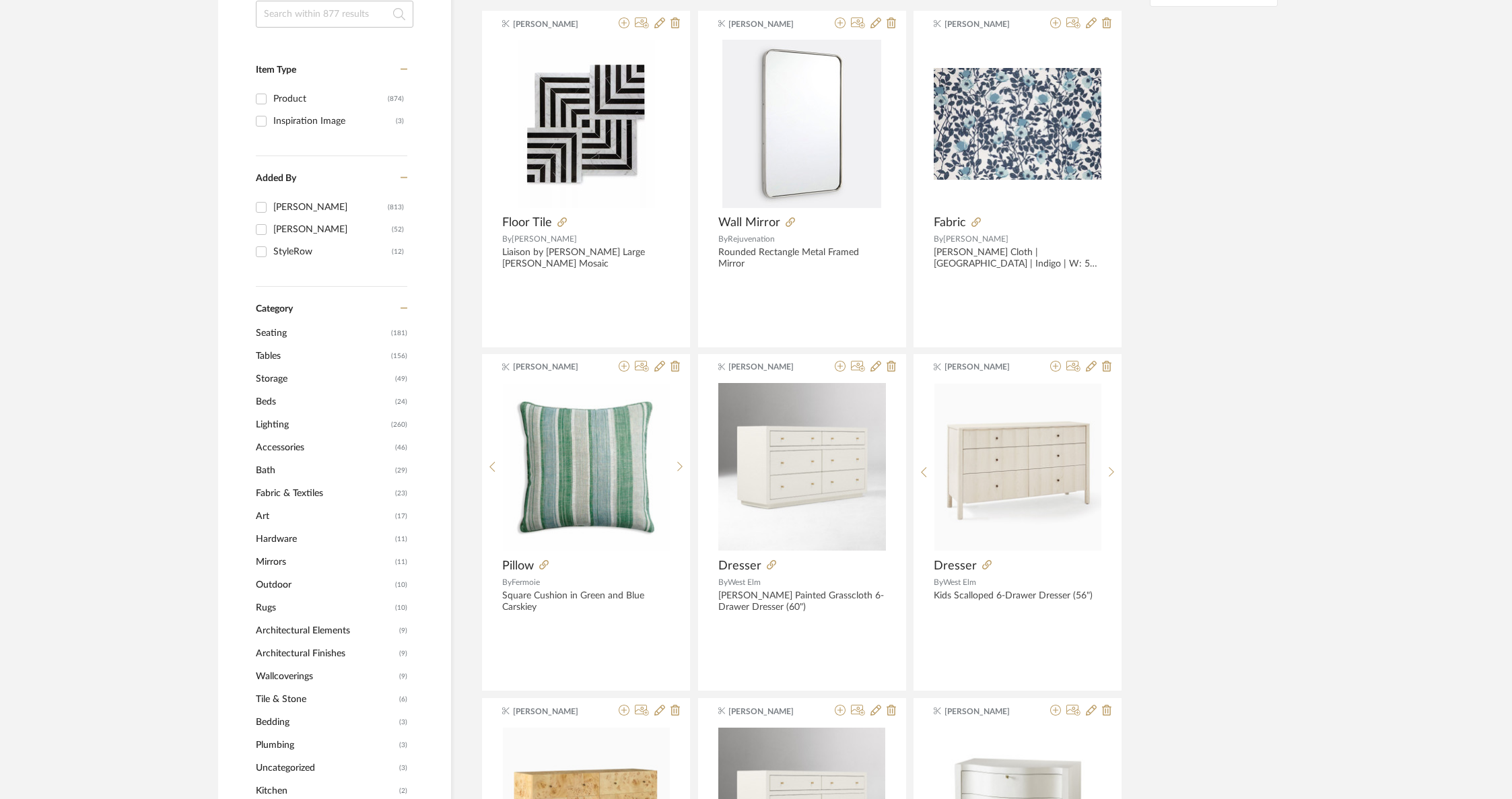
scroll to position [0, 0]
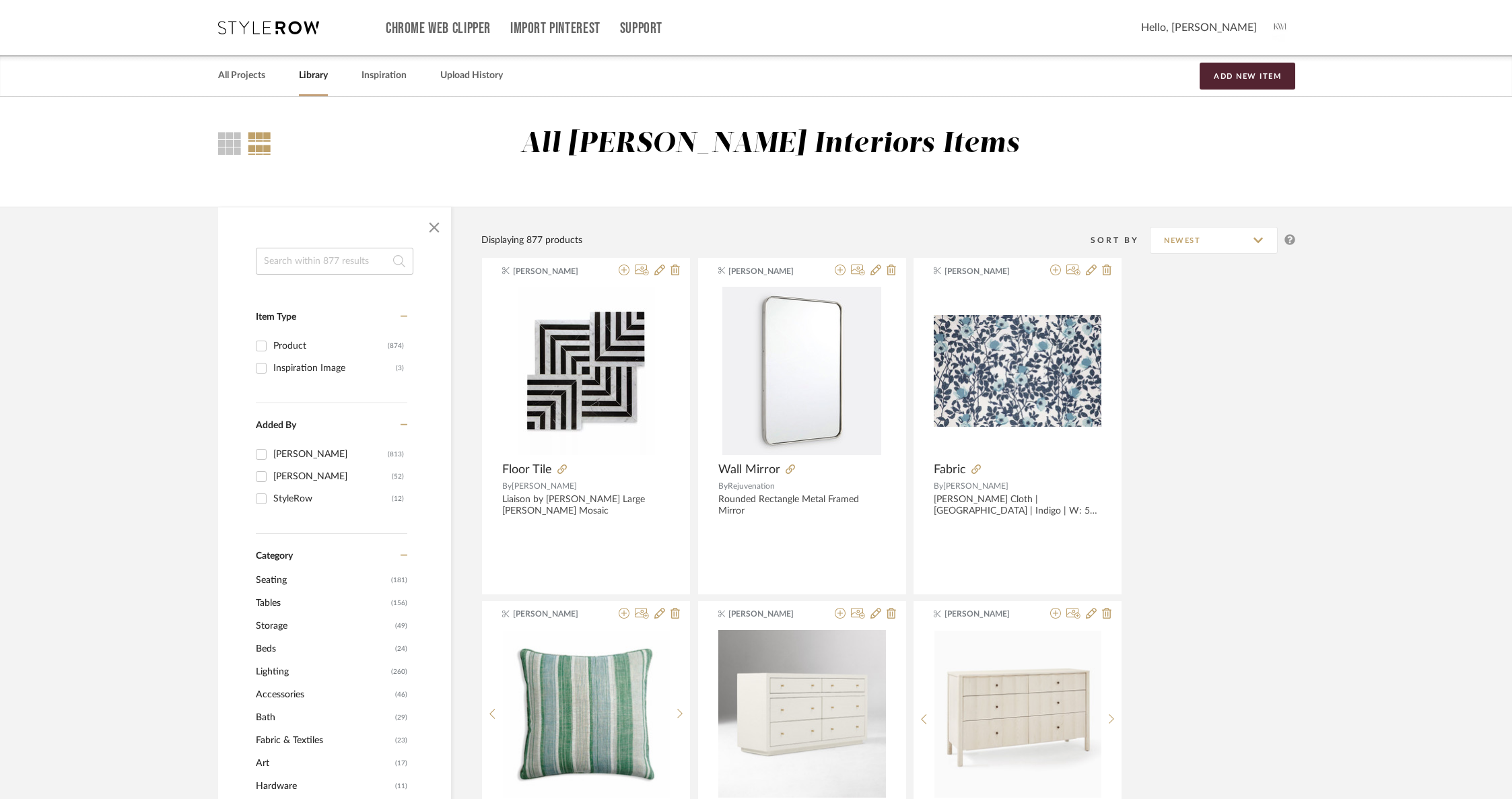
click at [278, 259] on input at bounding box center [334, 260] width 158 height 27
type input "cedar and [PERSON_NAME]"
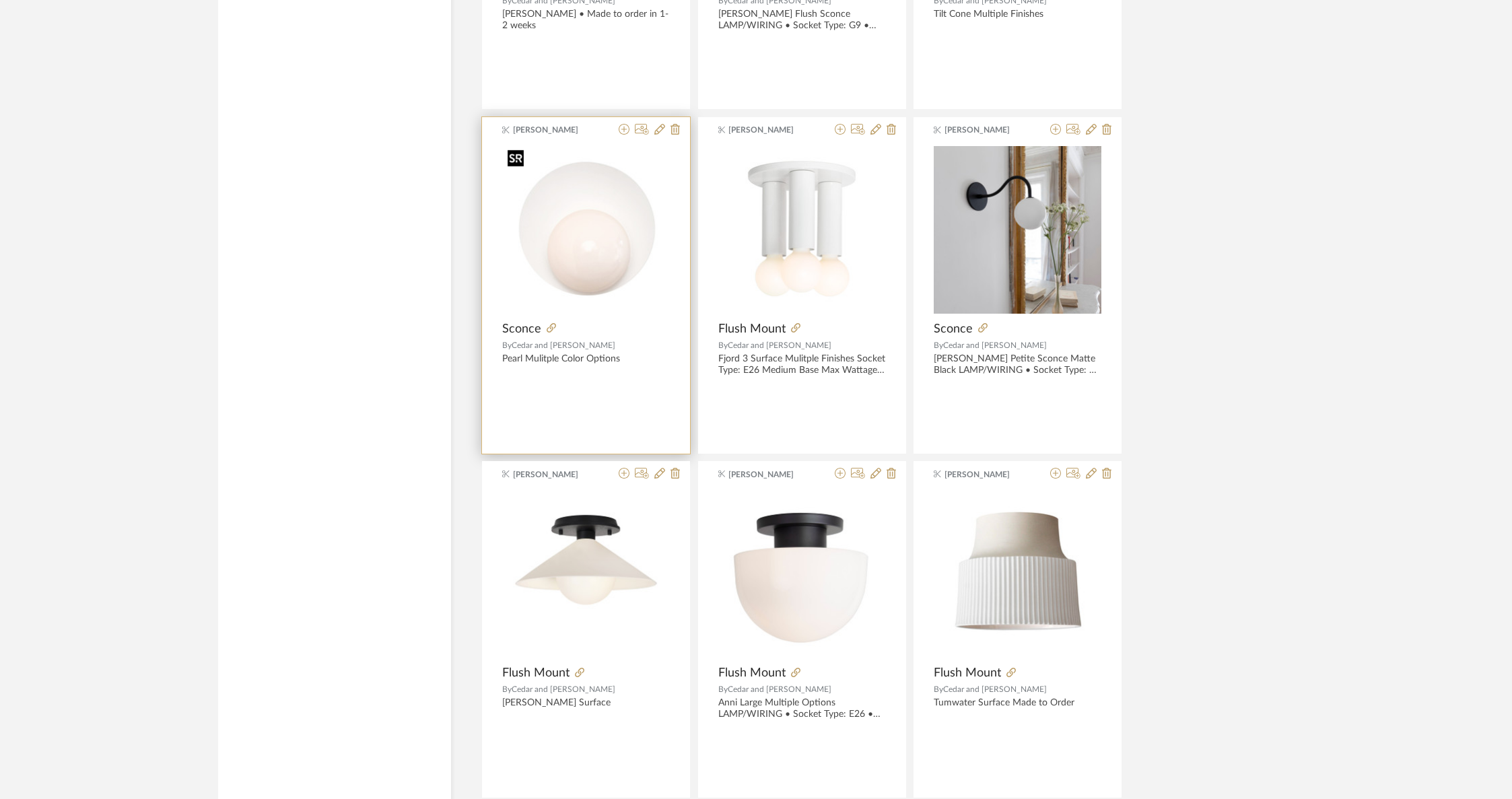
scroll to position [1950, 0]
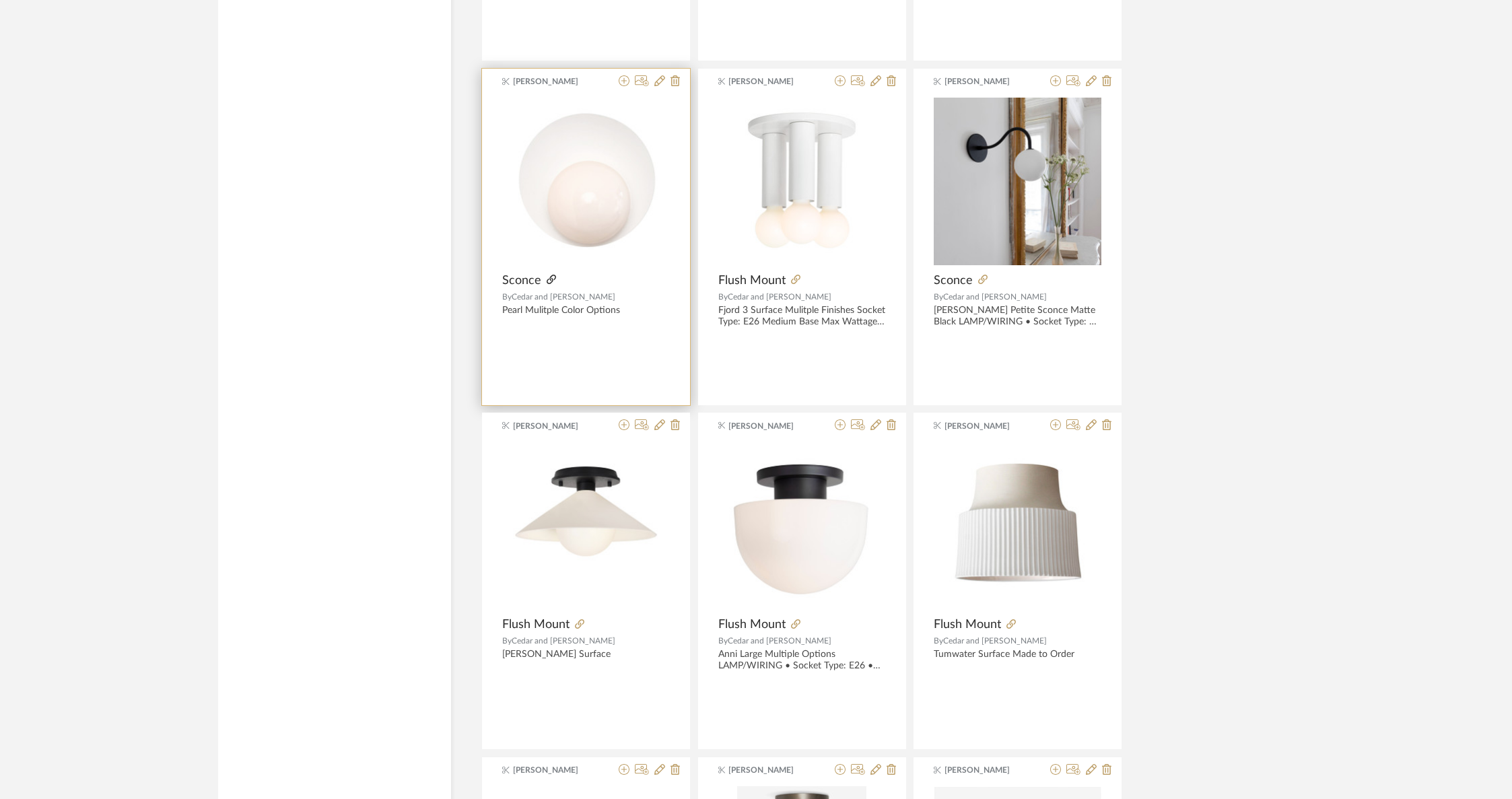
click at [551, 275] on icon at bounding box center [552, 279] width 10 height 10
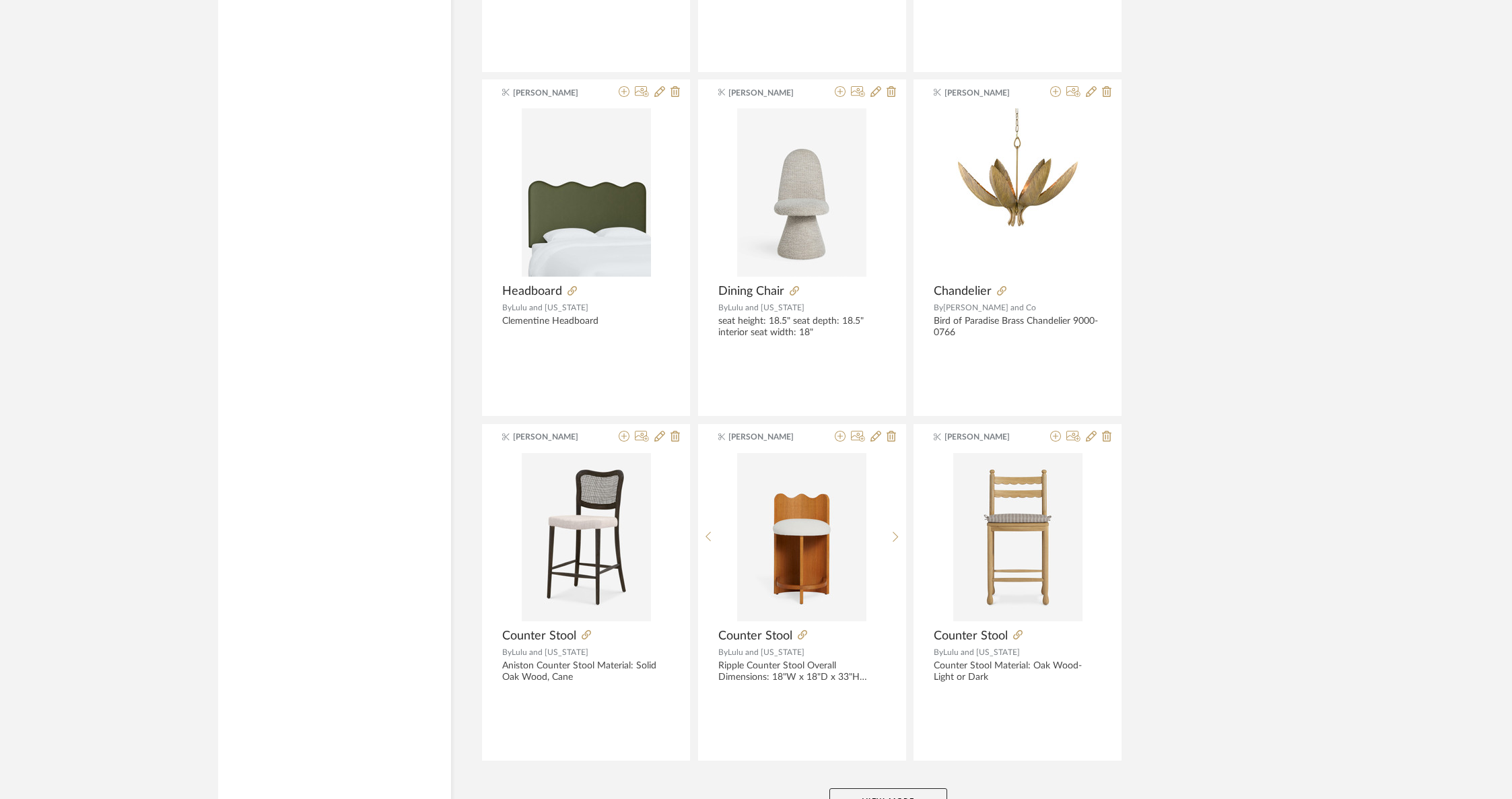
scroll to position [3759, 0]
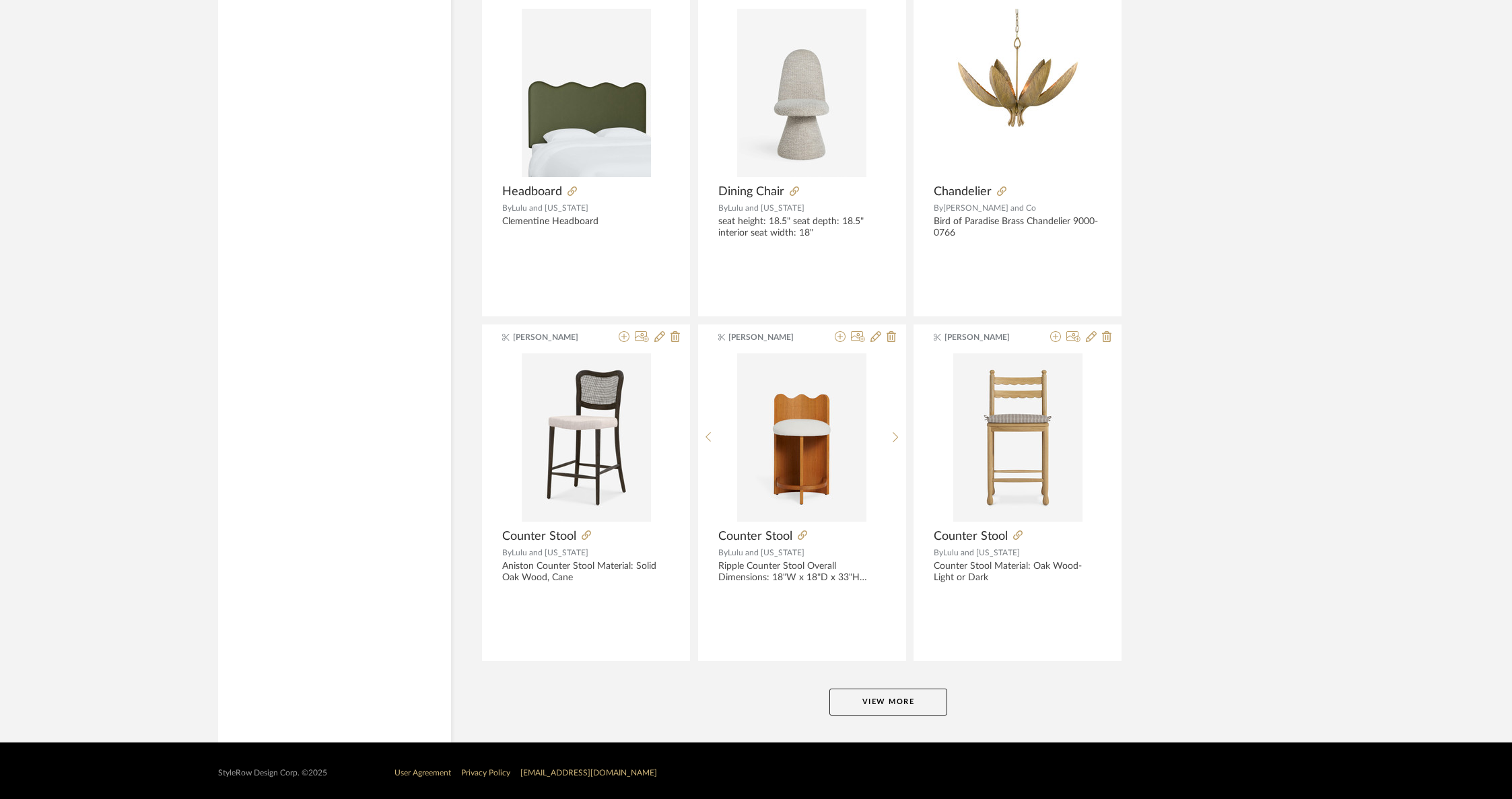
click at [912, 689] on button "View More" at bounding box center [888, 701] width 118 height 27
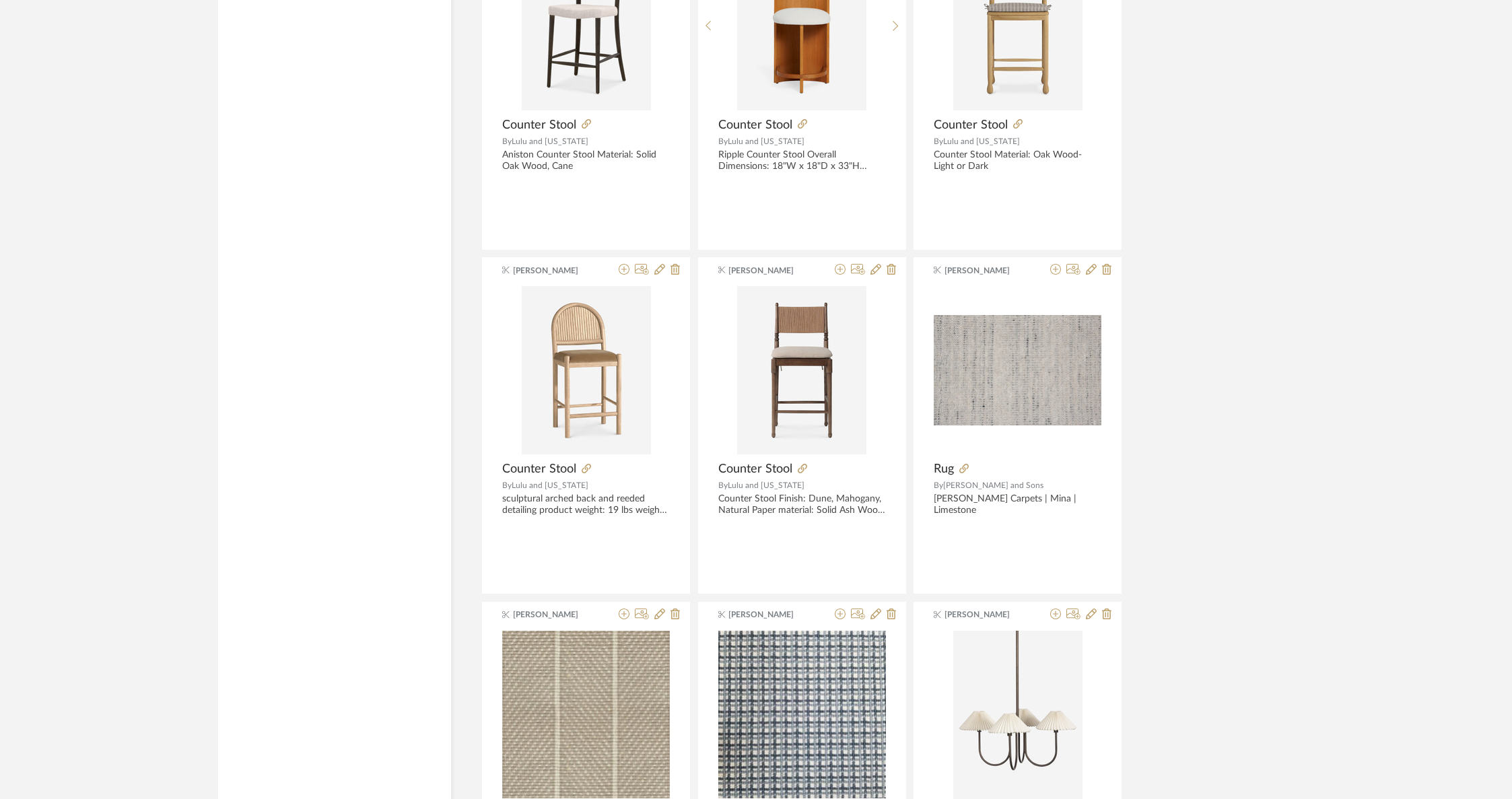
scroll to position [4363, 0]
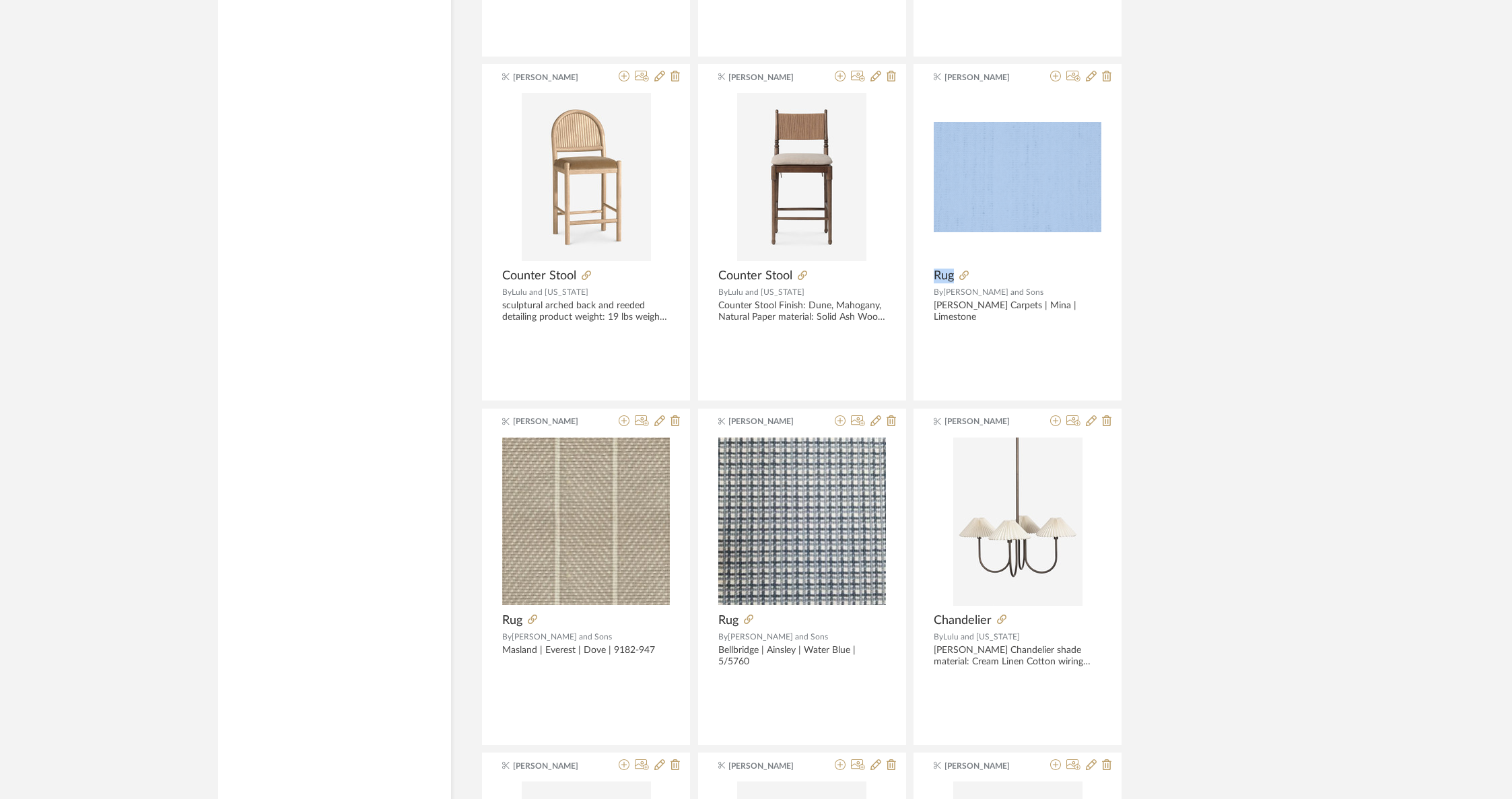
click at [1261, 255] on div "[PERSON_NAME] Floor Tile By [PERSON_NAME] Liaison by [PERSON_NAME] Large [PERSO…" at bounding box center [888, 61] width 814 height 8253
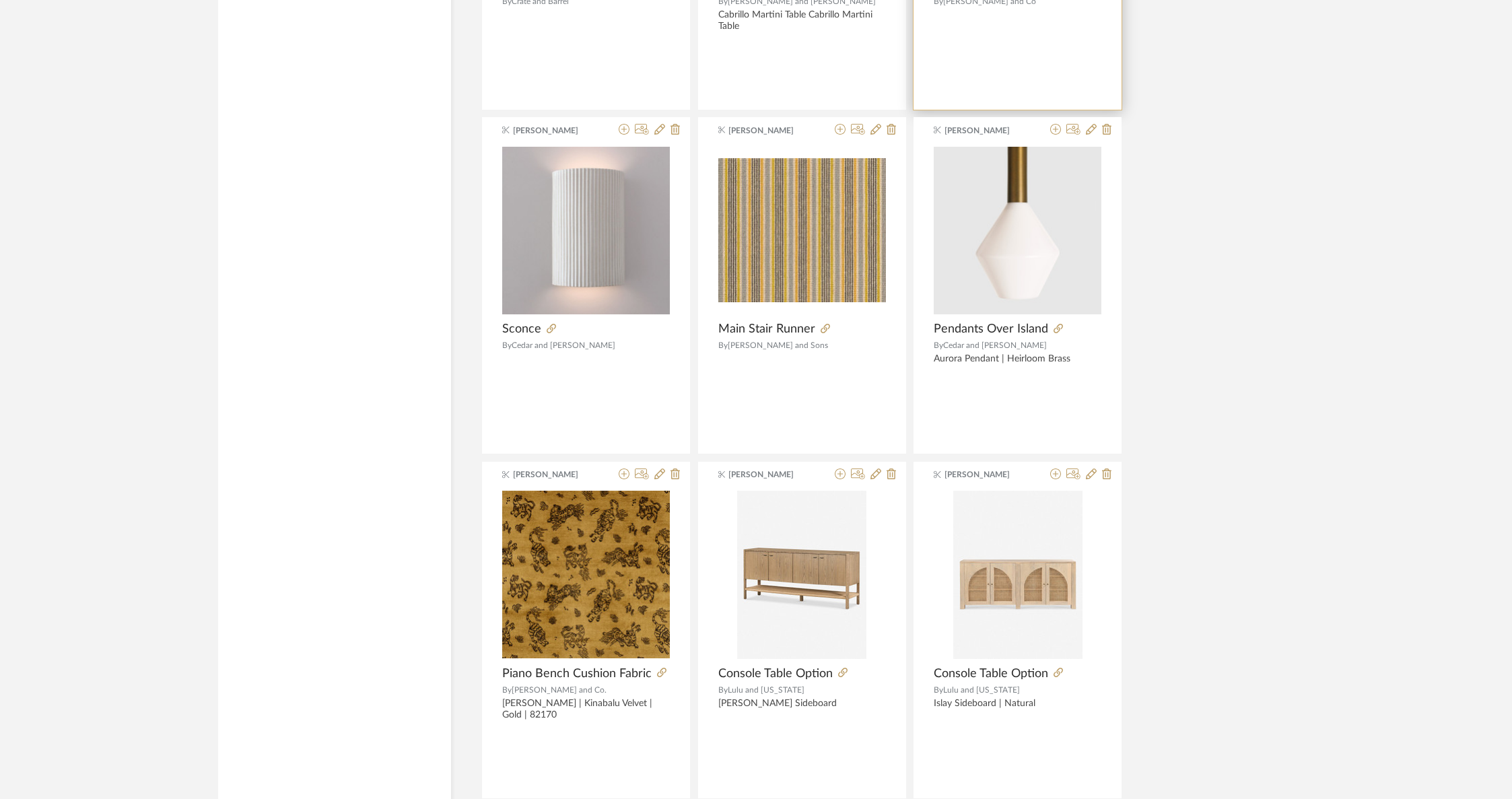
scroll to position [7884, 0]
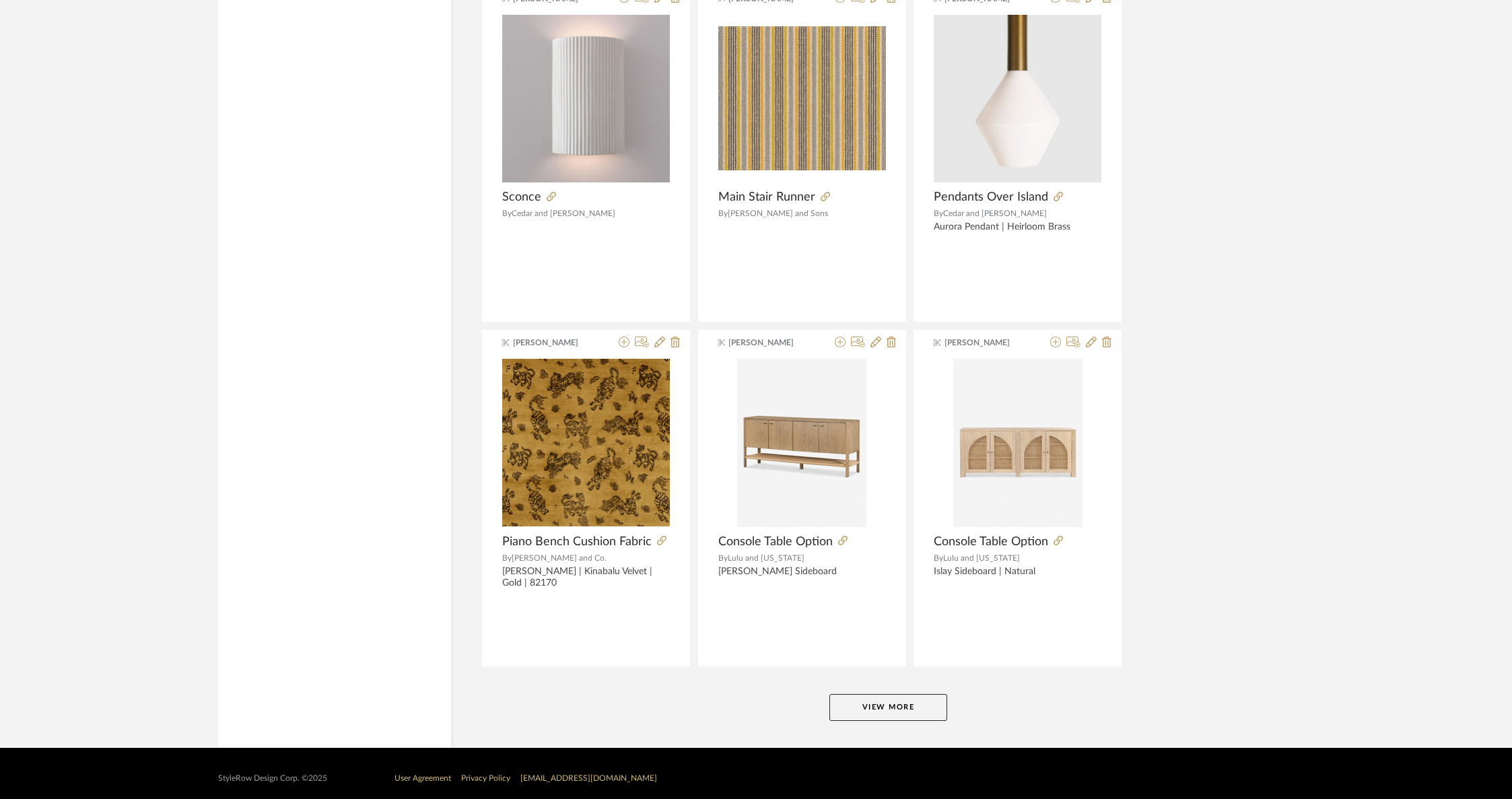
click at [883, 694] on button "View More" at bounding box center [888, 707] width 118 height 27
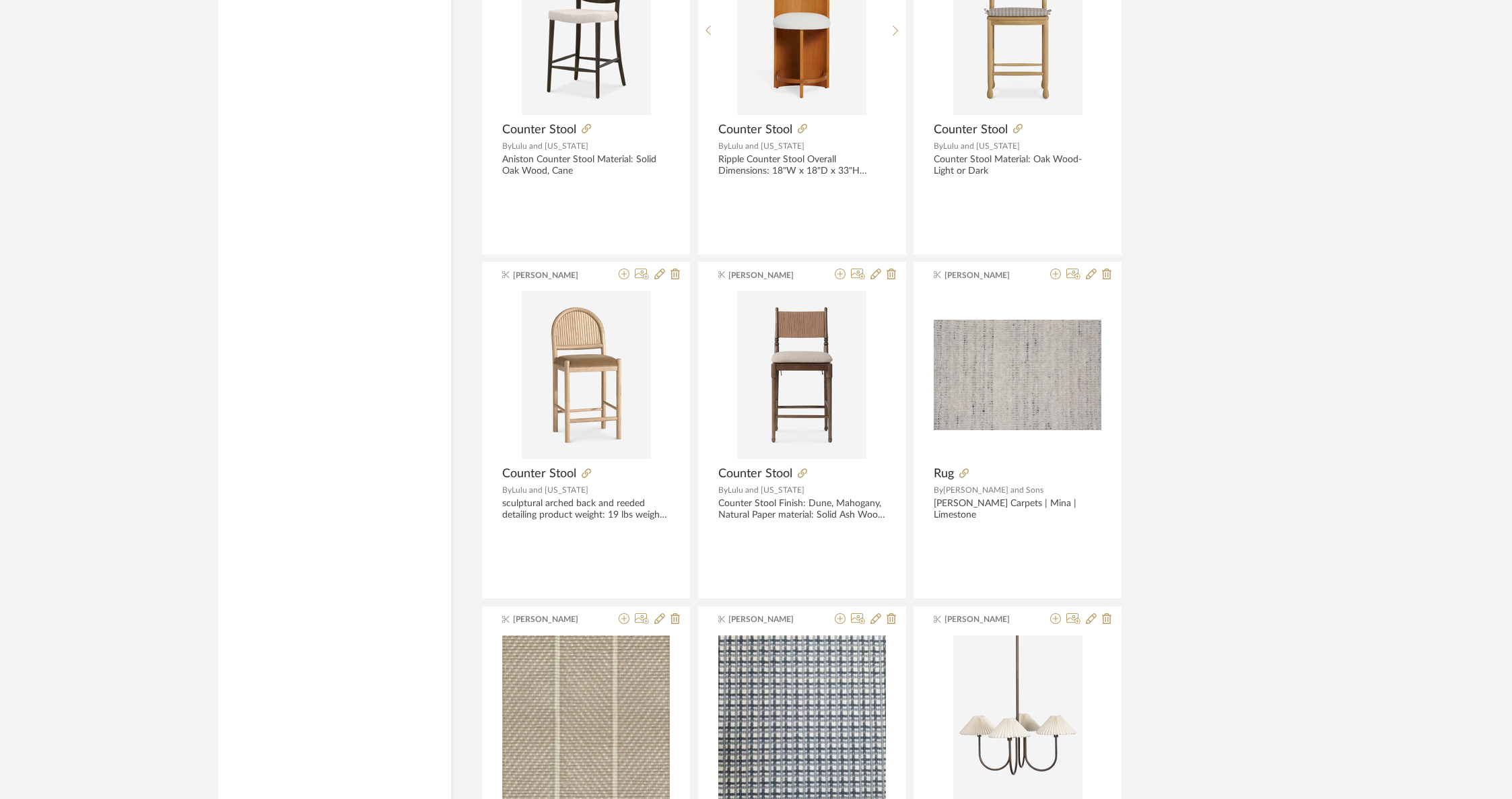
scroll to position [4292, 0]
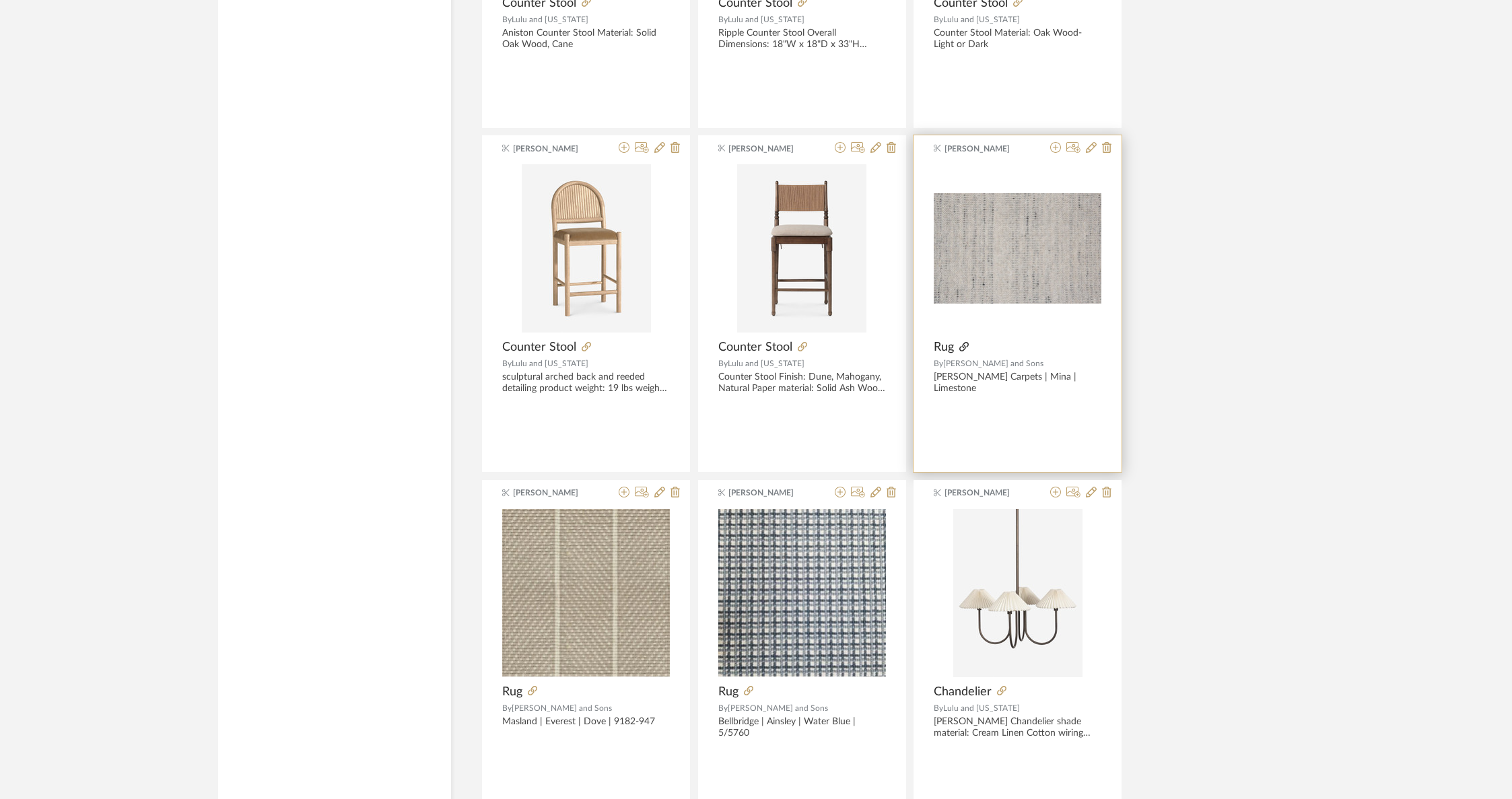
click at [963, 342] on icon at bounding box center [964, 347] width 10 height 10
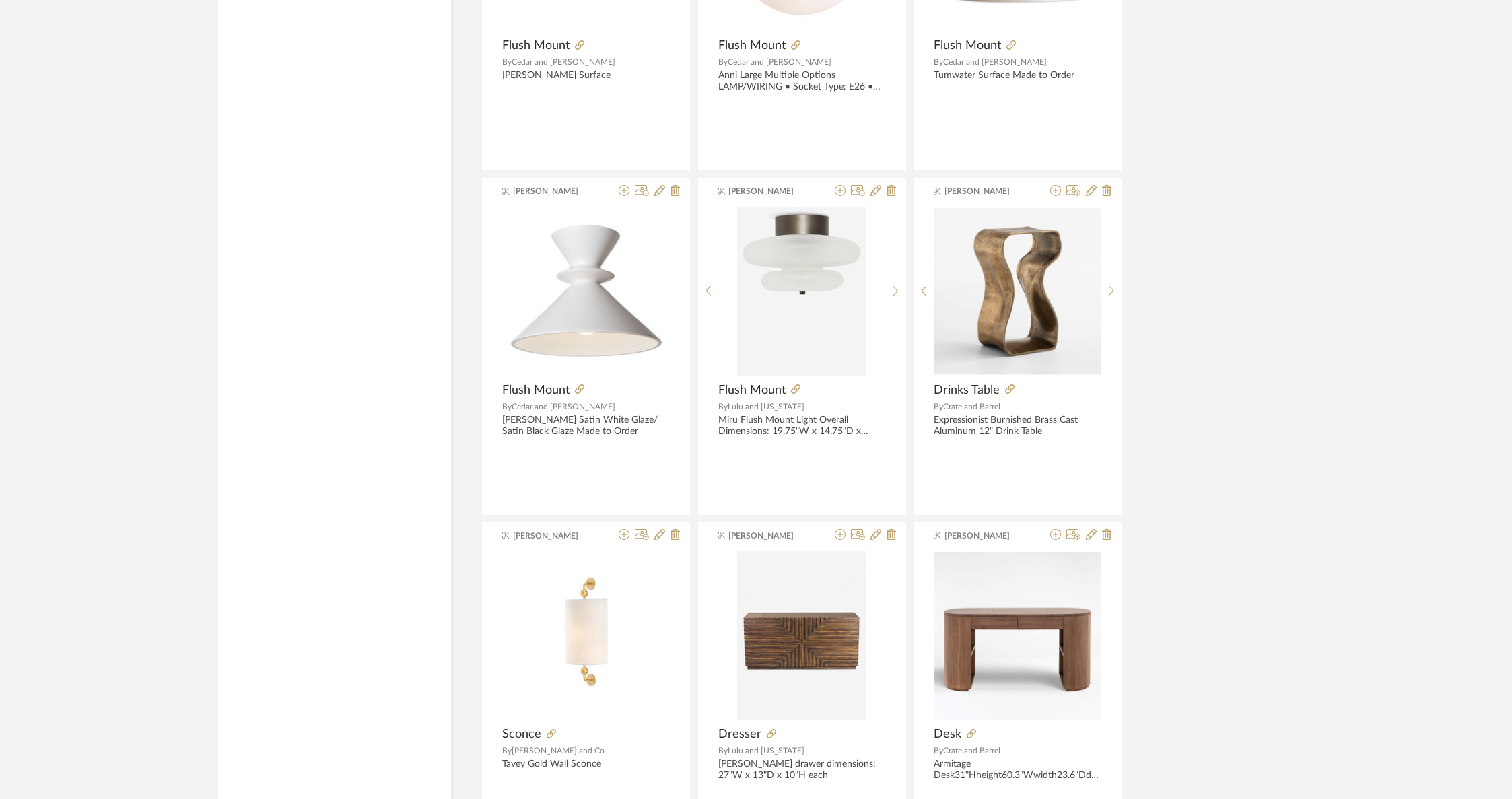
scroll to position [2697, 0]
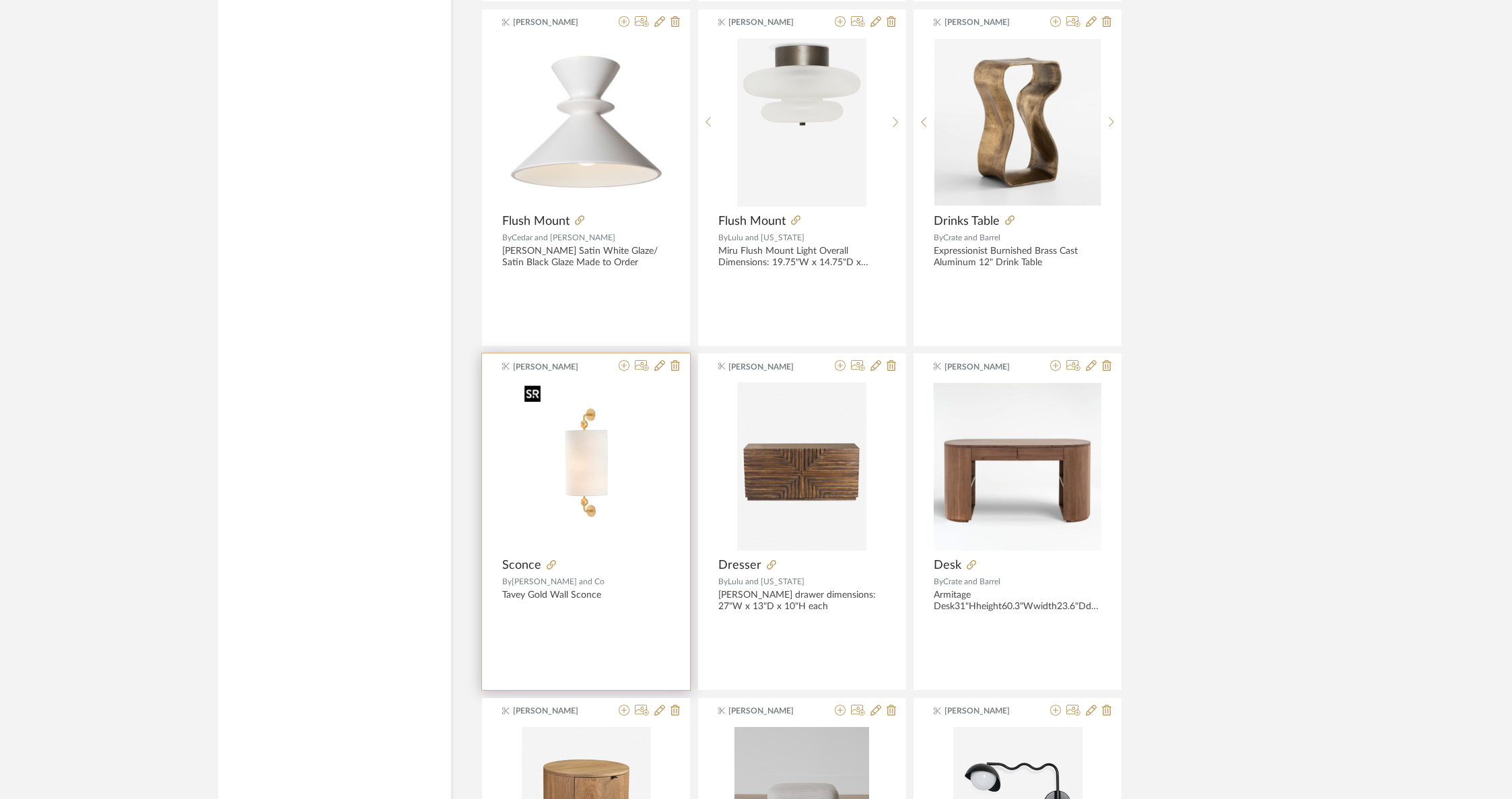
click at [579, 463] on div at bounding box center [586, 471] width 167 height 179
click at [547, 560] on fa-icon at bounding box center [552, 565] width 10 height 10
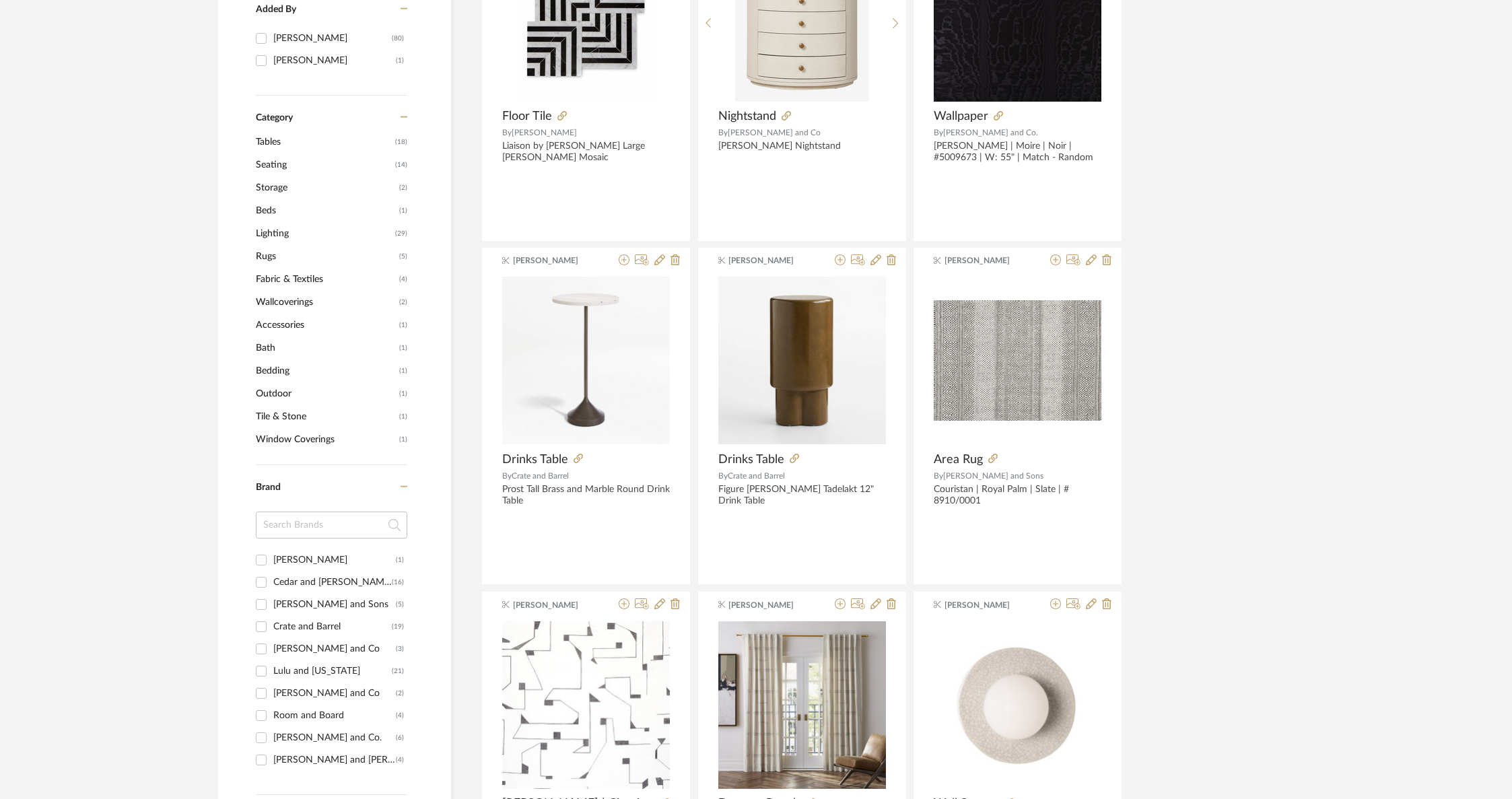
scroll to position [0, 0]
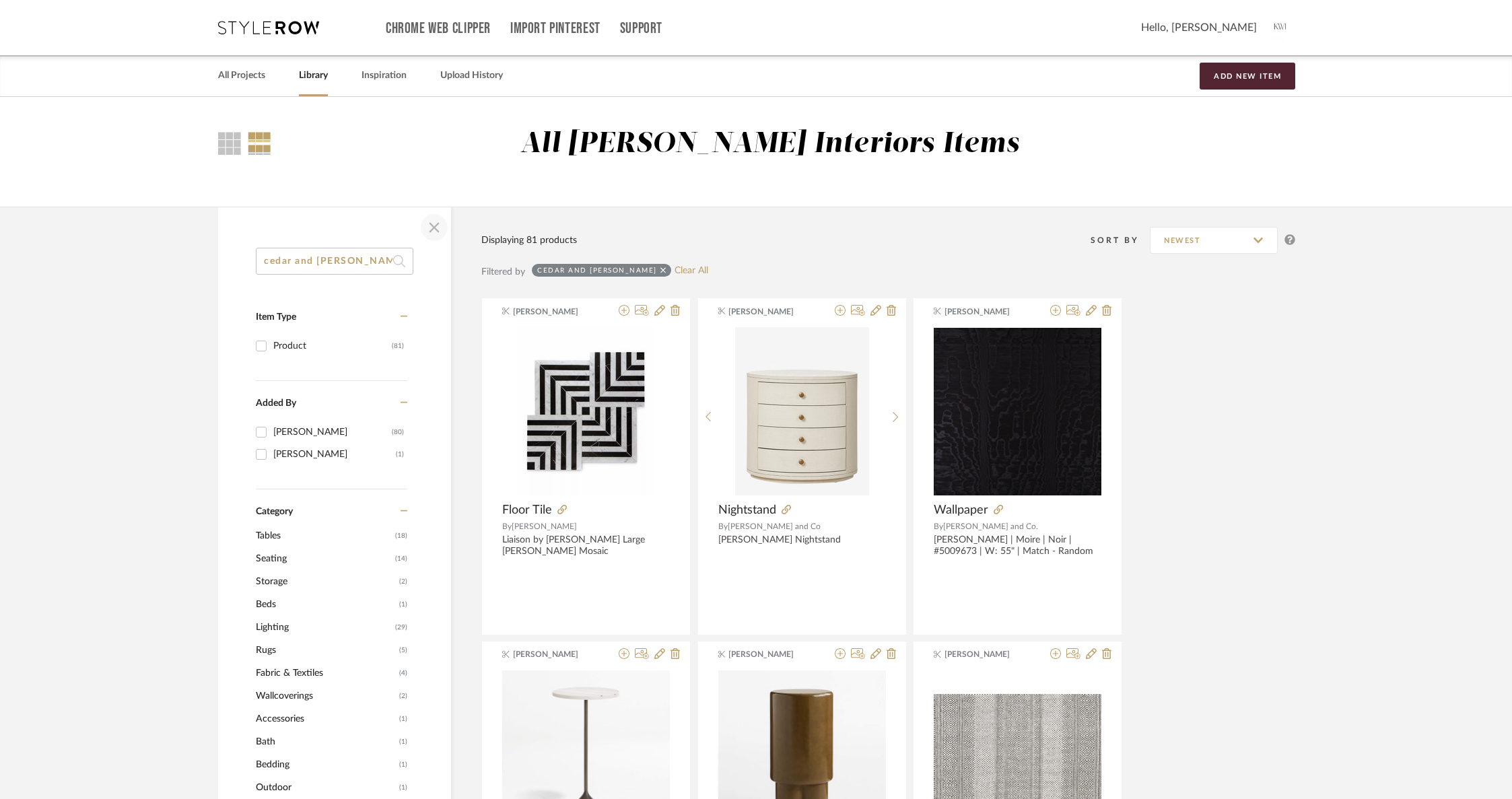
click at [430, 233] on span "button" at bounding box center [434, 227] width 32 height 32
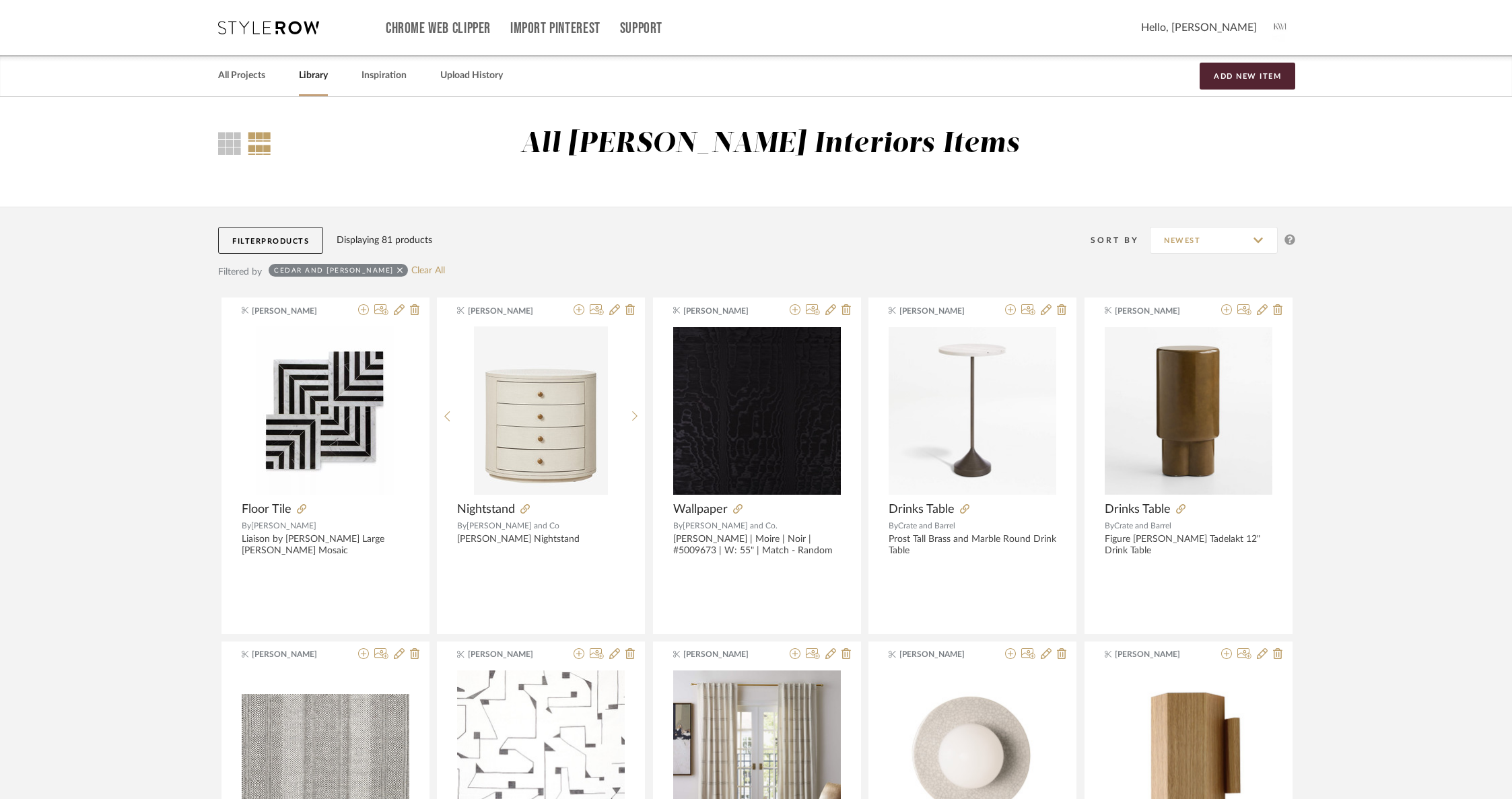
click at [357, 266] on div "cedar and [PERSON_NAME]" at bounding box center [338, 270] width 139 height 13
click at [397, 269] on icon at bounding box center [400, 269] width 6 height 6
